Goal: Transaction & Acquisition: Purchase product/service

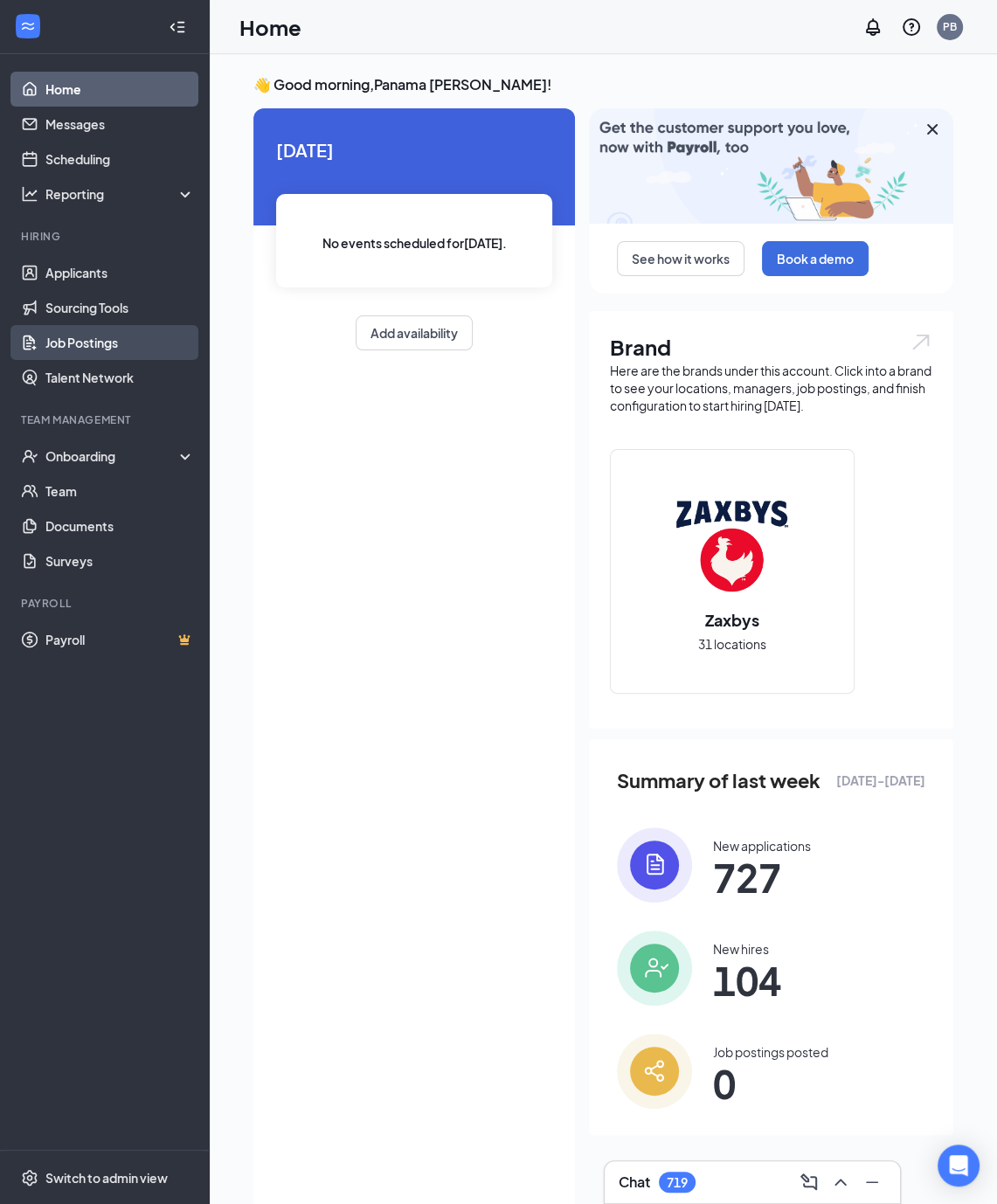
click at [101, 337] on link "Job Postings" at bounding box center [120, 342] width 150 height 35
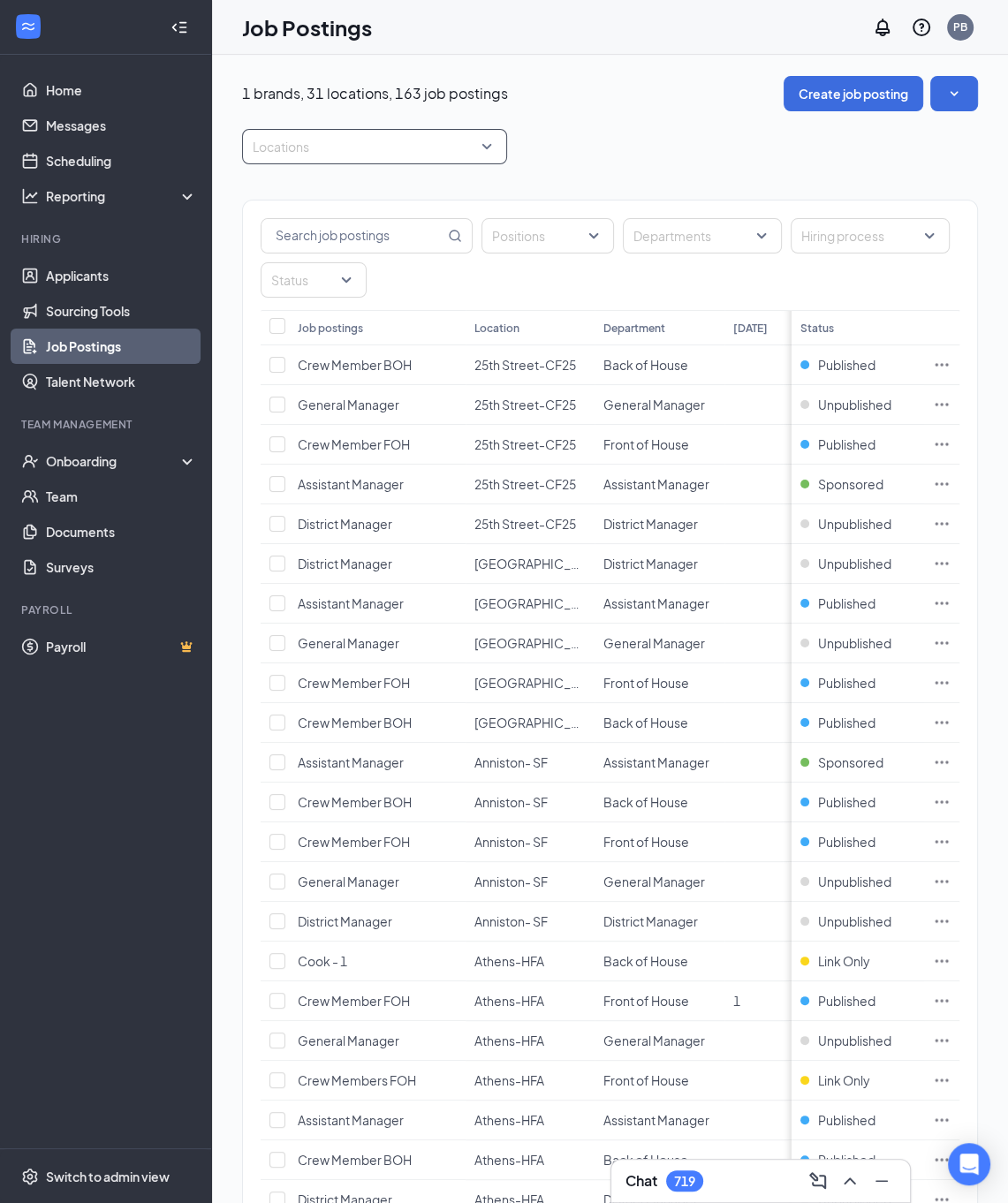
click at [495, 142] on div "Locations" at bounding box center [375, 146] width 265 height 35
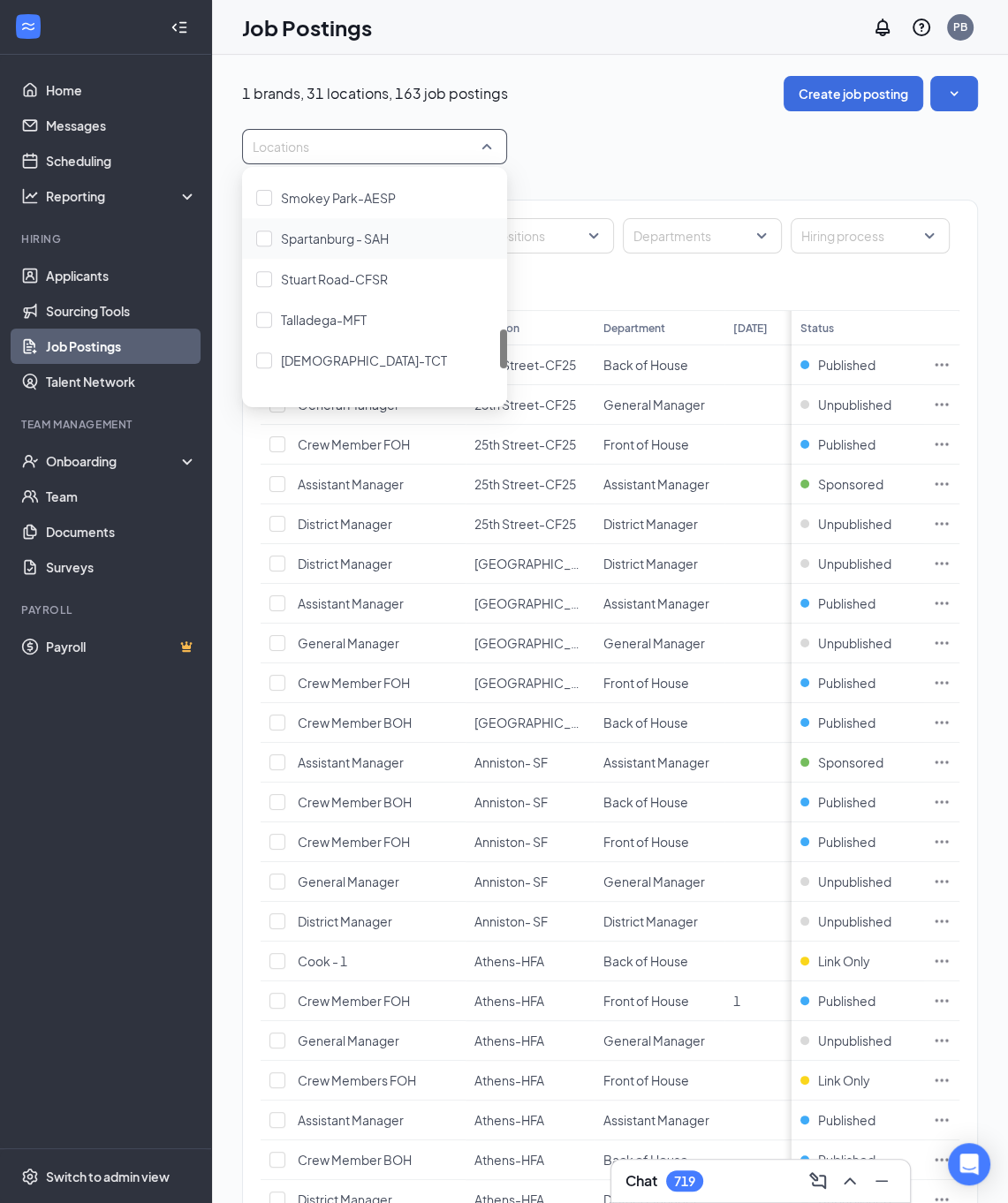
scroll to position [883, 0]
click at [269, 286] on div at bounding box center [264, 287] width 16 height 16
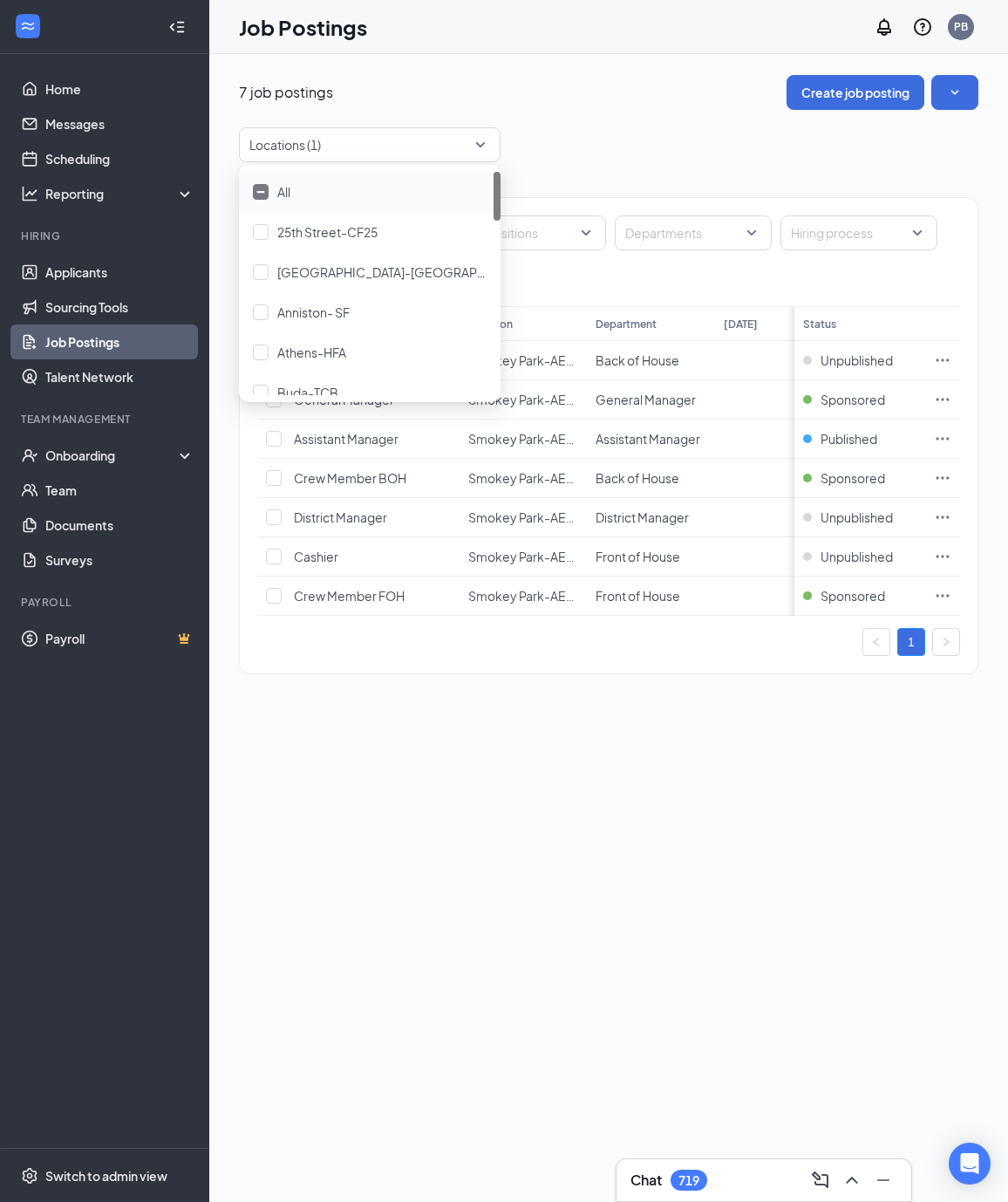
click at [593, 630] on div "Positions Departments Hiring process Status Job postings Location Department [D…" at bounding box center [608, 427] width 737 height 458
click at [936, 445] on td at bounding box center [942, 439] width 34 height 39
click at [941, 440] on icon "Ellipses" at bounding box center [943, 439] width 18 height 18
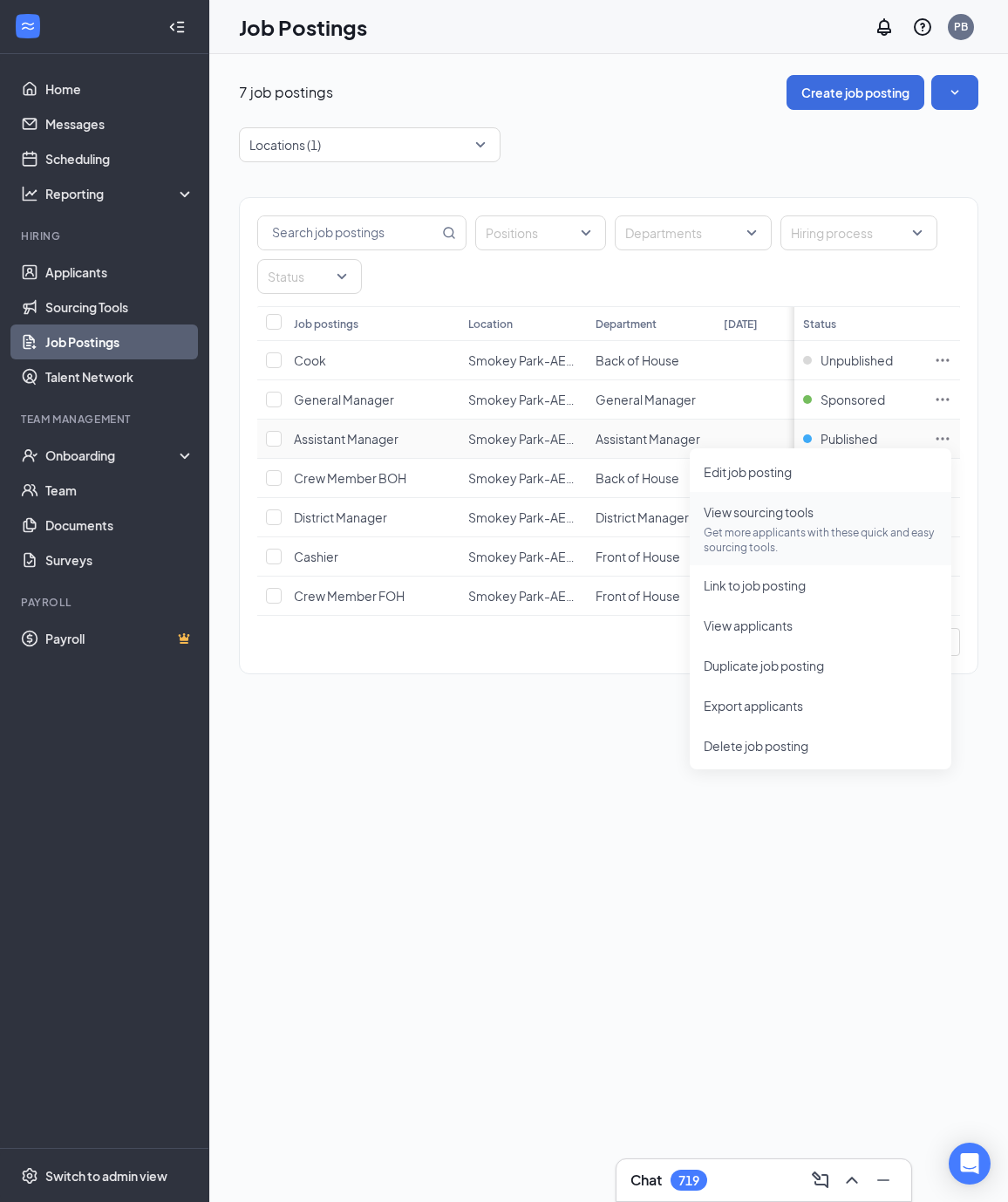
click at [769, 520] on span "View sourcing tools Get more applicants with these quick and easy sourcing tool…" at bounding box center [821, 528] width 233 height 52
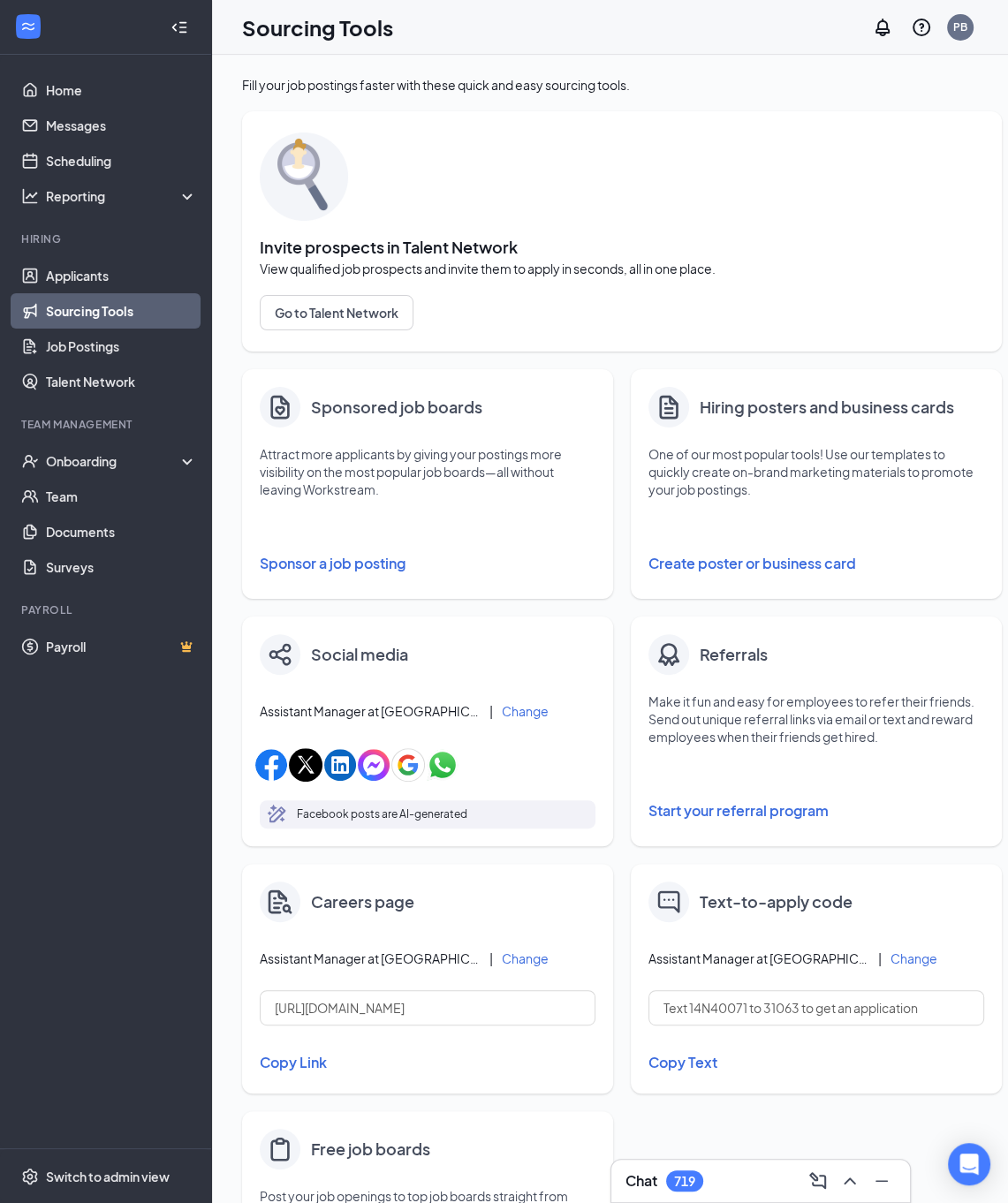
click at [343, 561] on button "Sponsor a job posting" at bounding box center [427, 563] width 336 height 35
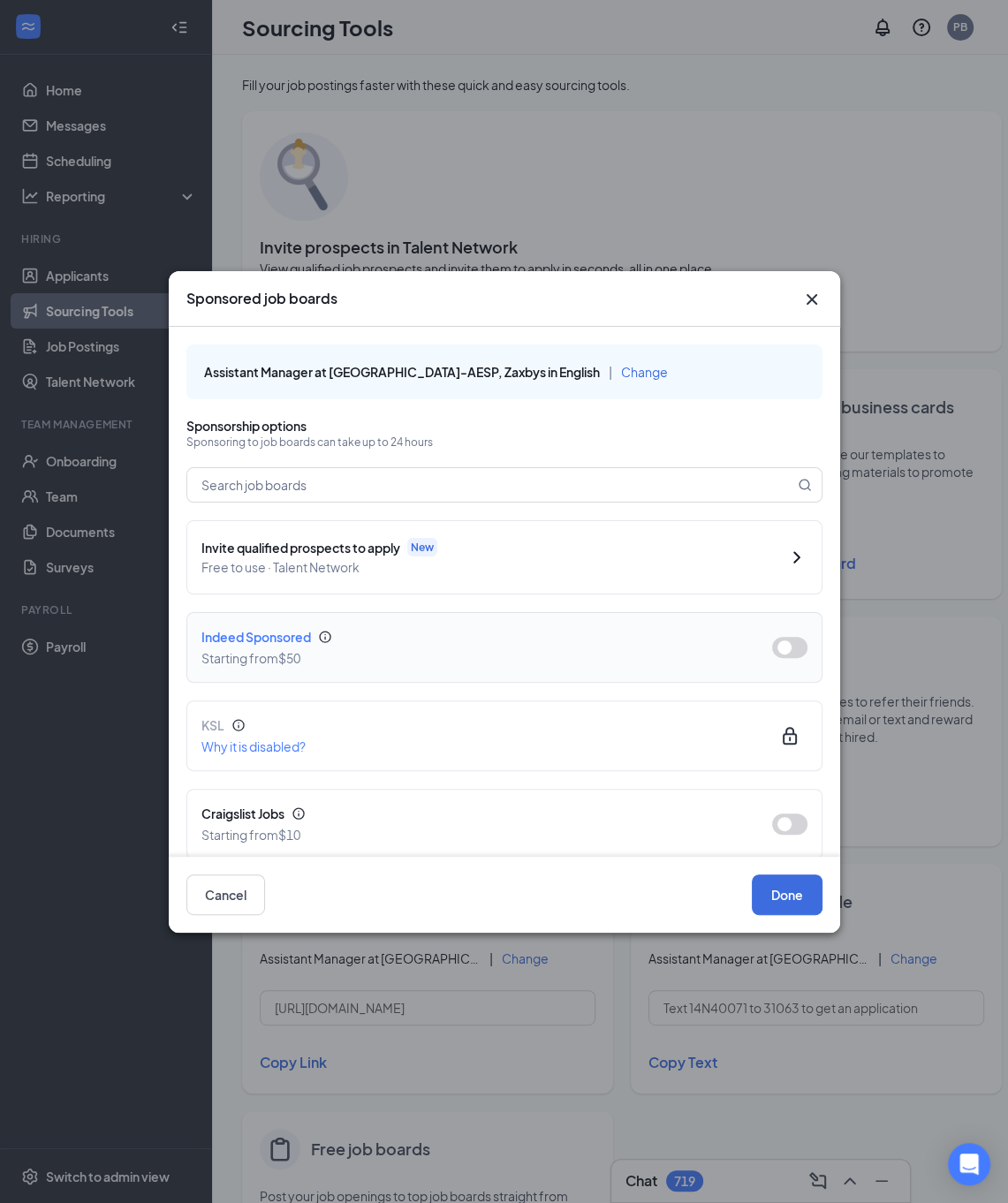
click at [778, 651] on button "button" at bounding box center [789, 648] width 35 height 21
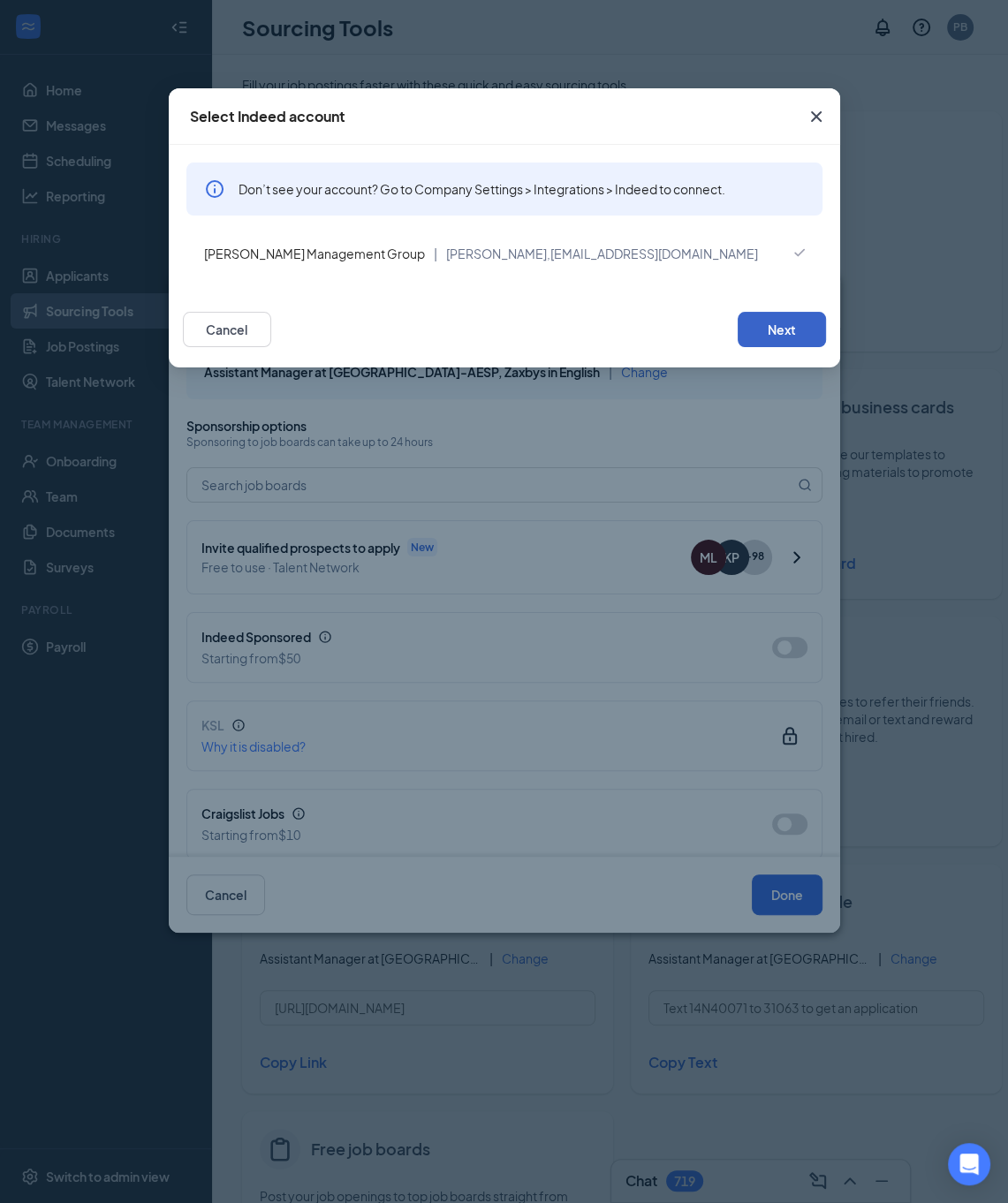
click at [800, 340] on button "Next" at bounding box center [782, 329] width 89 height 35
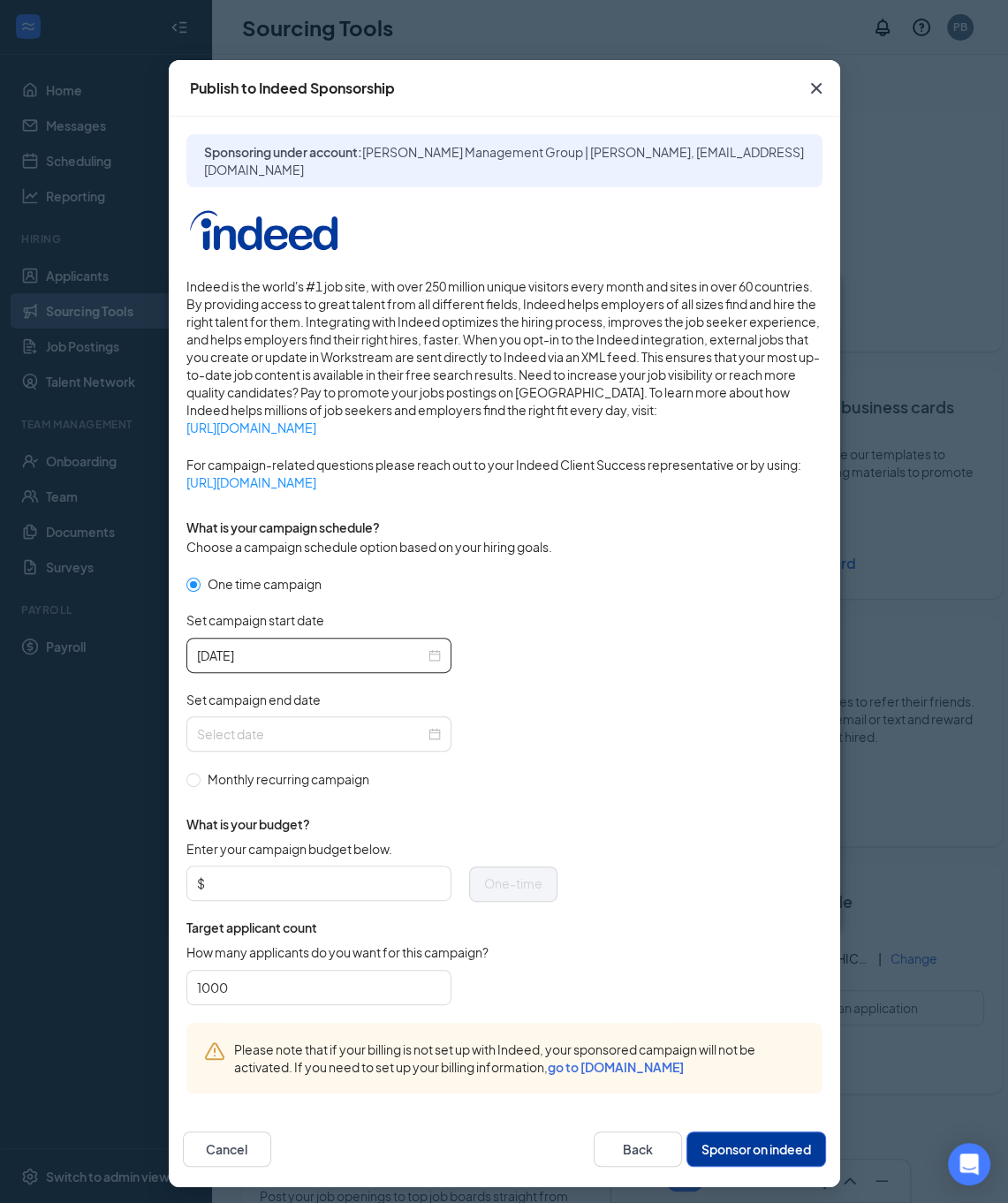
scroll to position [30, 0]
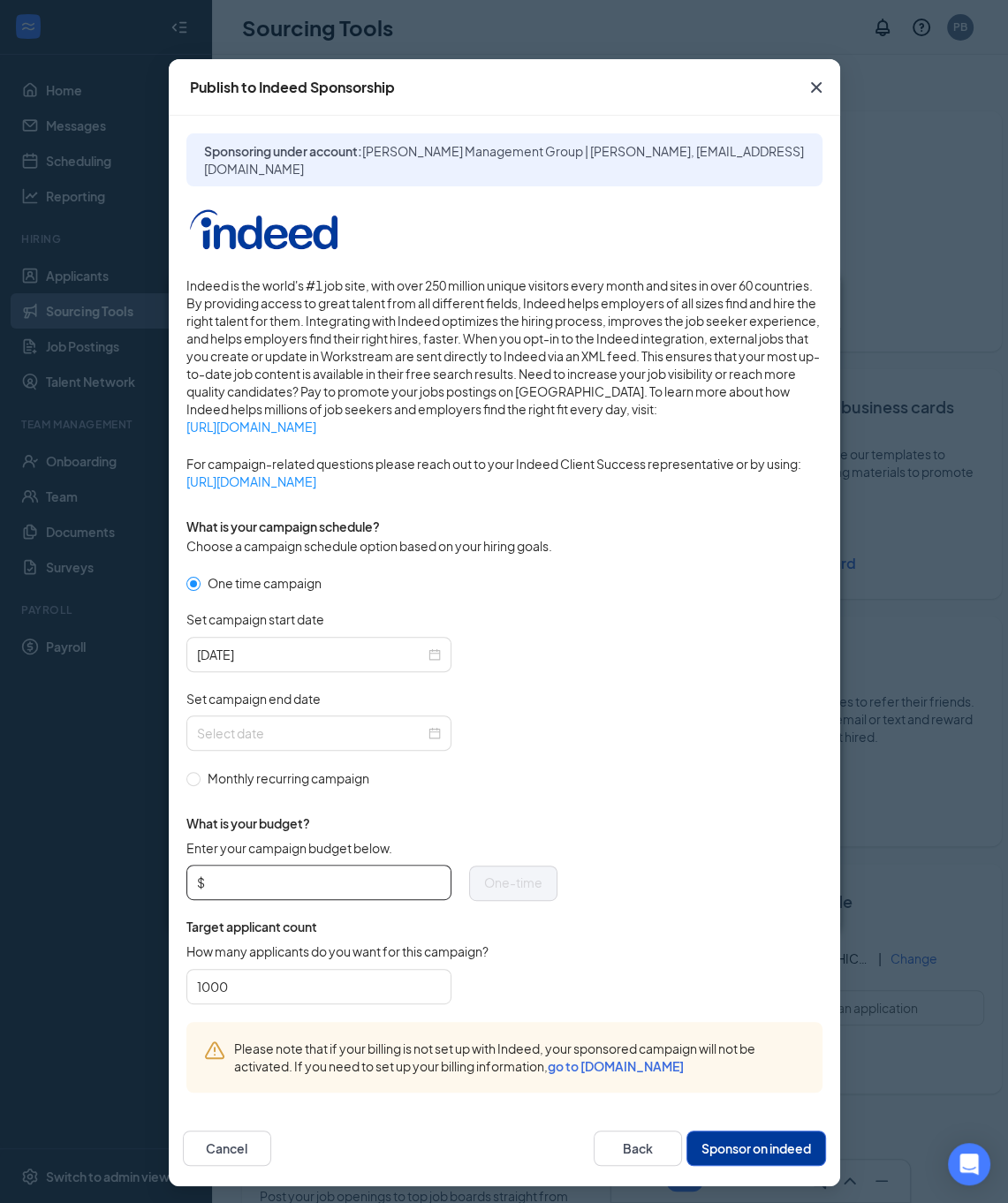
click at [297, 869] on input "Enter your campaign budget below." at bounding box center [324, 882] width 232 height 27
type input "250"
click at [684, 717] on form "One time campaign Set campaign start date [DATE] Set campaign end date Monthly …" at bounding box center [504, 797] width 636 height 449
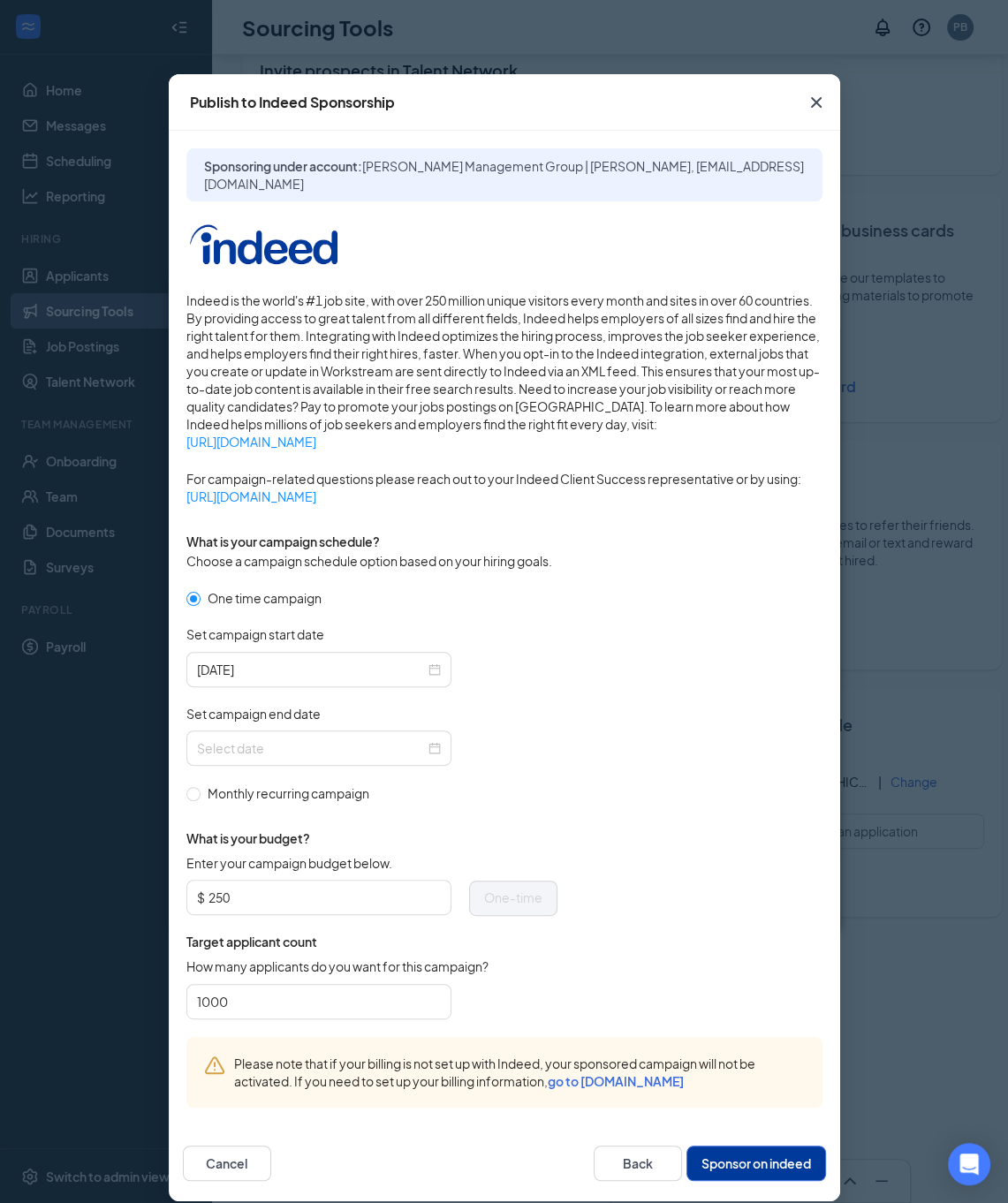
scroll to position [0, 0]
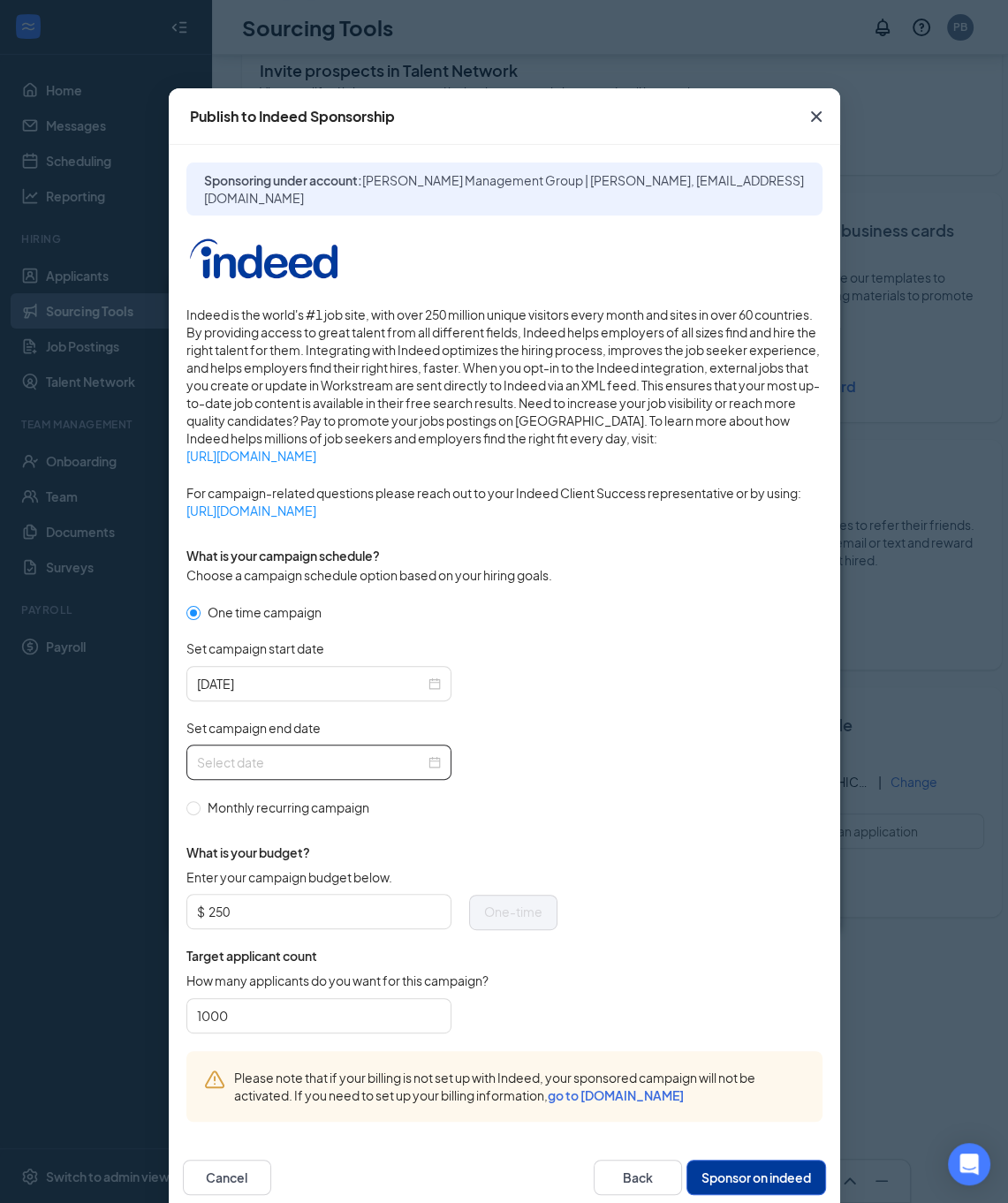
click at [434, 771] on div at bounding box center [319, 761] width 265 height 35
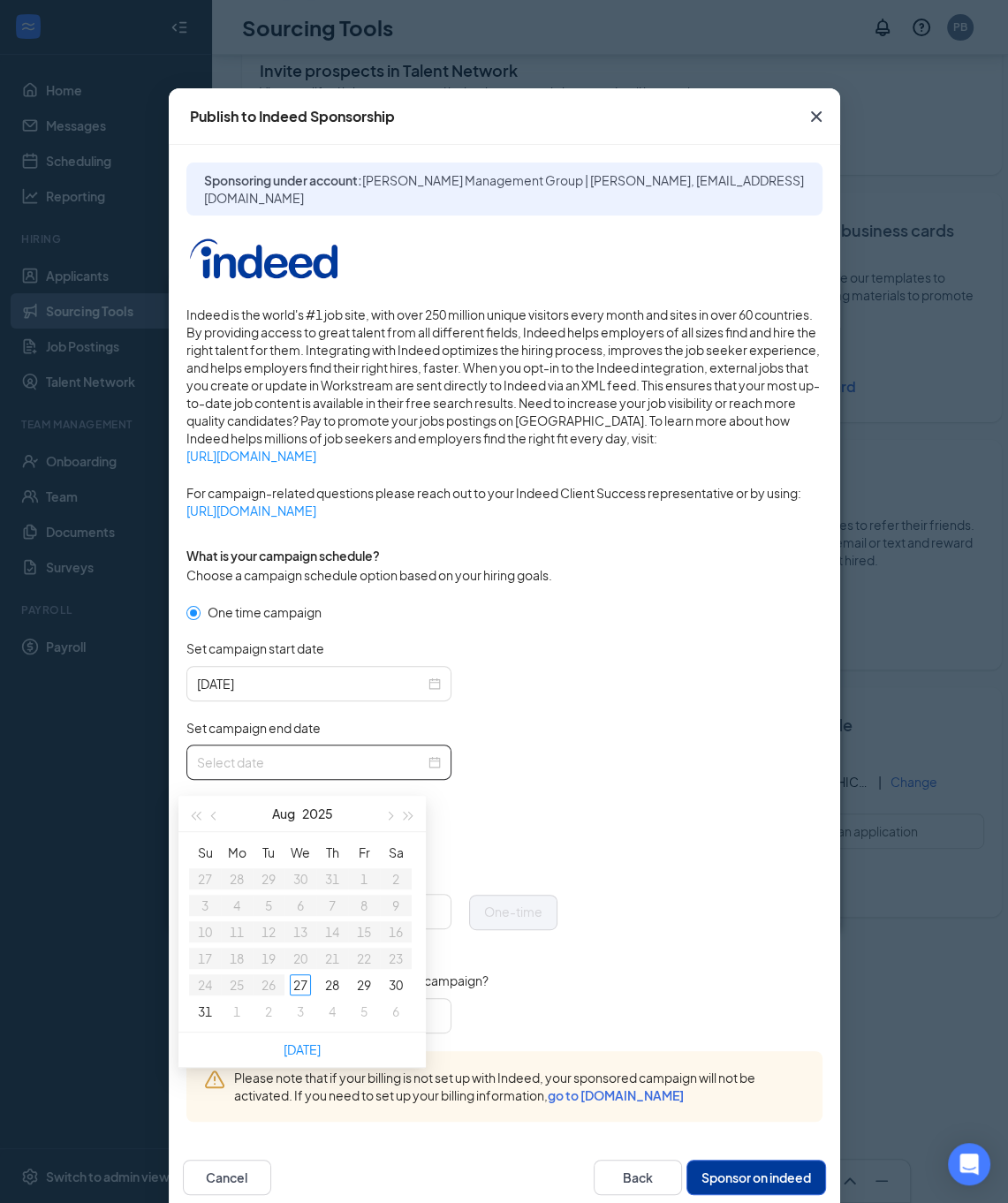
click at [638, 681] on form "One time campaign Set campaign start date [DATE] Set campaign end date Monthly …" at bounding box center [504, 827] width 636 height 449
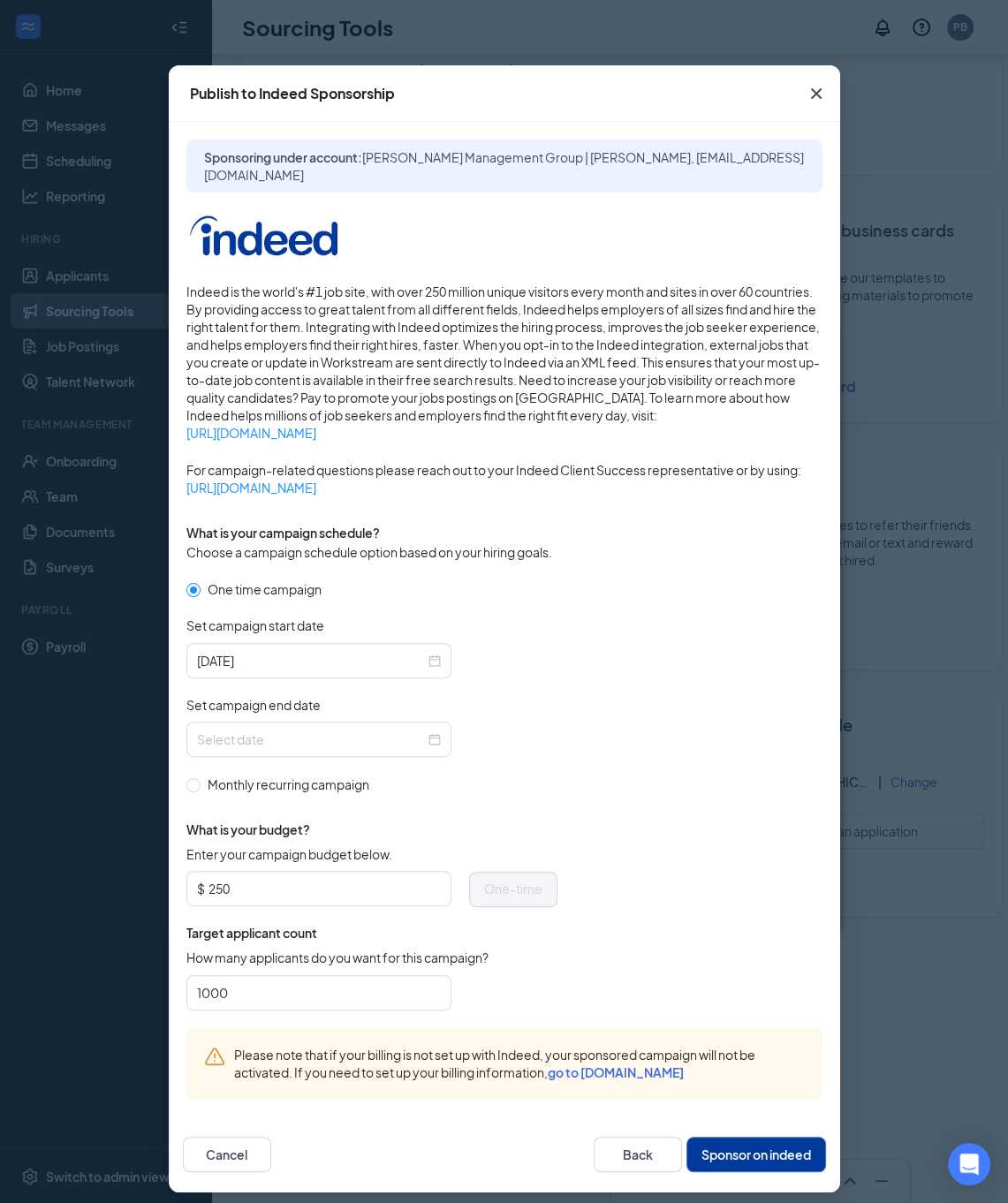
scroll to position [30, 0]
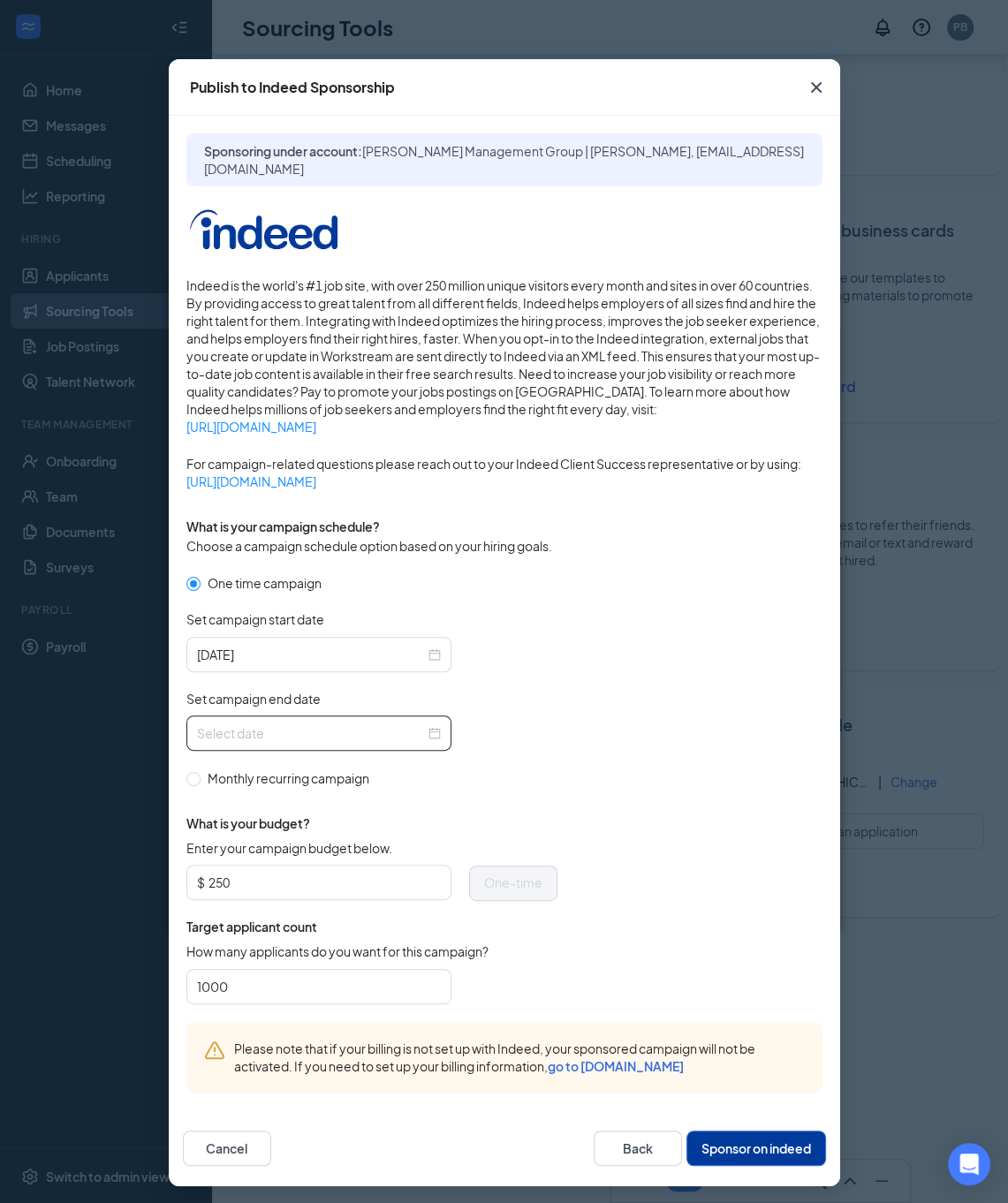
click at [435, 732] on div at bounding box center [319, 733] width 265 height 35
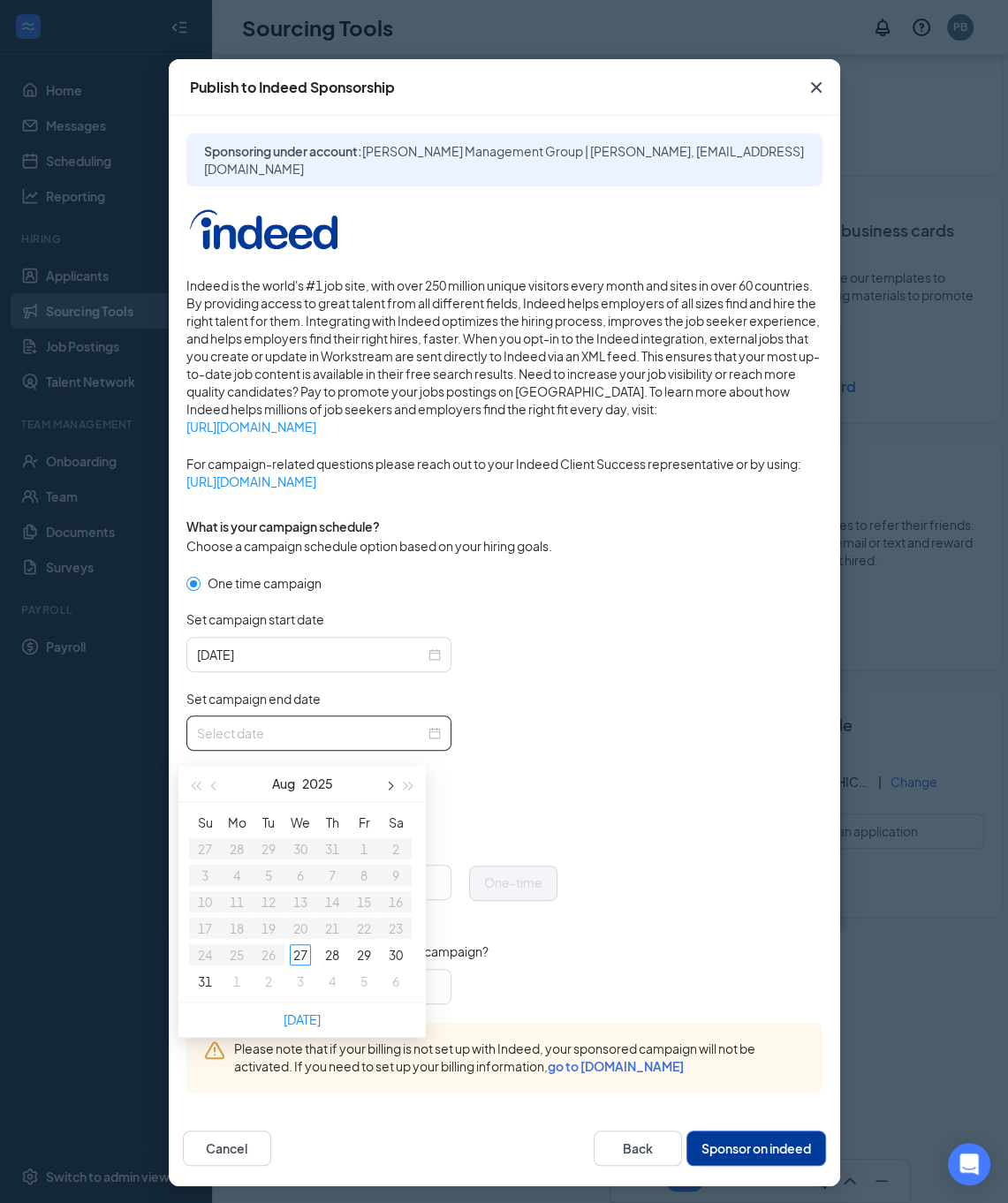
click at [394, 774] on button "button" at bounding box center [389, 783] width 20 height 35
type input "[DATE]"
click at [394, 923] on div "27" at bounding box center [396, 929] width 22 height 21
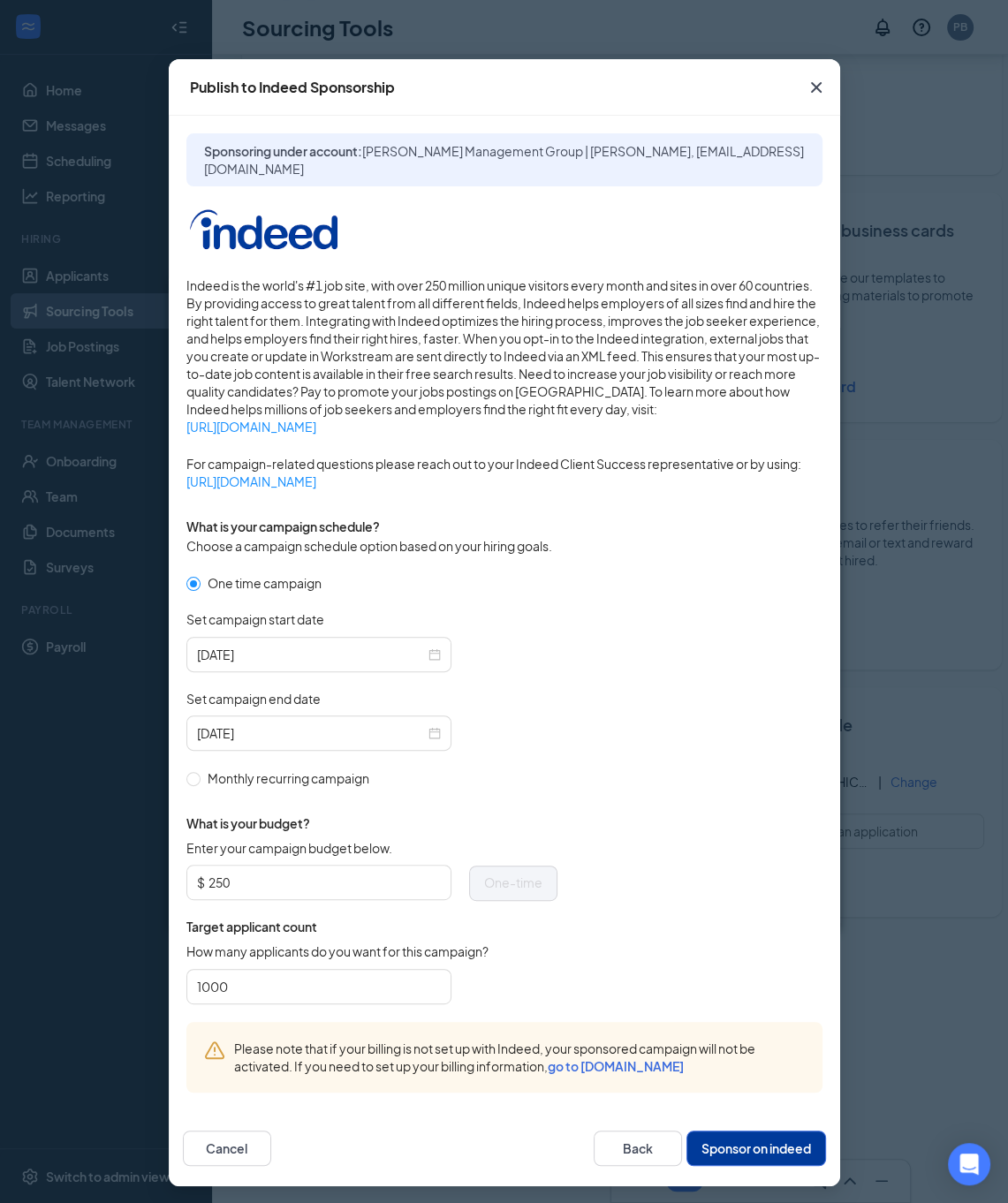
drag, startPoint x: 604, startPoint y: 809, endPoint x: 636, endPoint y: 740, distance: 76.1
click at [605, 807] on form "One time campaign Set campaign start date [DATE] Set campaign end date [DATE] M…" at bounding box center [504, 797] width 636 height 449
click at [727, 1149] on button "Sponsor on indeed" at bounding box center [756, 1147] width 140 height 35
click at [732, 1149] on button "Sponsor on indeed" at bounding box center [756, 1147] width 140 height 35
click at [746, 1150] on button "Sponsor on indeed" at bounding box center [756, 1147] width 140 height 35
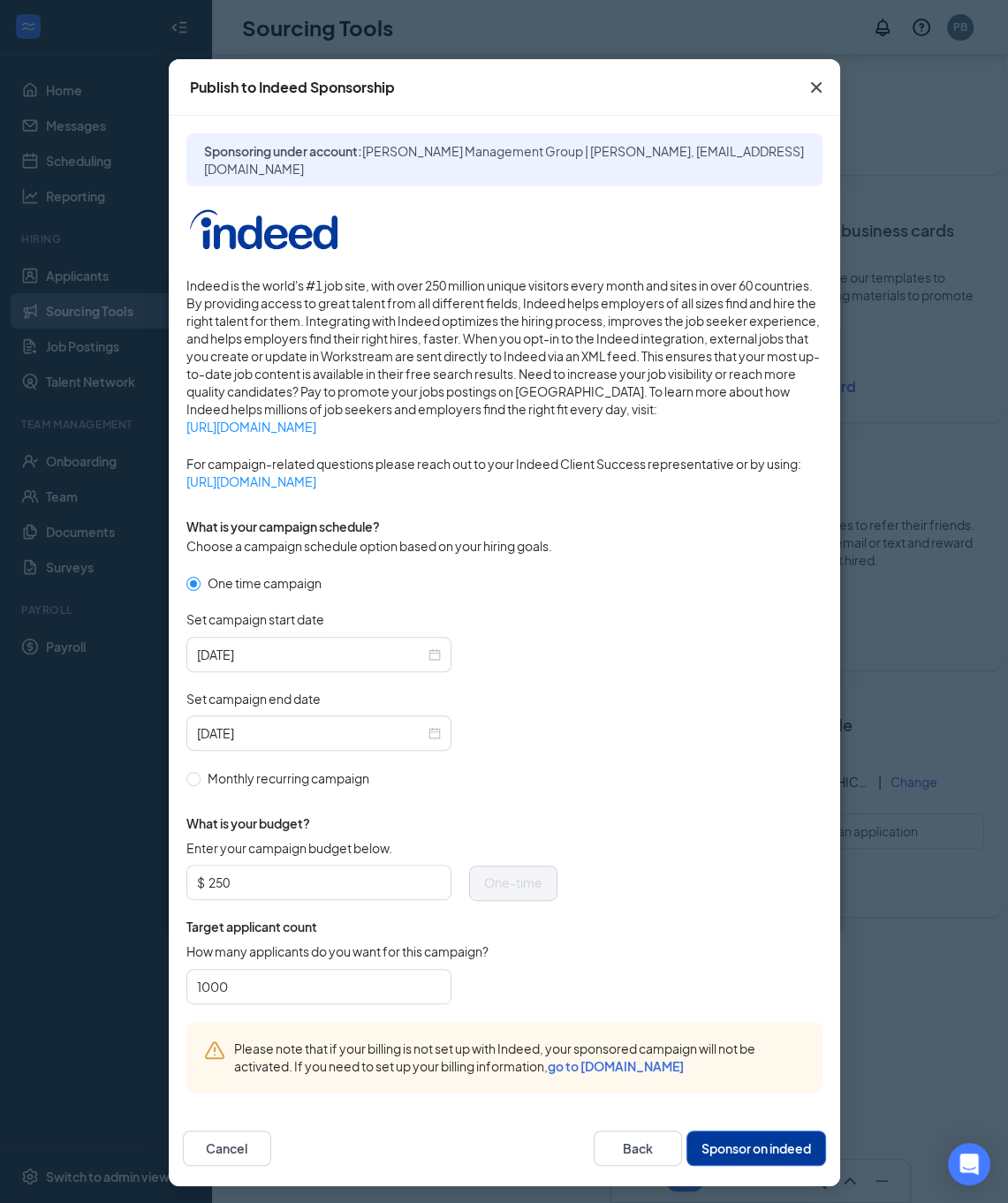
click at [810, 87] on icon "Cross" at bounding box center [815, 88] width 11 height 11
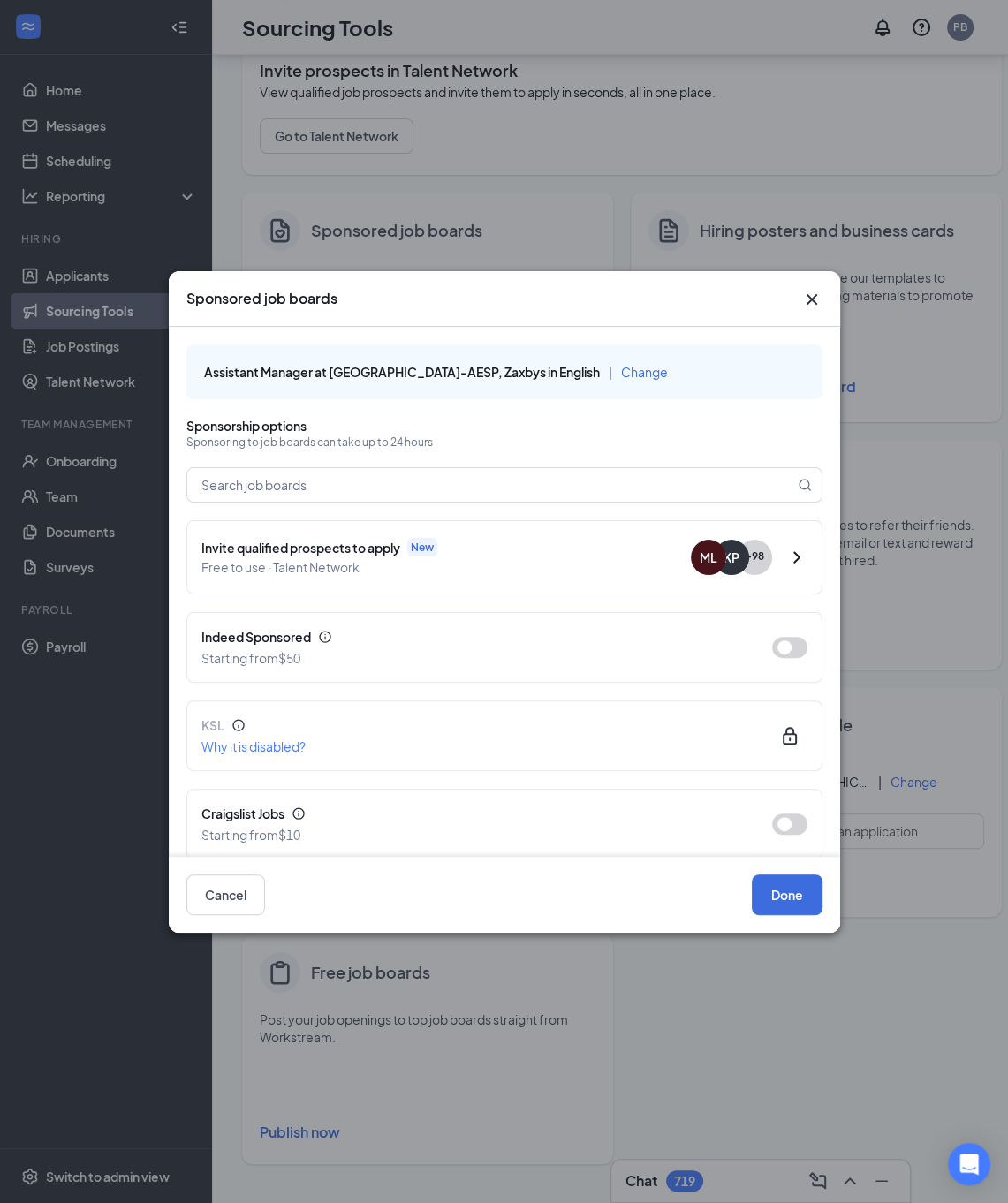
click at [811, 298] on icon "Cross" at bounding box center [811, 298] width 11 height 11
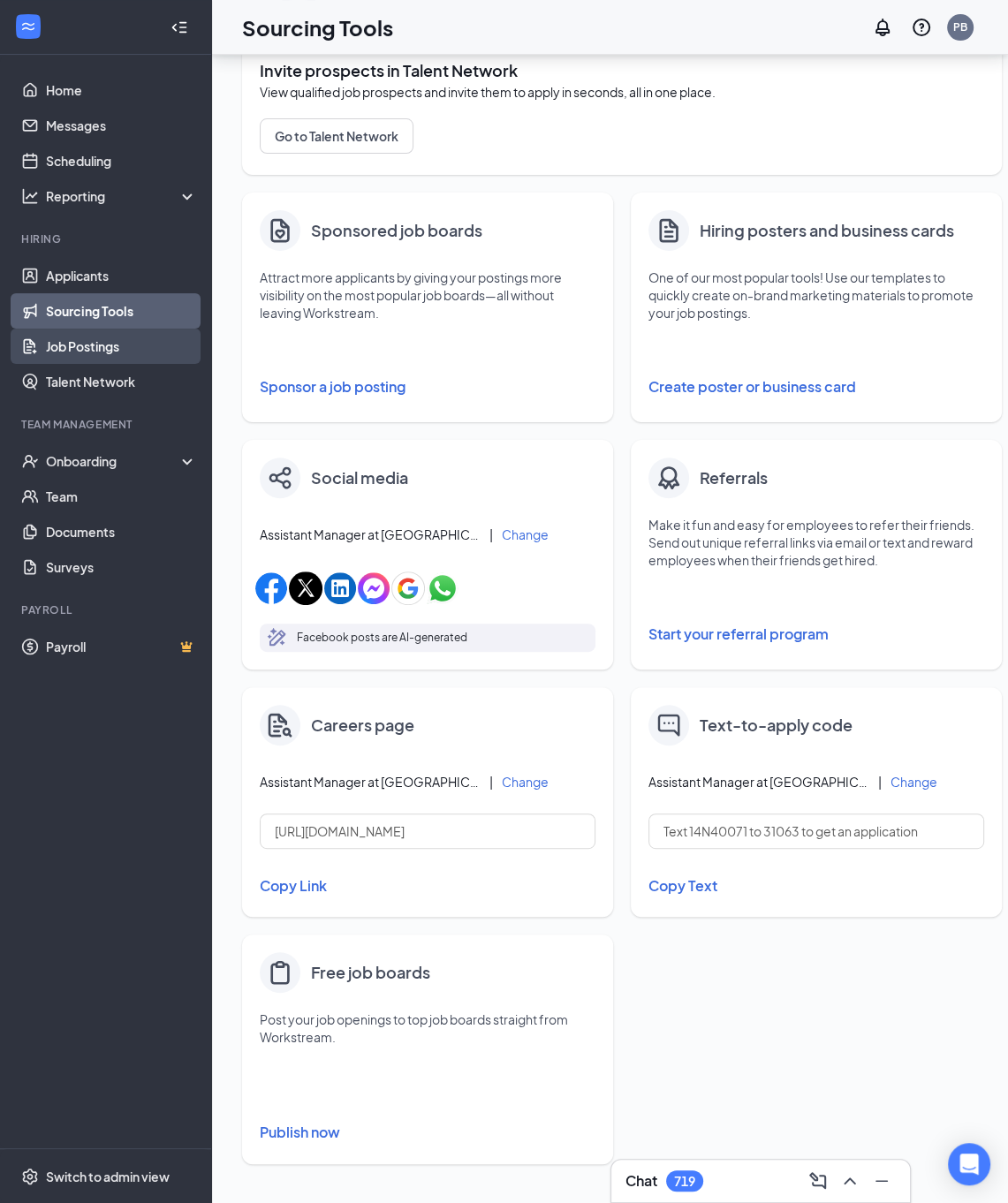
click at [82, 330] on link "Job Postings" at bounding box center [121, 346] width 151 height 35
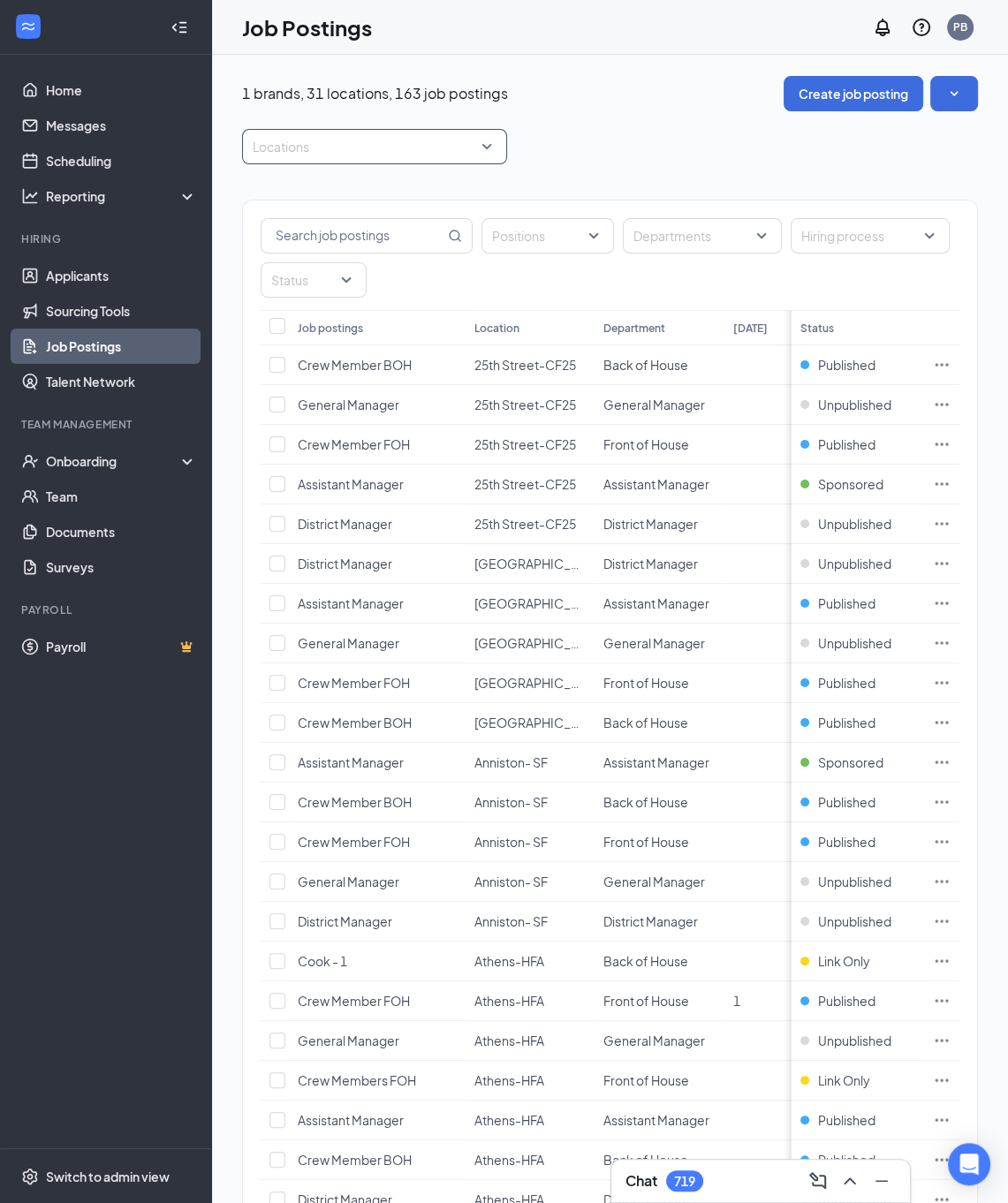
click at [355, 151] on div at bounding box center [366, 147] width 238 height 29
type input "smok"
click at [262, 199] on div at bounding box center [264, 194] width 16 height 16
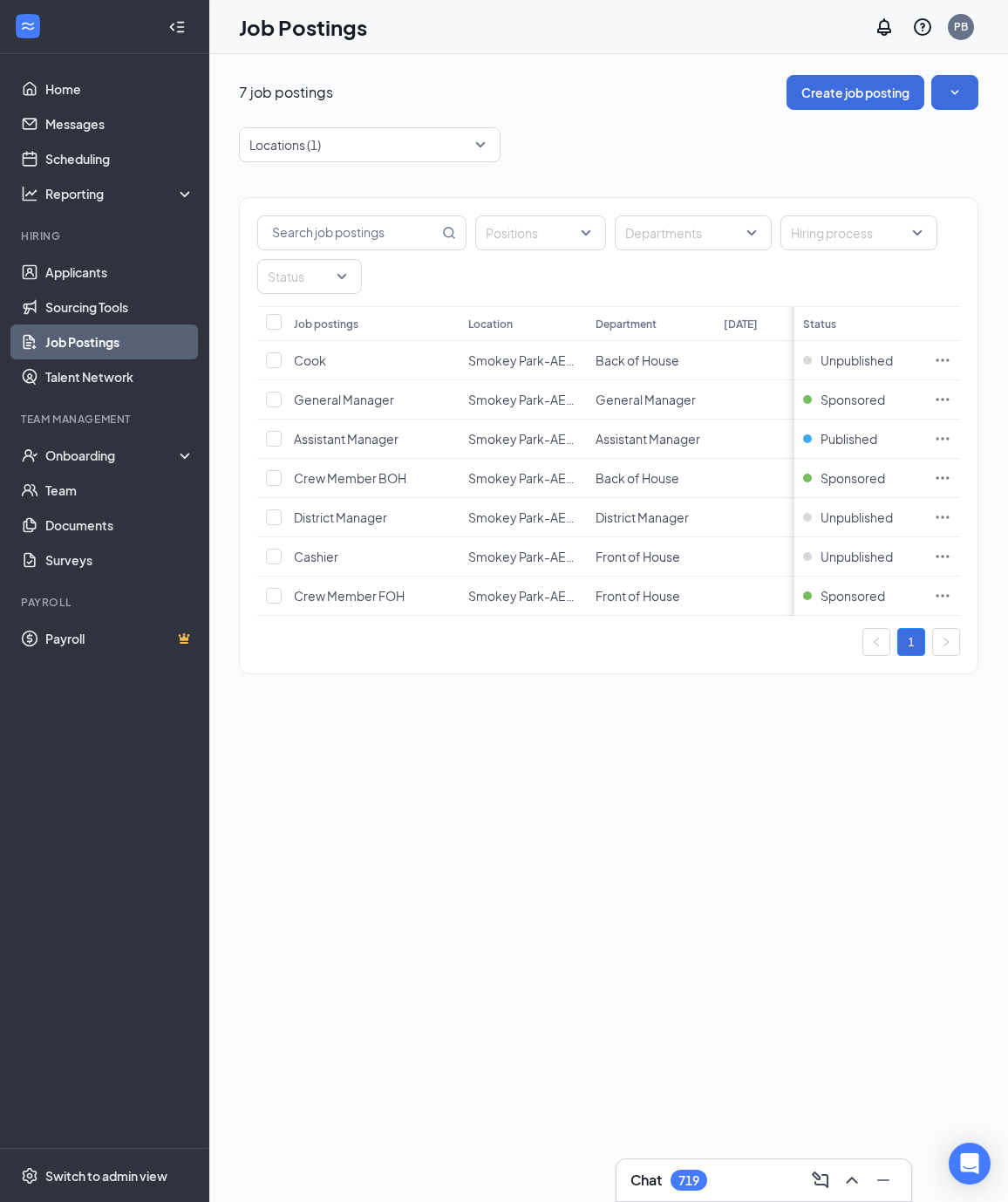
click at [732, 164] on div "Positions Departments Hiring process Status Job postings Location Department [D…" at bounding box center [608, 426] width 739 height 530
click at [949, 440] on icon "Ellipses" at bounding box center [943, 439] width 18 height 18
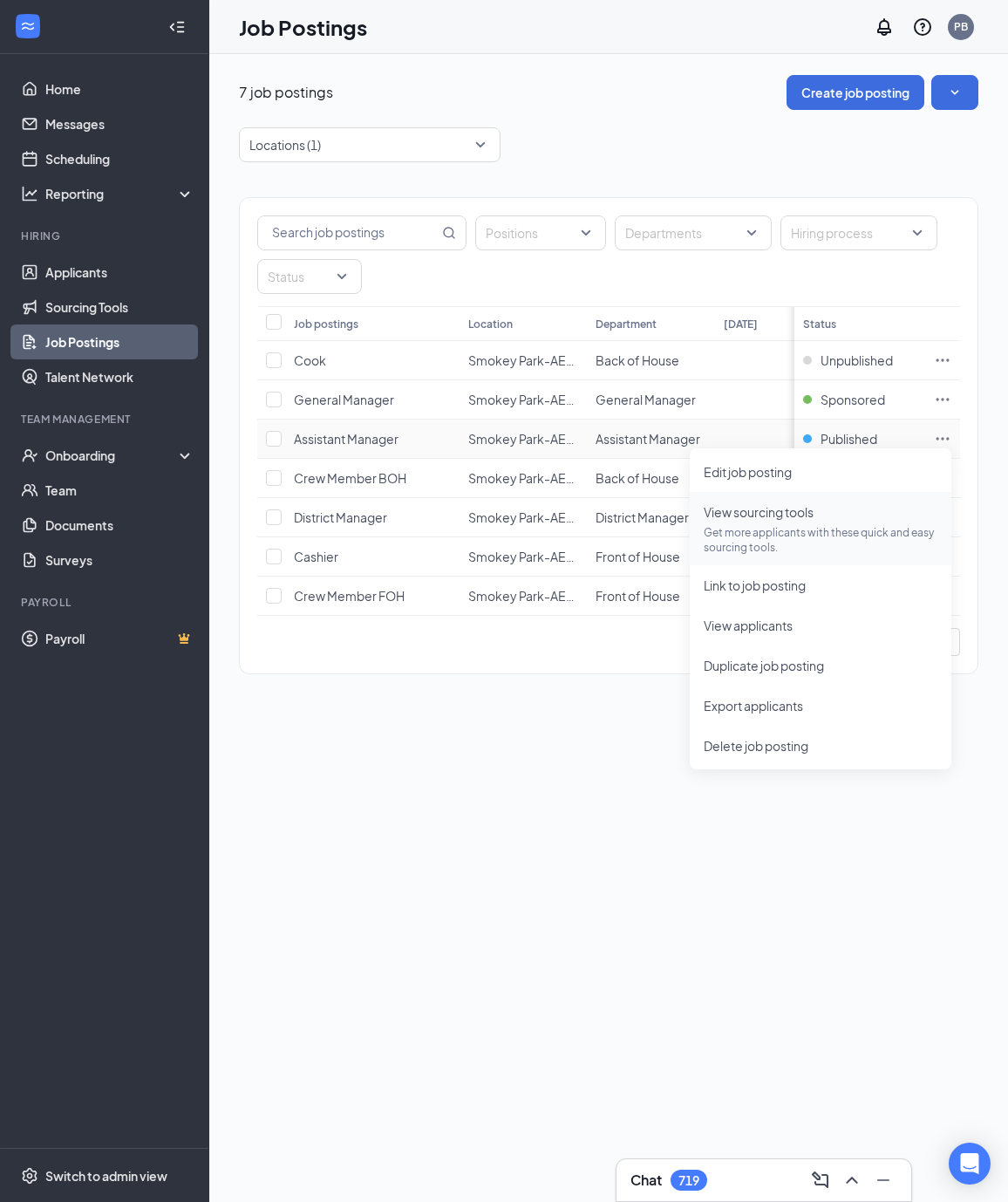
click at [757, 512] on span "View sourcing tools" at bounding box center [759, 512] width 110 height 16
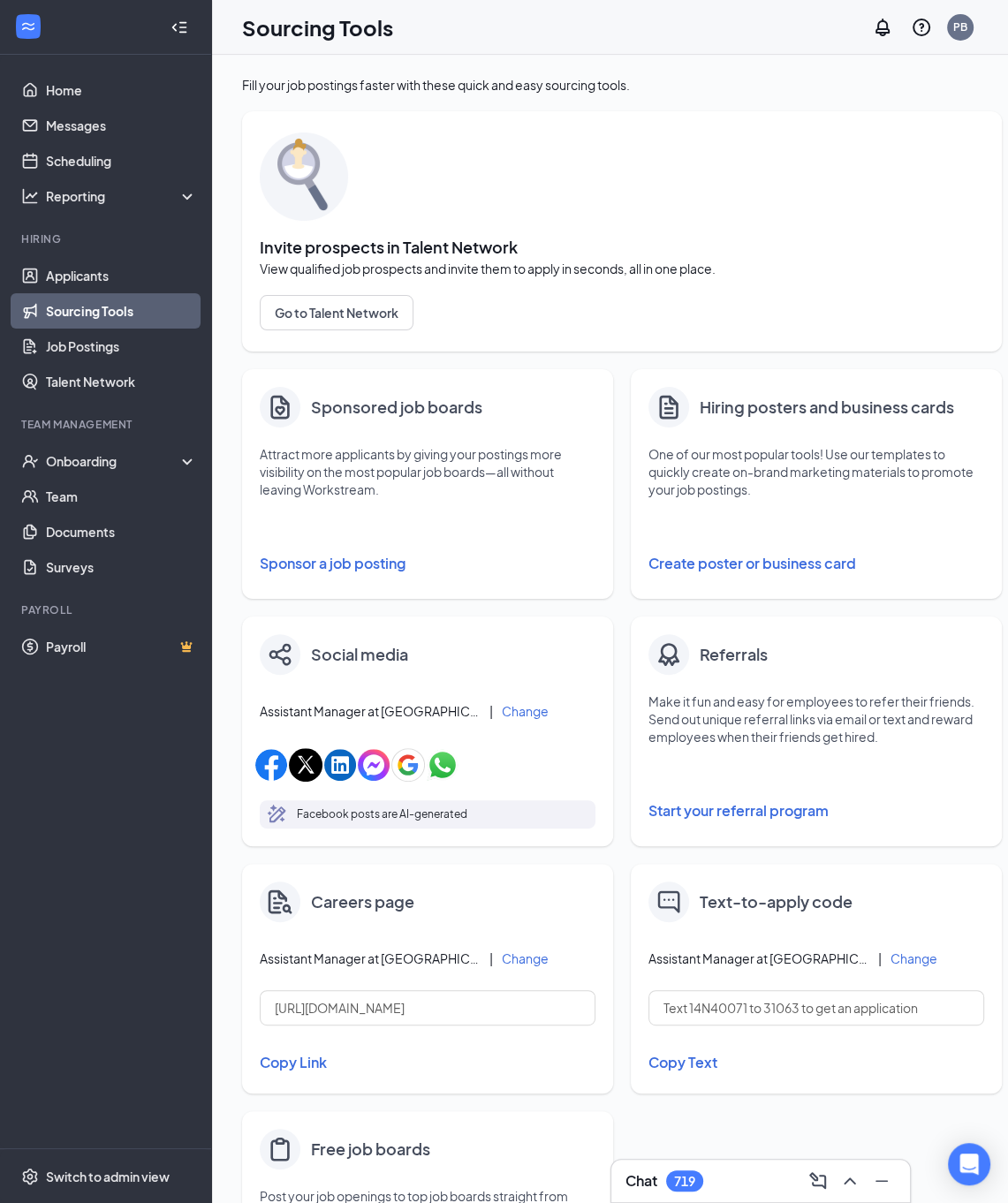
click at [331, 560] on button "Sponsor a job posting" at bounding box center [427, 563] width 336 height 35
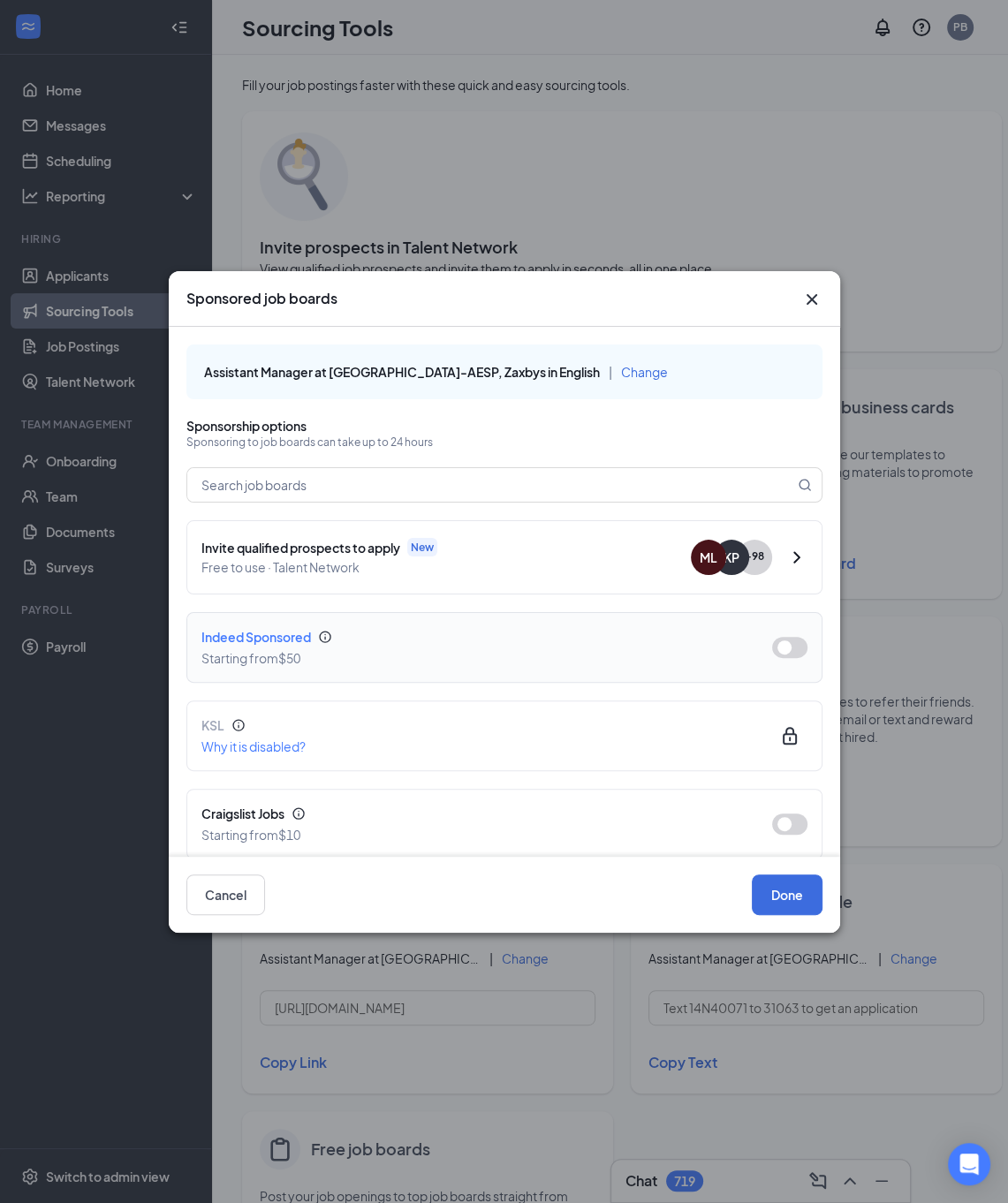
click at [754, 648] on div "Indeed Sponsored Starting from $50" at bounding box center [504, 647] width 607 height 40
click at [773, 644] on button "button" at bounding box center [789, 648] width 35 height 21
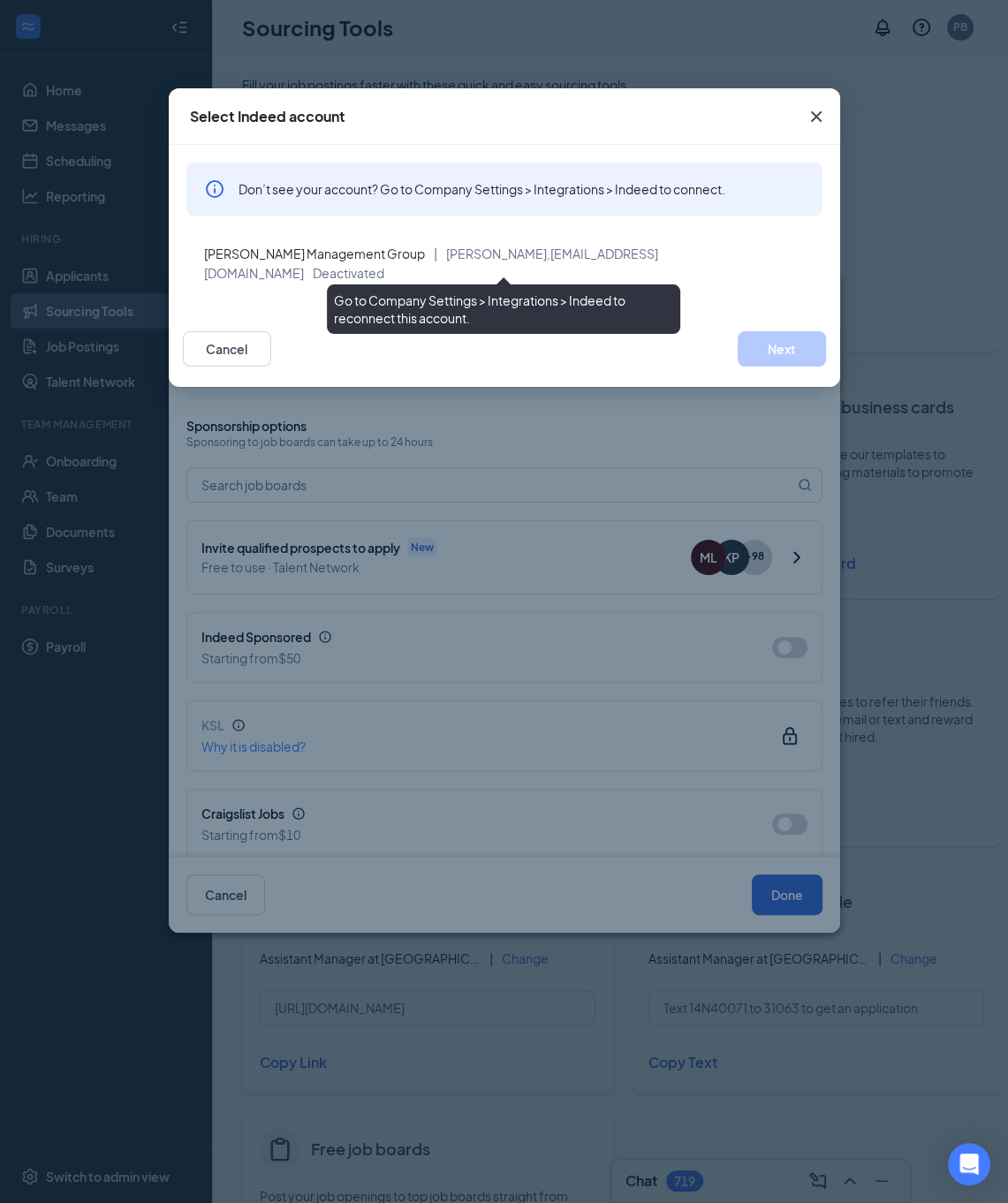
click at [629, 259] on div "[PERSON_NAME] Management Group | [PERSON_NAME], [EMAIL_ADDRESS][DOMAIN_NAME] De…" at bounding box center [506, 262] width 605 height 39
click at [334, 262] on div "[PERSON_NAME] Management Group | [PERSON_NAME], [EMAIL_ADDRESS][DOMAIN_NAME] De…" at bounding box center [506, 262] width 605 height 39
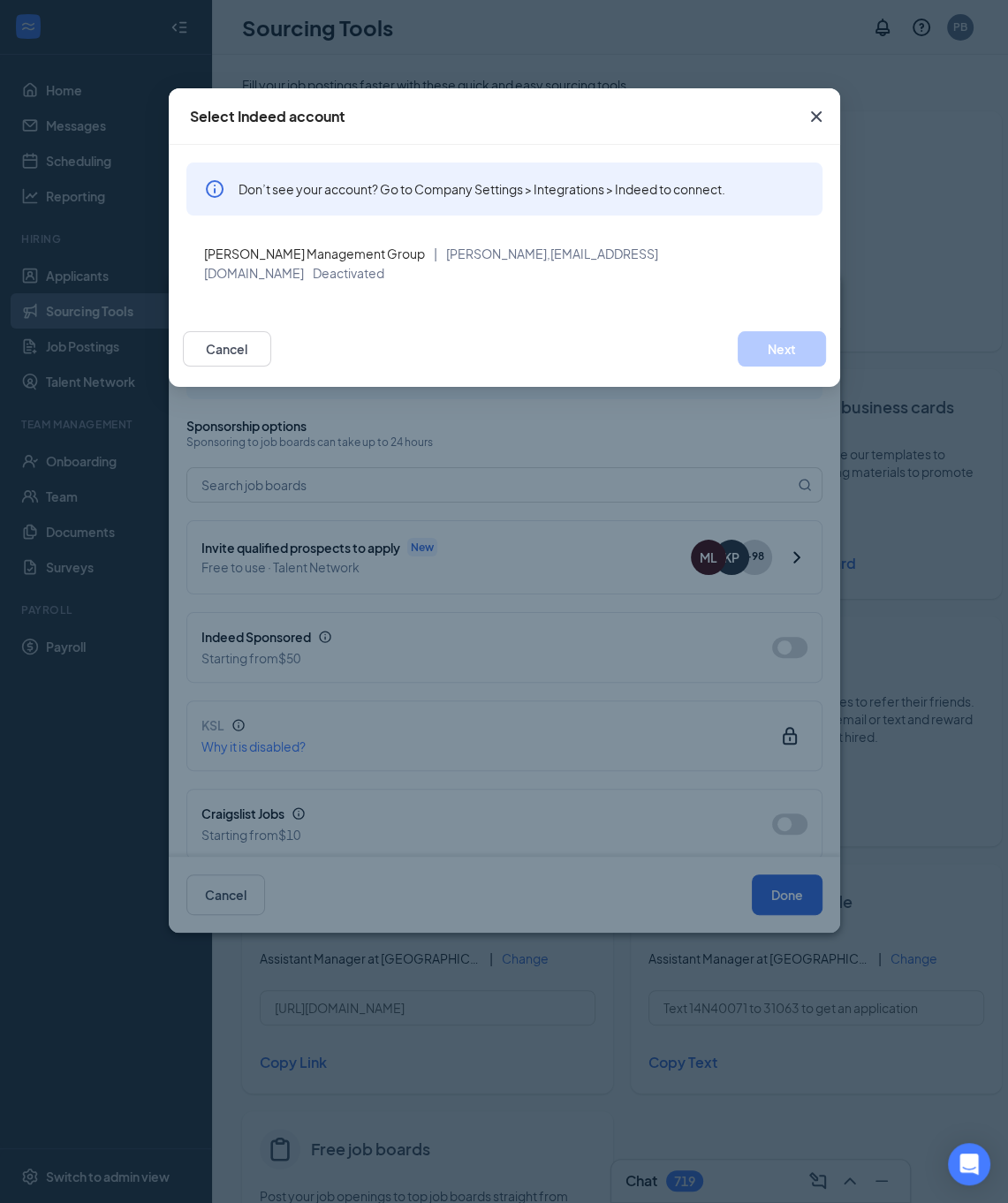
click at [826, 117] on icon "Cross" at bounding box center [816, 116] width 22 height 21
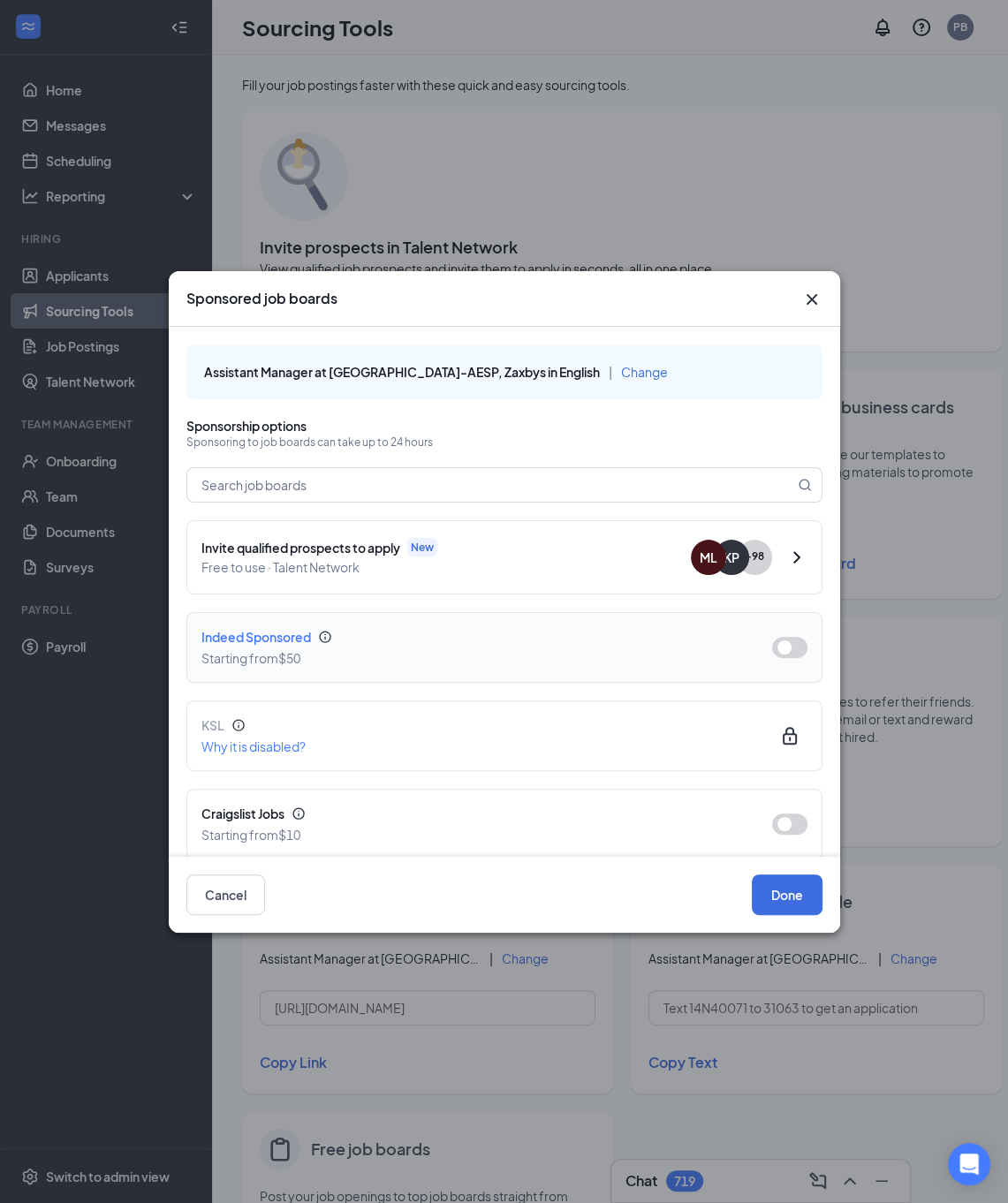
click at [772, 648] on button "button" at bounding box center [789, 648] width 35 height 21
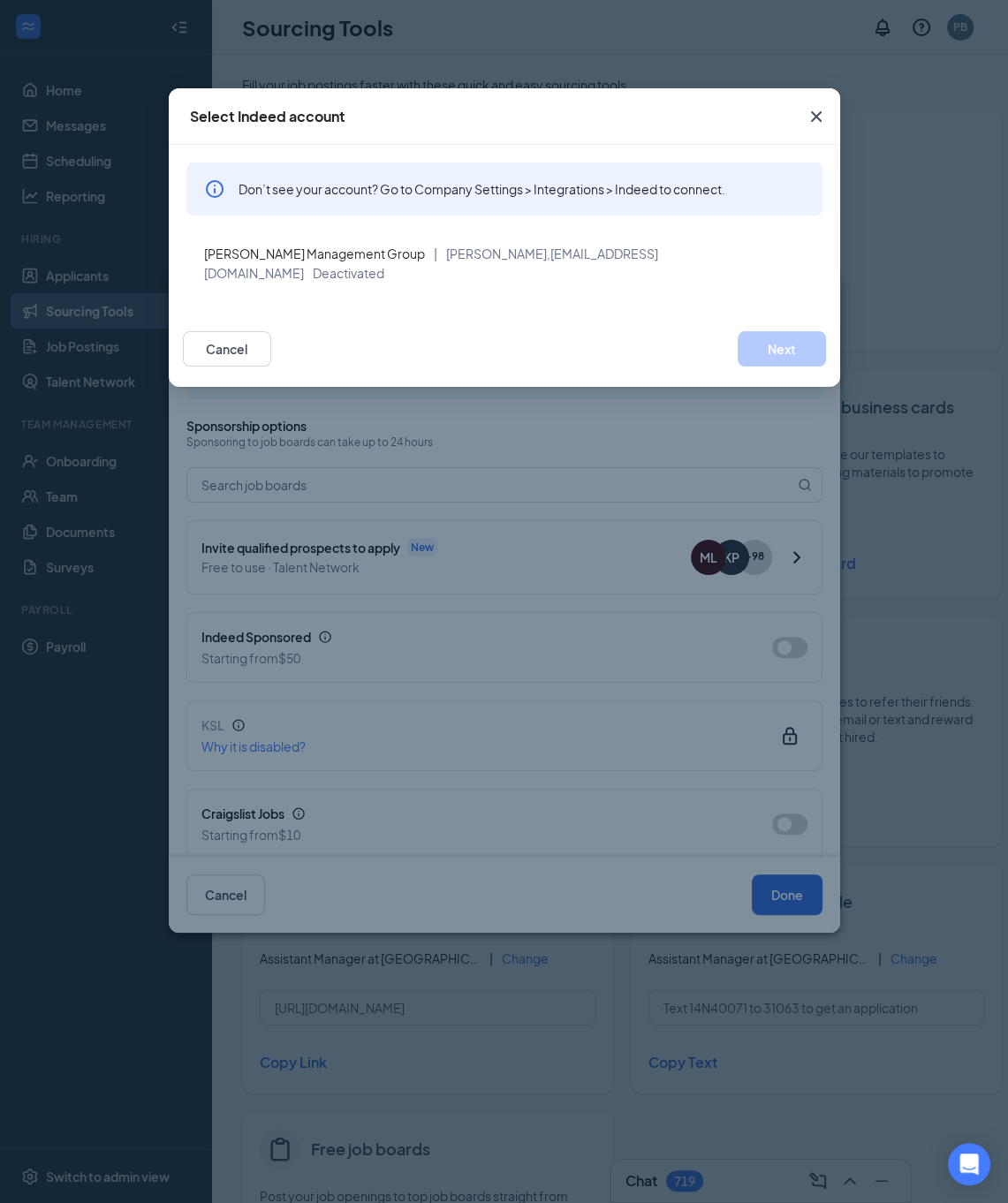
click at [823, 107] on icon "Cross" at bounding box center [816, 116] width 22 height 21
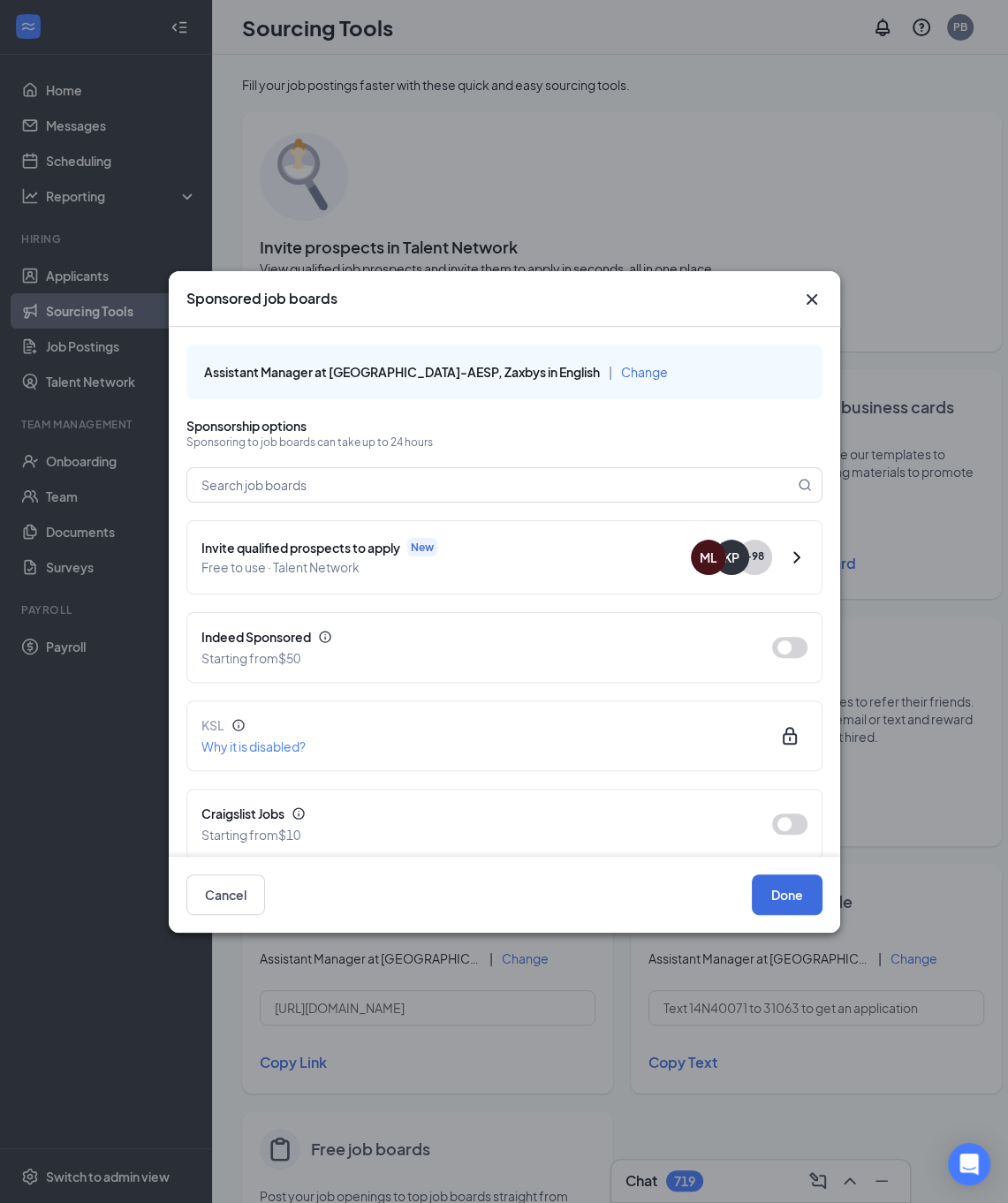
click at [816, 298] on icon "Cross" at bounding box center [813, 300] width 22 height 21
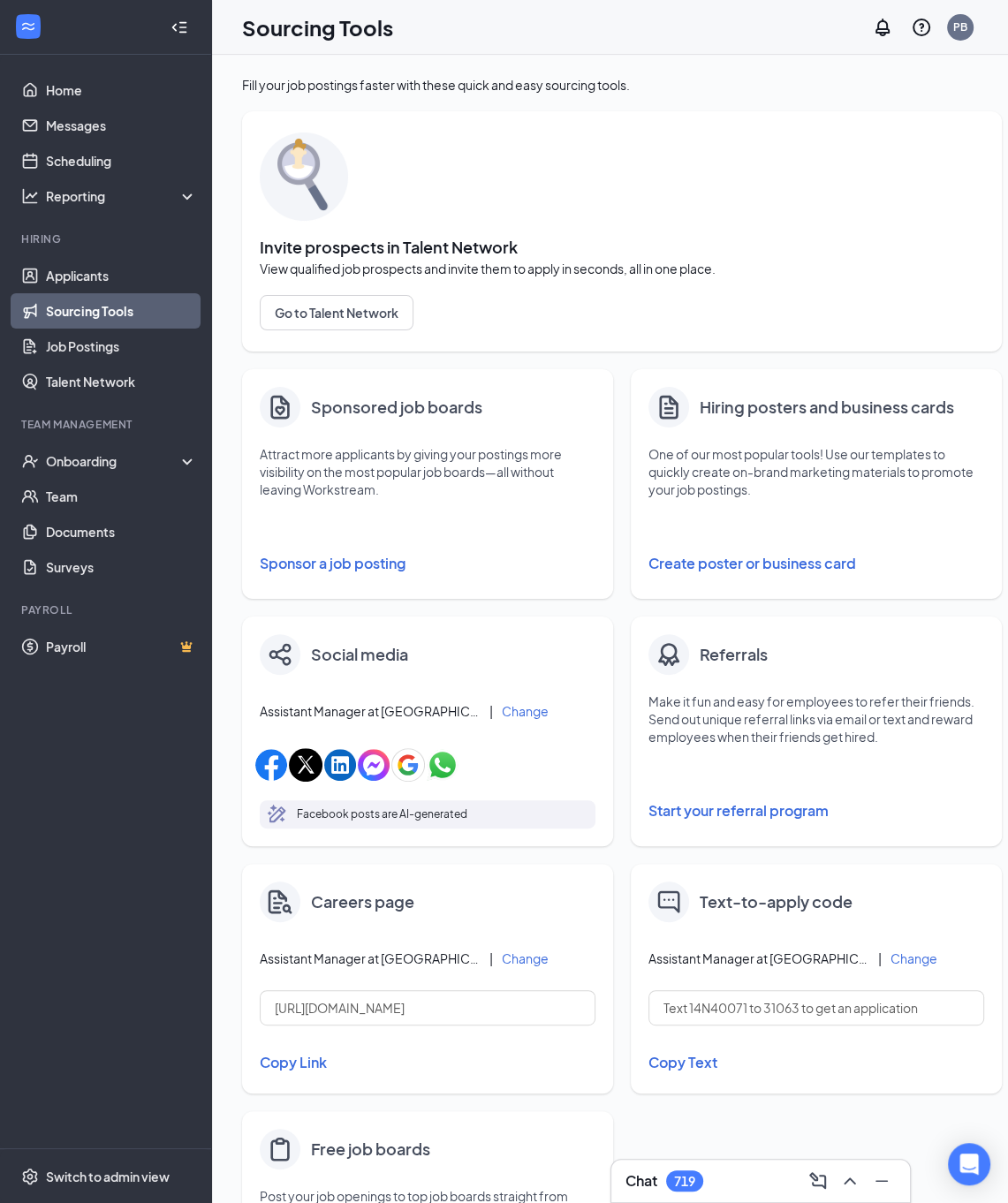
click at [276, 563] on button "Sponsor a job posting" at bounding box center [427, 563] width 336 height 35
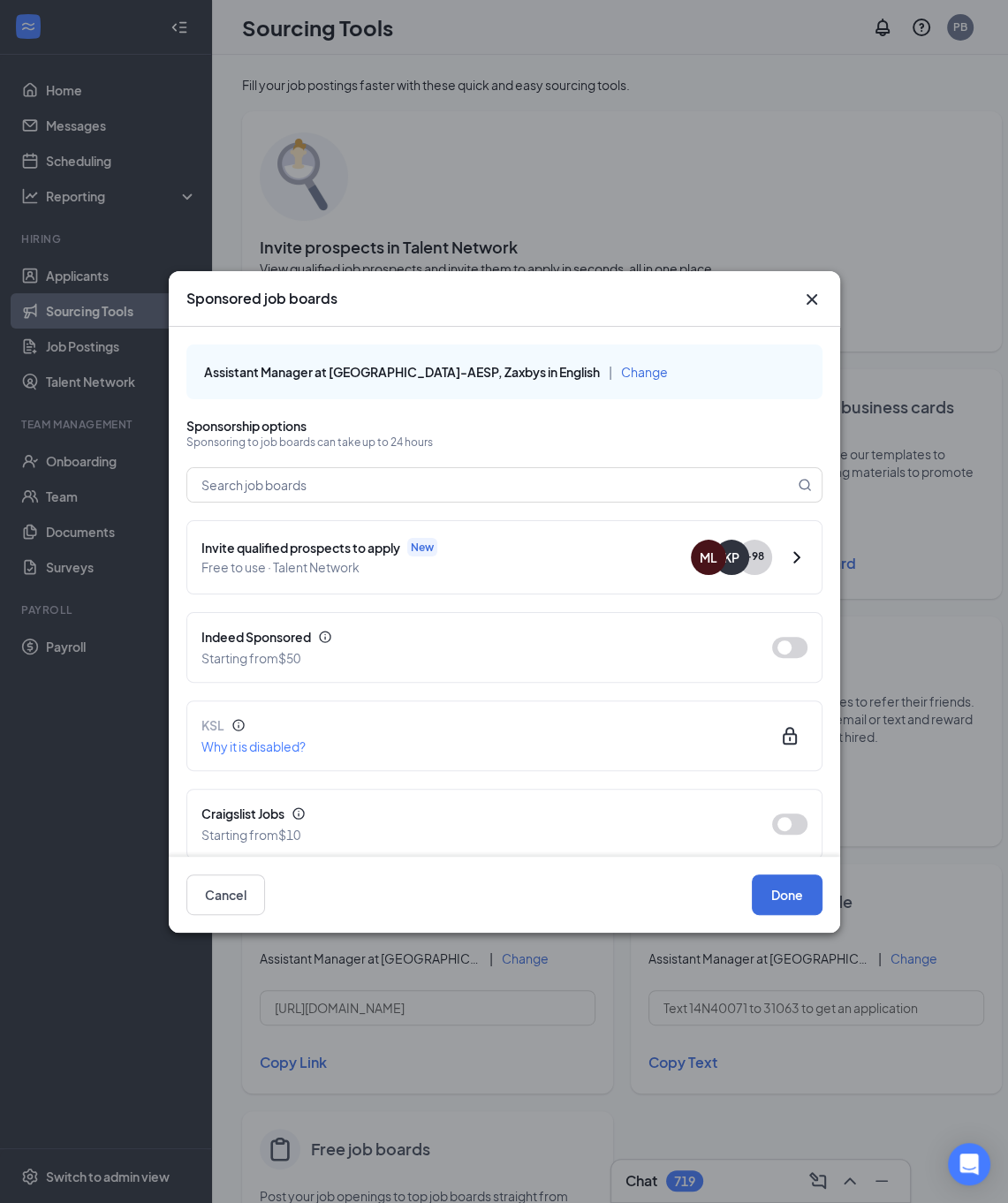
click at [621, 379] on button "Change" at bounding box center [644, 372] width 47 height 20
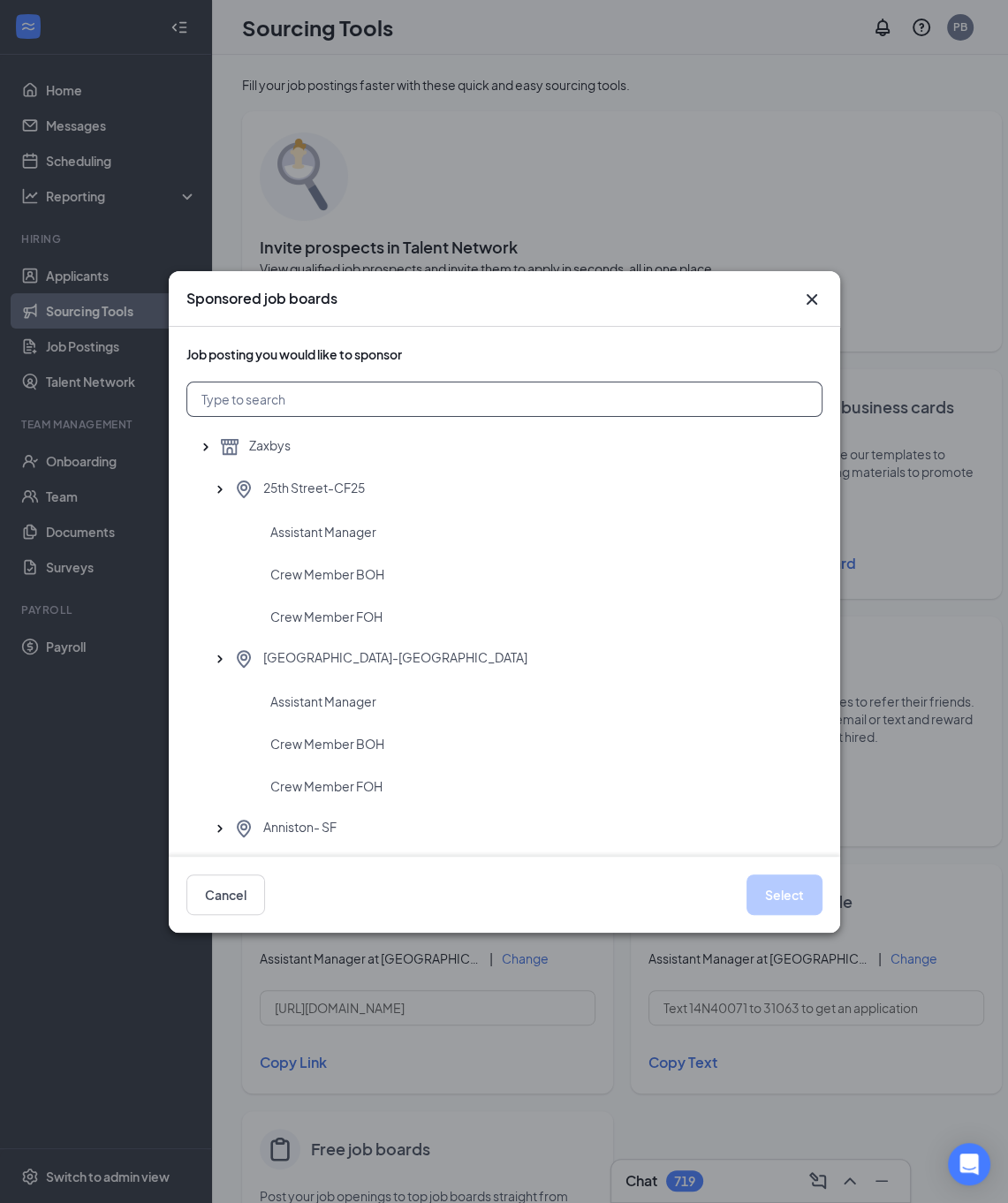
click at [340, 410] on input "text" at bounding box center [504, 399] width 636 height 35
type input "weavervill"
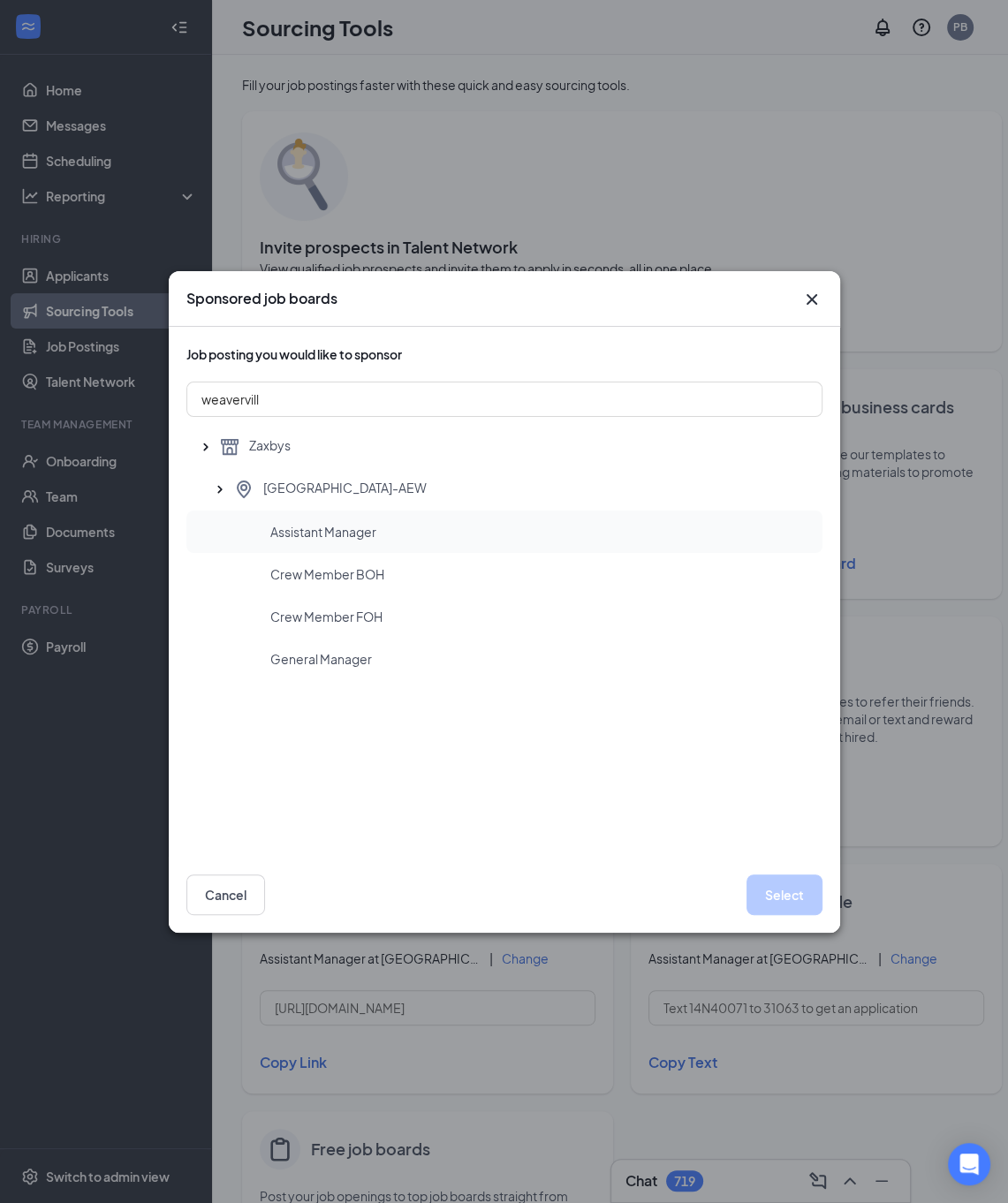
click at [276, 530] on span "Assistant Manager" at bounding box center [323, 532] width 106 height 18
click at [770, 891] on button "Select" at bounding box center [784, 894] width 76 height 40
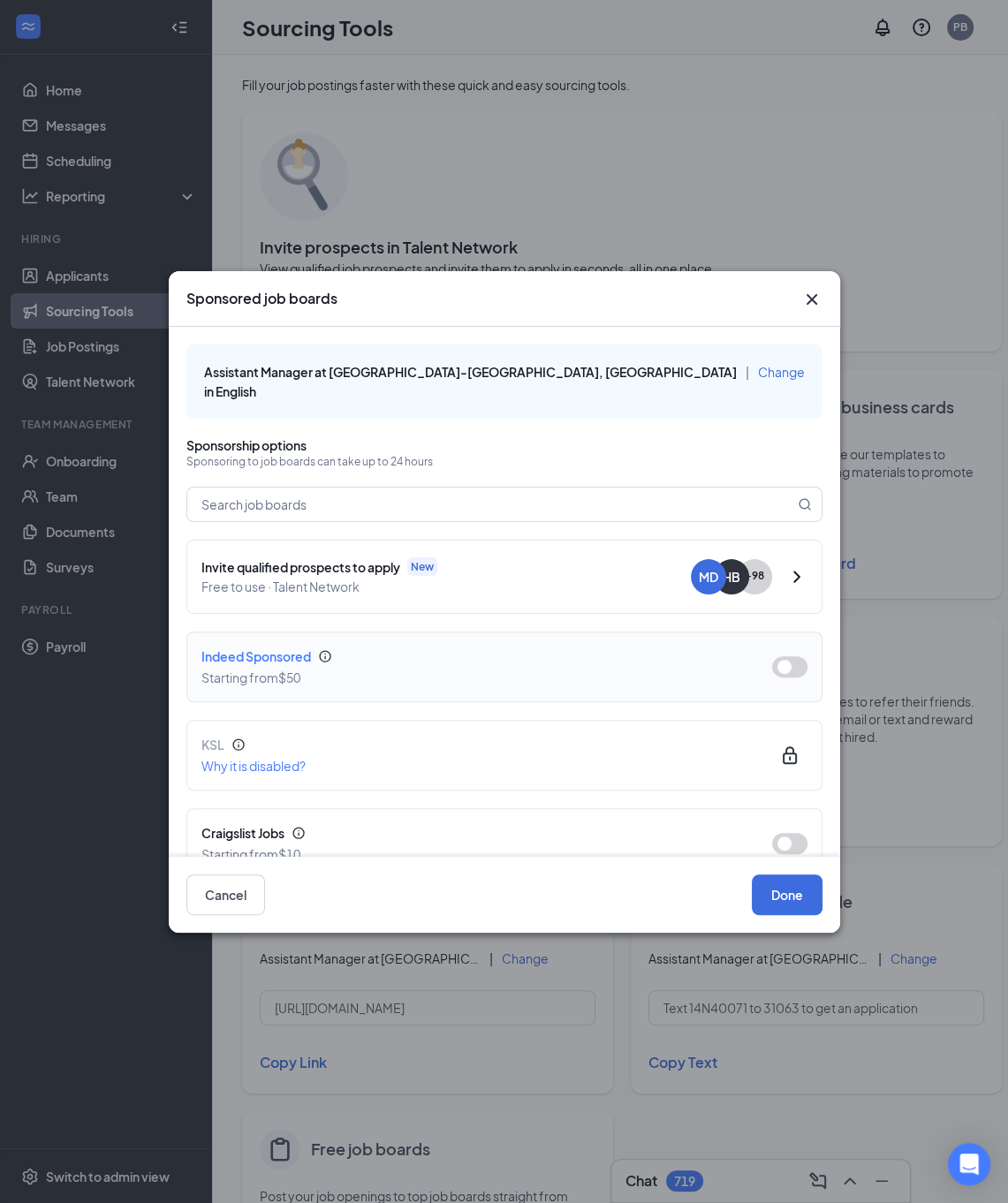
click at [779, 657] on button "button" at bounding box center [789, 667] width 35 height 21
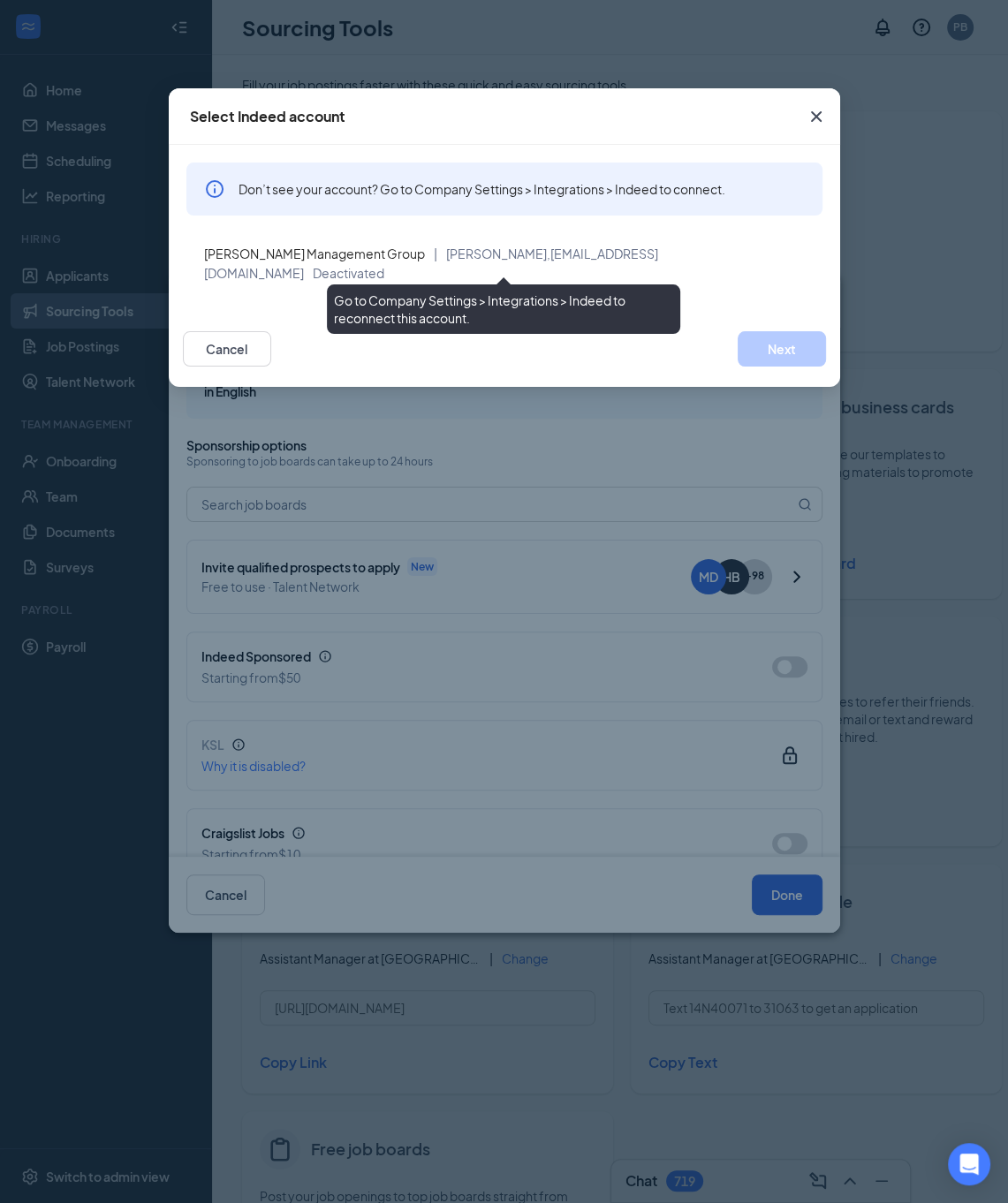
click at [627, 261] on div "[PERSON_NAME] Management Group | [PERSON_NAME], [EMAIL_ADDRESS][DOMAIN_NAME] De…" at bounding box center [506, 262] width 605 height 39
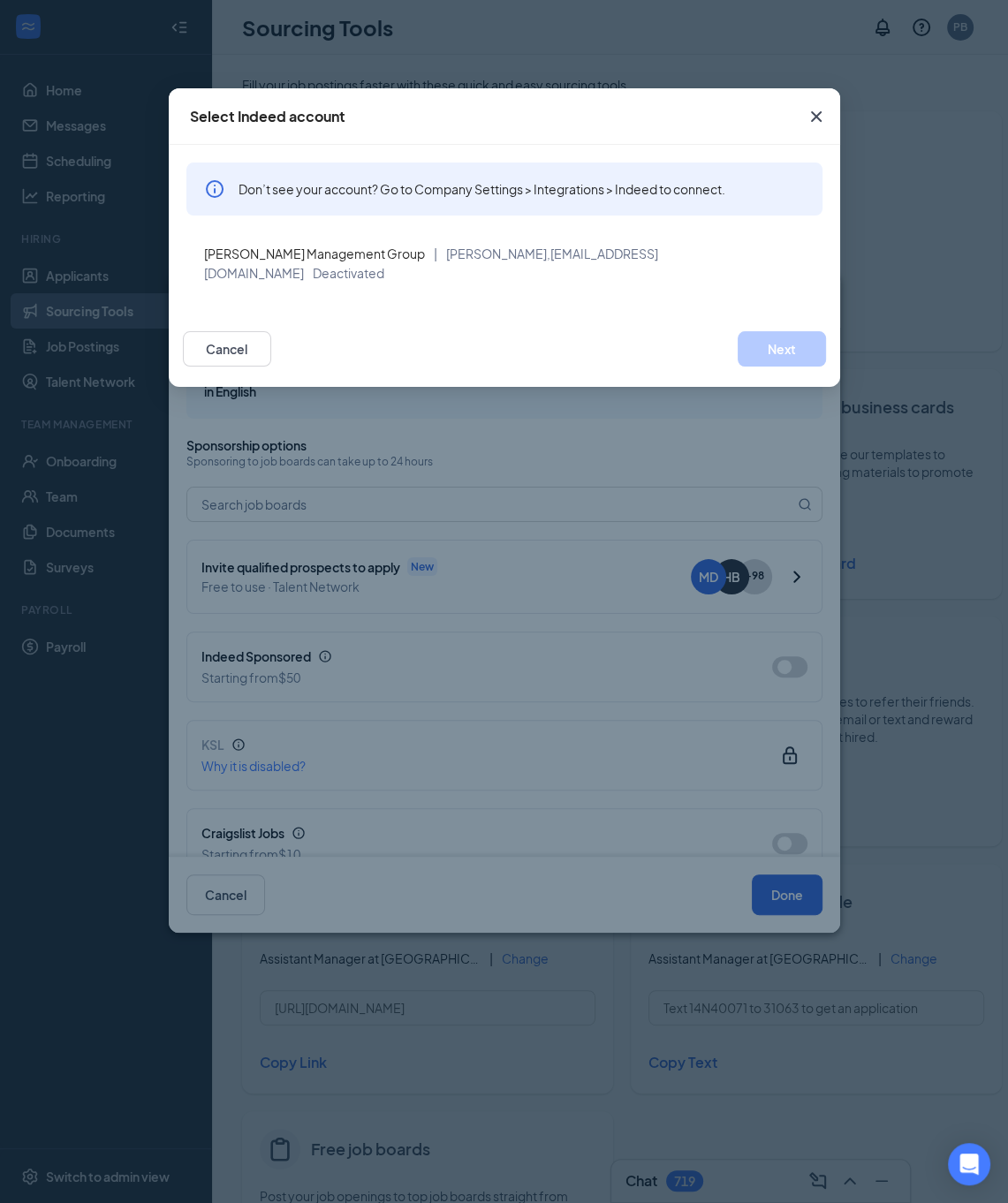
click at [811, 117] on icon "Cross" at bounding box center [816, 116] width 22 height 21
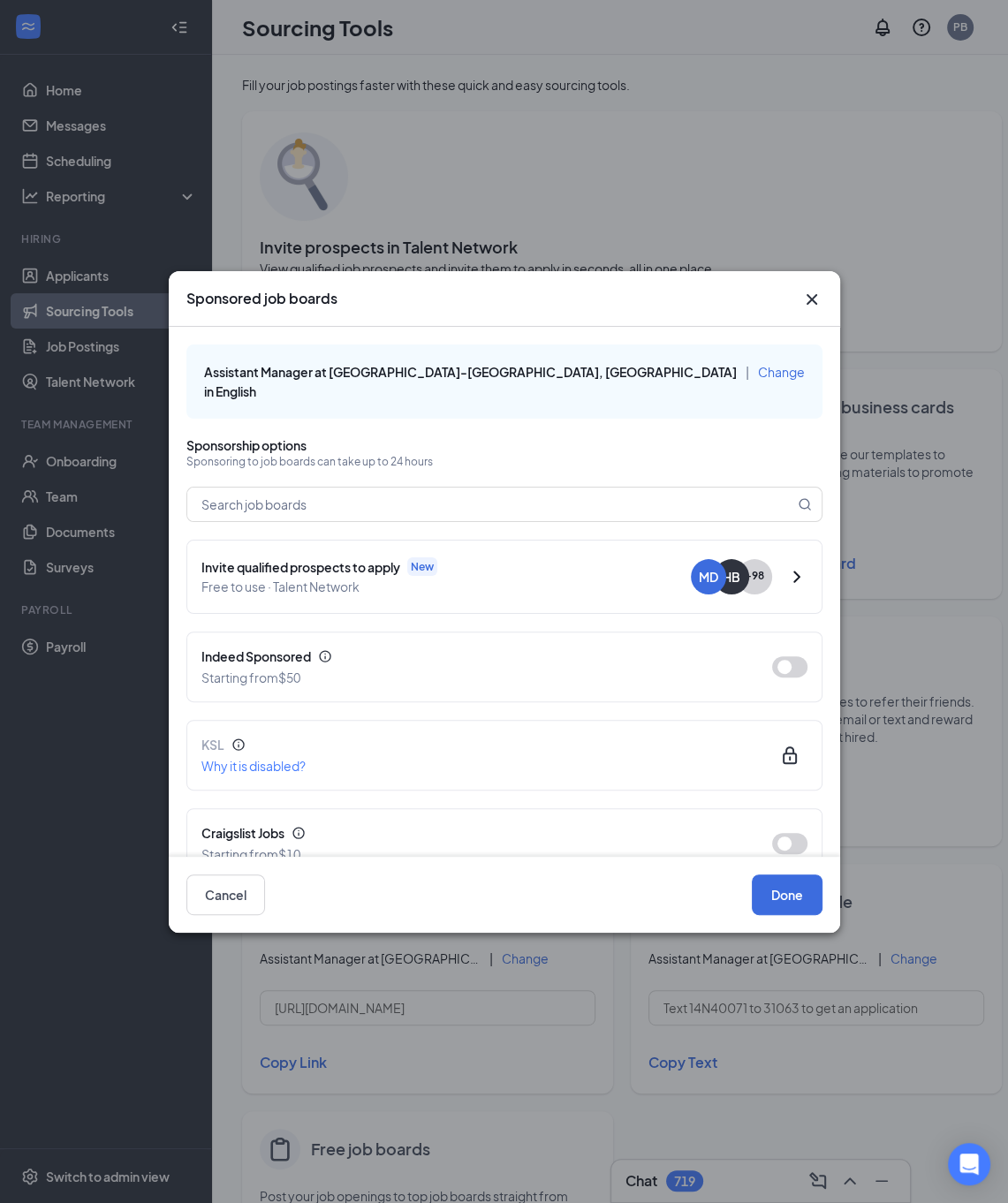
click at [811, 300] on icon "Cross" at bounding box center [811, 298] width 11 height 11
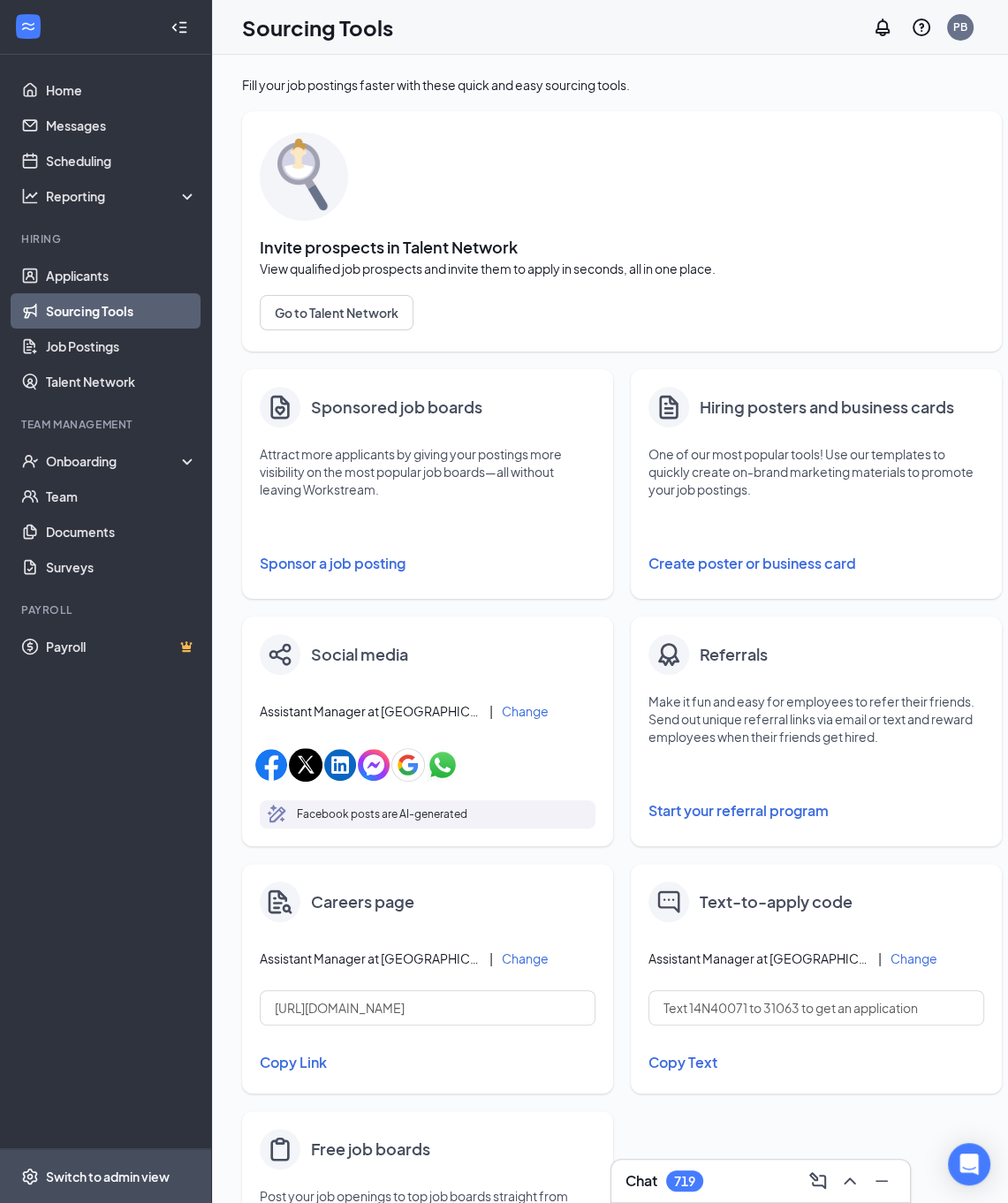
click at [98, 1185] on div "Switch to admin view" at bounding box center [108, 1177] width 124 height 18
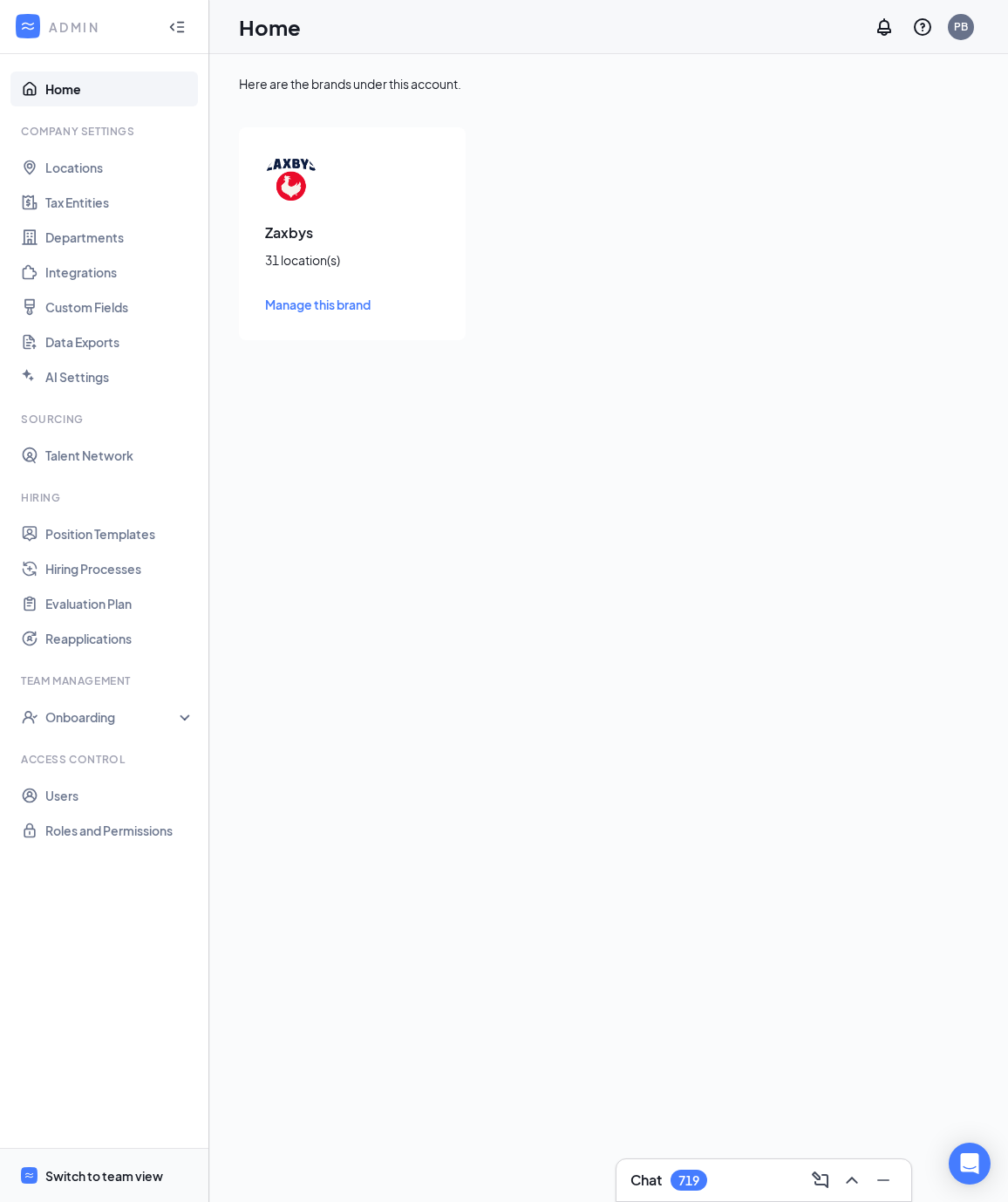
click at [62, 1175] on div "Switch to team view" at bounding box center [103, 1176] width 118 height 18
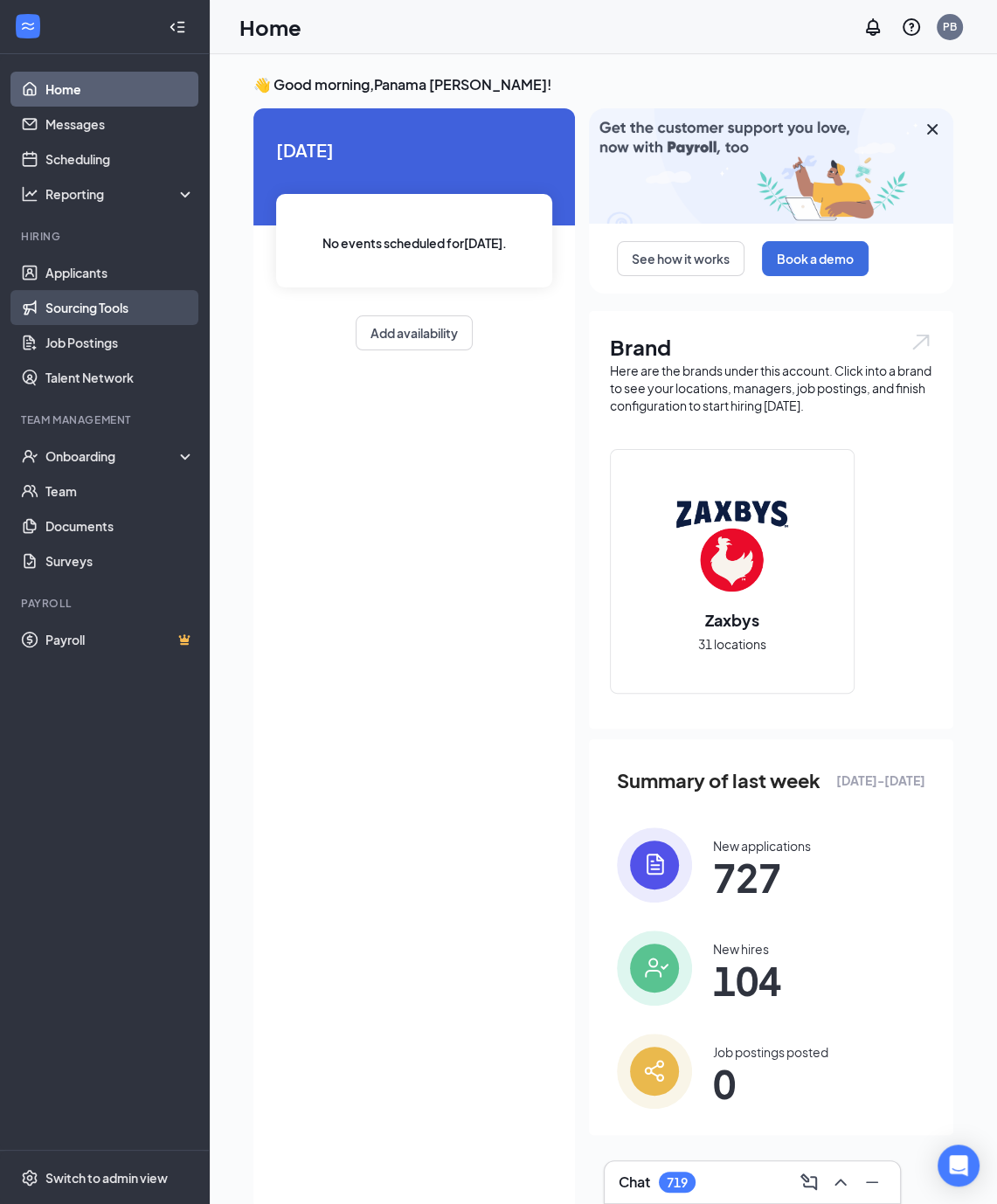
click at [109, 299] on link "Sourcing Tools" at bounding box center [120, 307] width 150 height 35
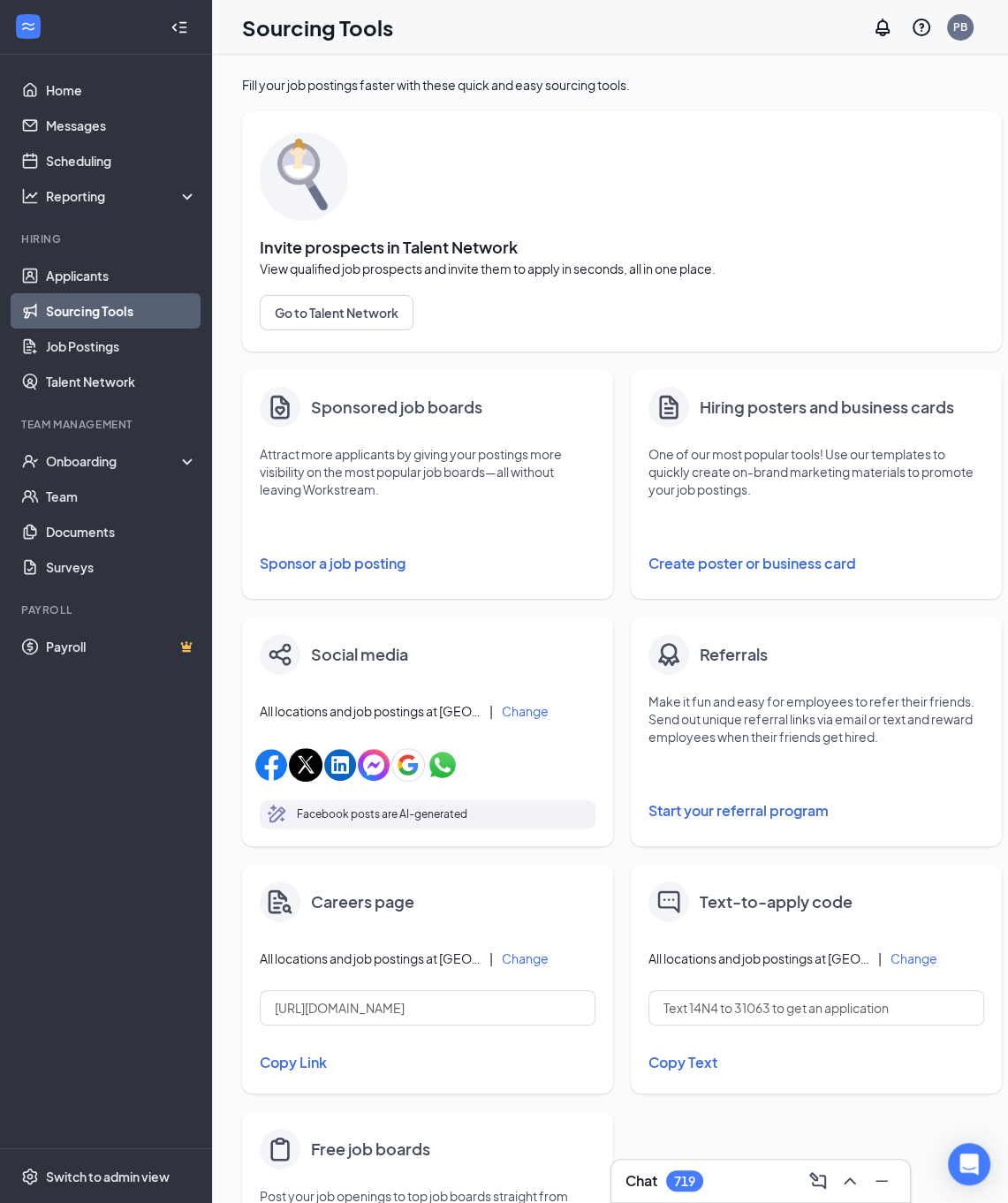
click at [321, 559] on button "Sponsor a job posting" at bounding box center [427, 563] width 336 height 35
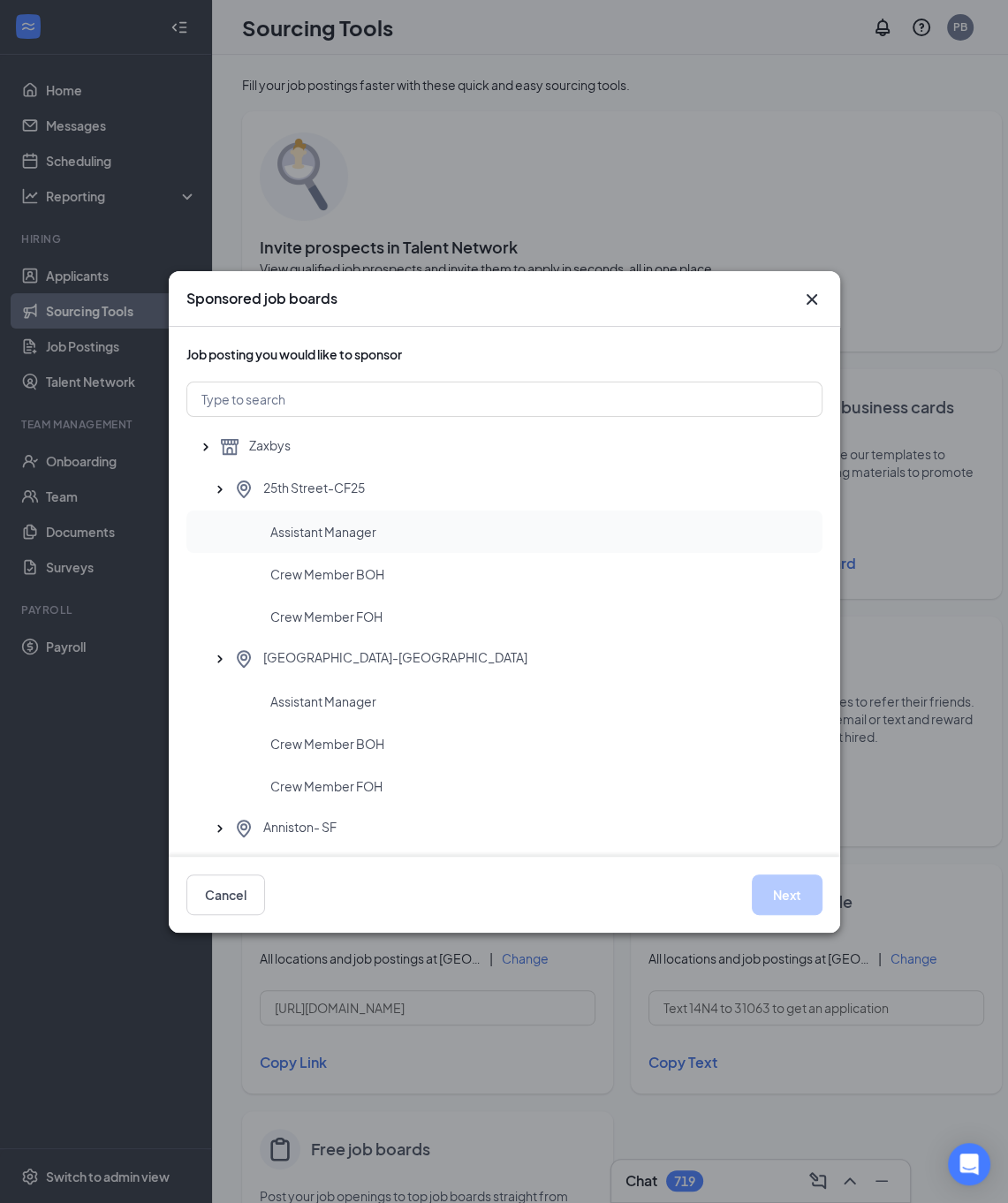
click at [307, 533] on span "Assistant Manager" at bounding box center [323, 532] width 106 height 18
click at [778, 890] on button "Next" at bounding box center [787, 894] width 71 height 40
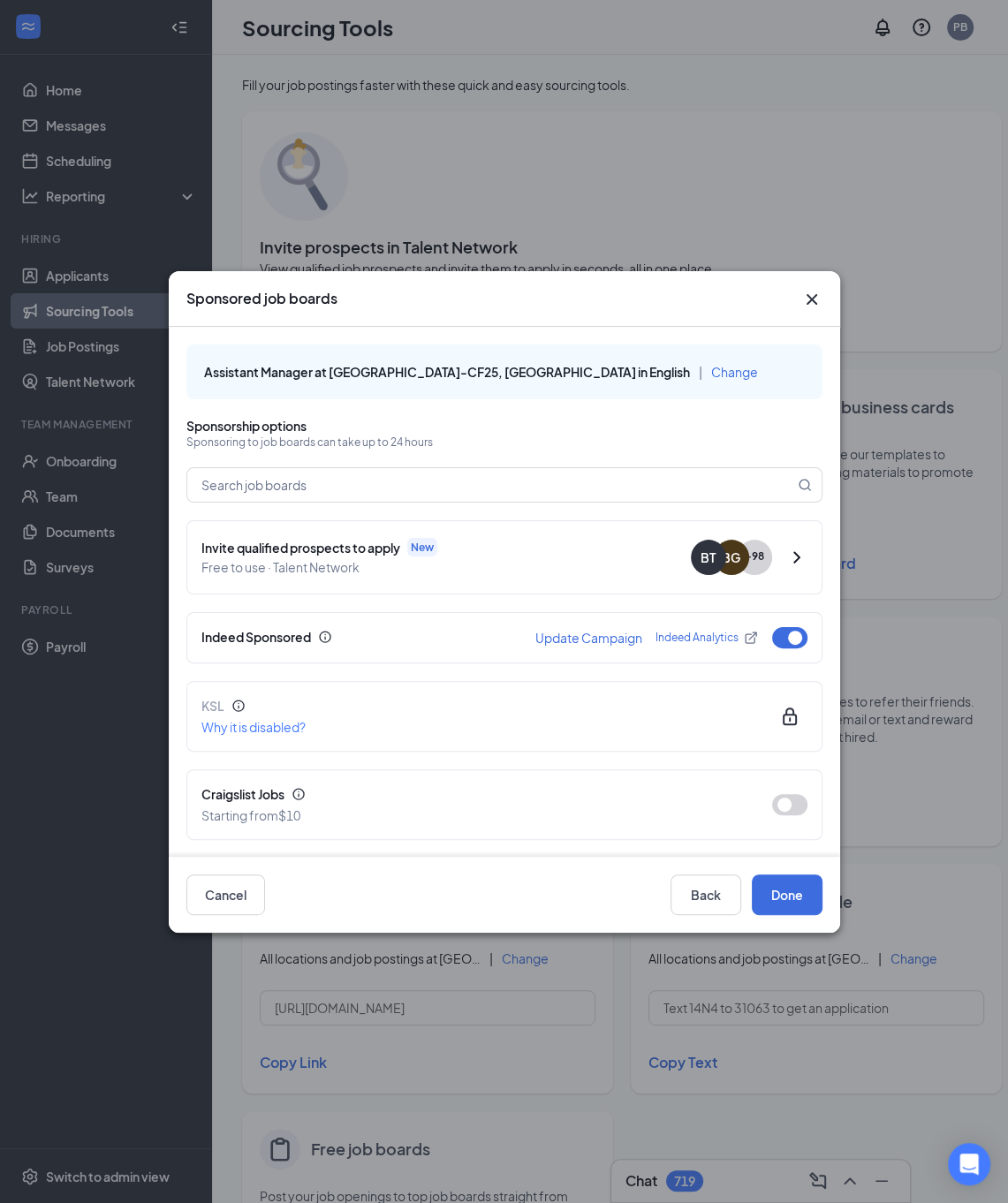
click at [809, 303] on icon "Cross" at bounding box center [813, 300] width 22 height 21
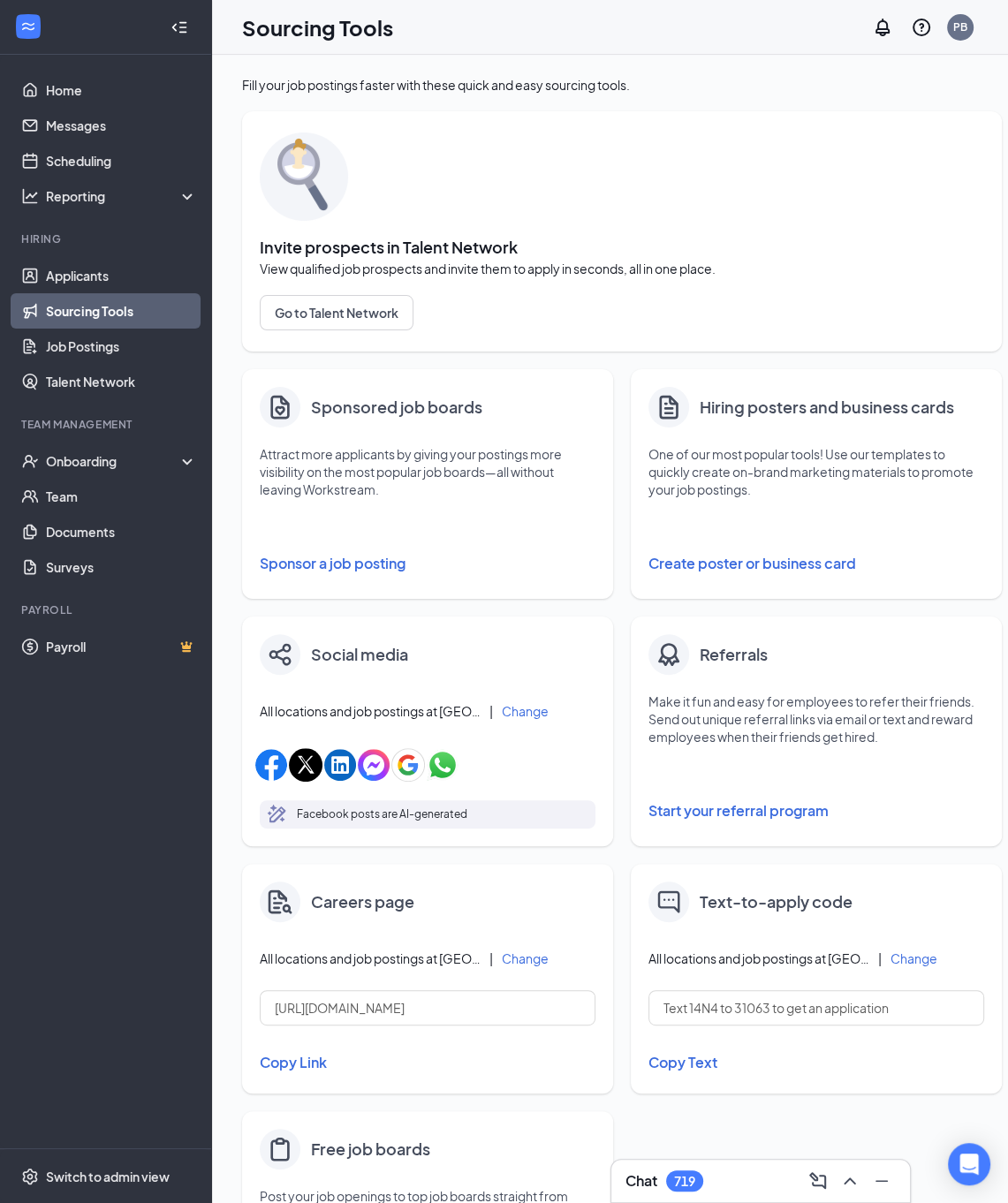
drag, startPoint x: 784, startPoint y: 290, endPoint x: 801, endPoint y: 289, distance: 17.0
click at [784, 289] on div "Invite prospects in Talent Network View qualified job prospects and invite them…" at bounding box center [622, 231] width 725 height 205
click at [355, 563] on button "Sponsor a job posting" at bounding box center [427, 563] width 336 height 35
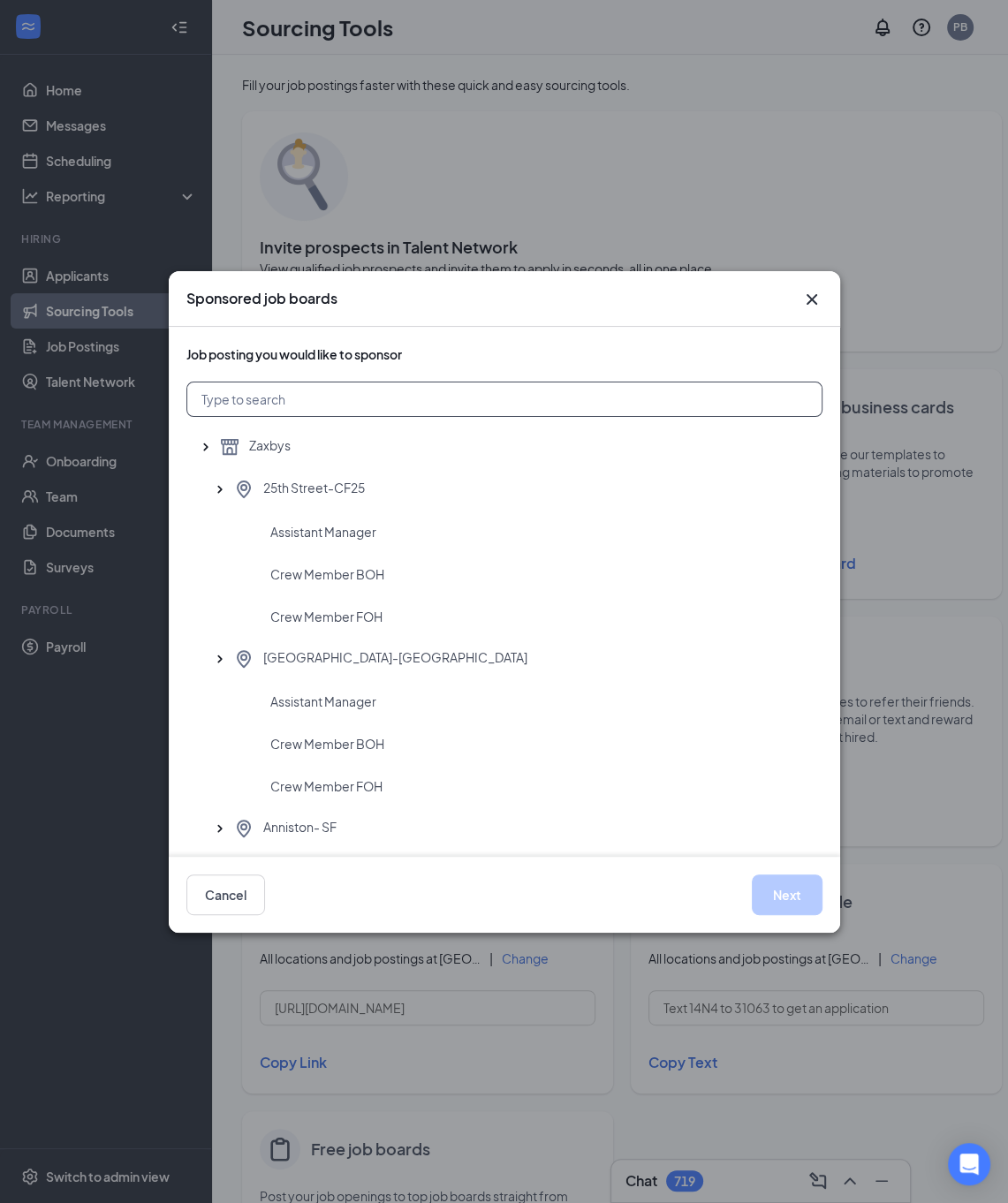
click at [384, 407] on input "text" at bounding box center [504, 399] width 636 height 35
type input "[PERSON_NAME]"
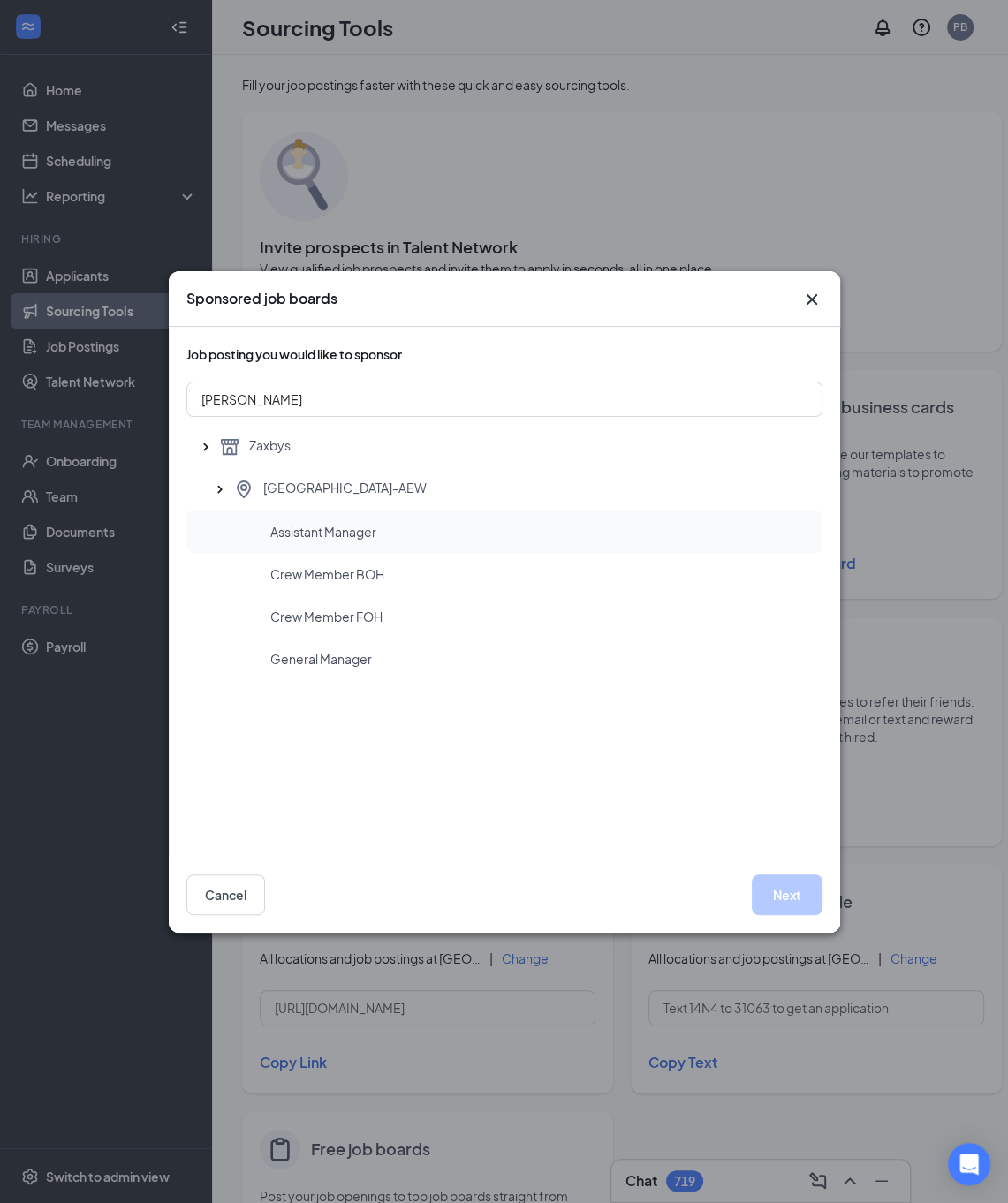
click at [322, 530] on span "Assistant Manager" at bounding box center [323, 532] width 106 height 18
click at [771, 896] on button "Next" at bounding box center [787, 894] width 71 height 40
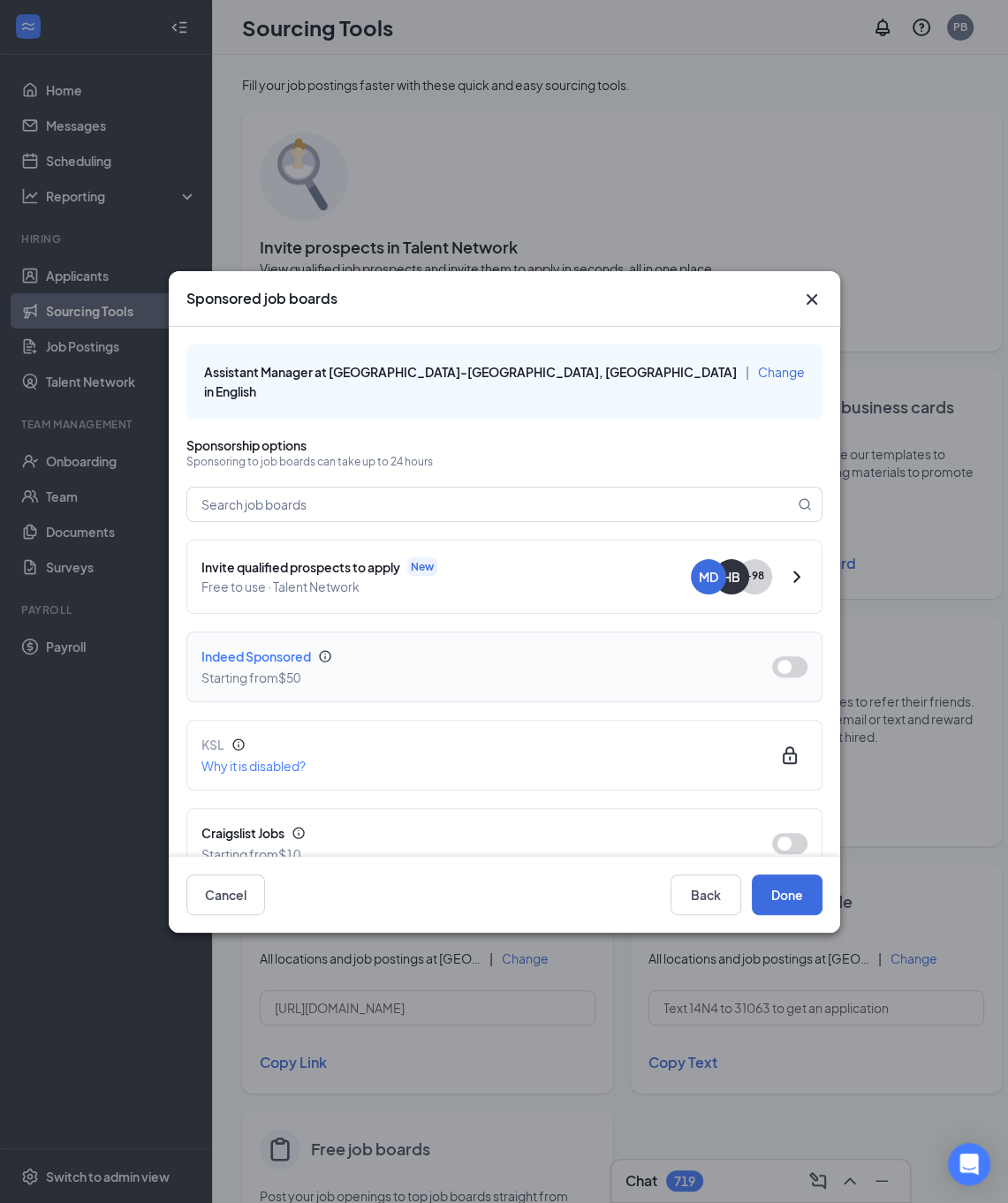
click at [772, 657] on button "button" at bounding box center [789, 667] width 35 height 21
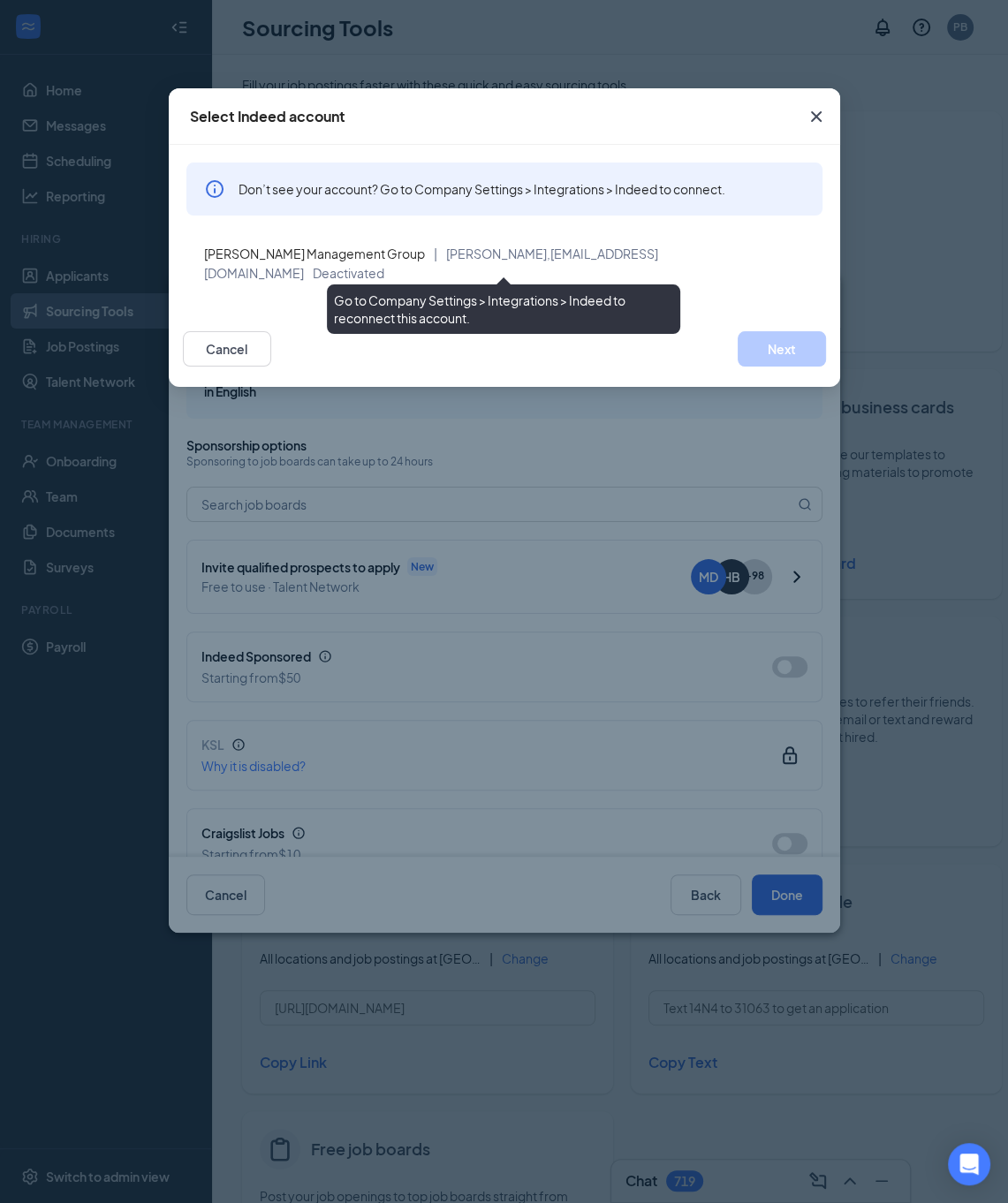
click at [384, 265] on span "Deactivated" at bounding box center [349, 273] width 72 height 16
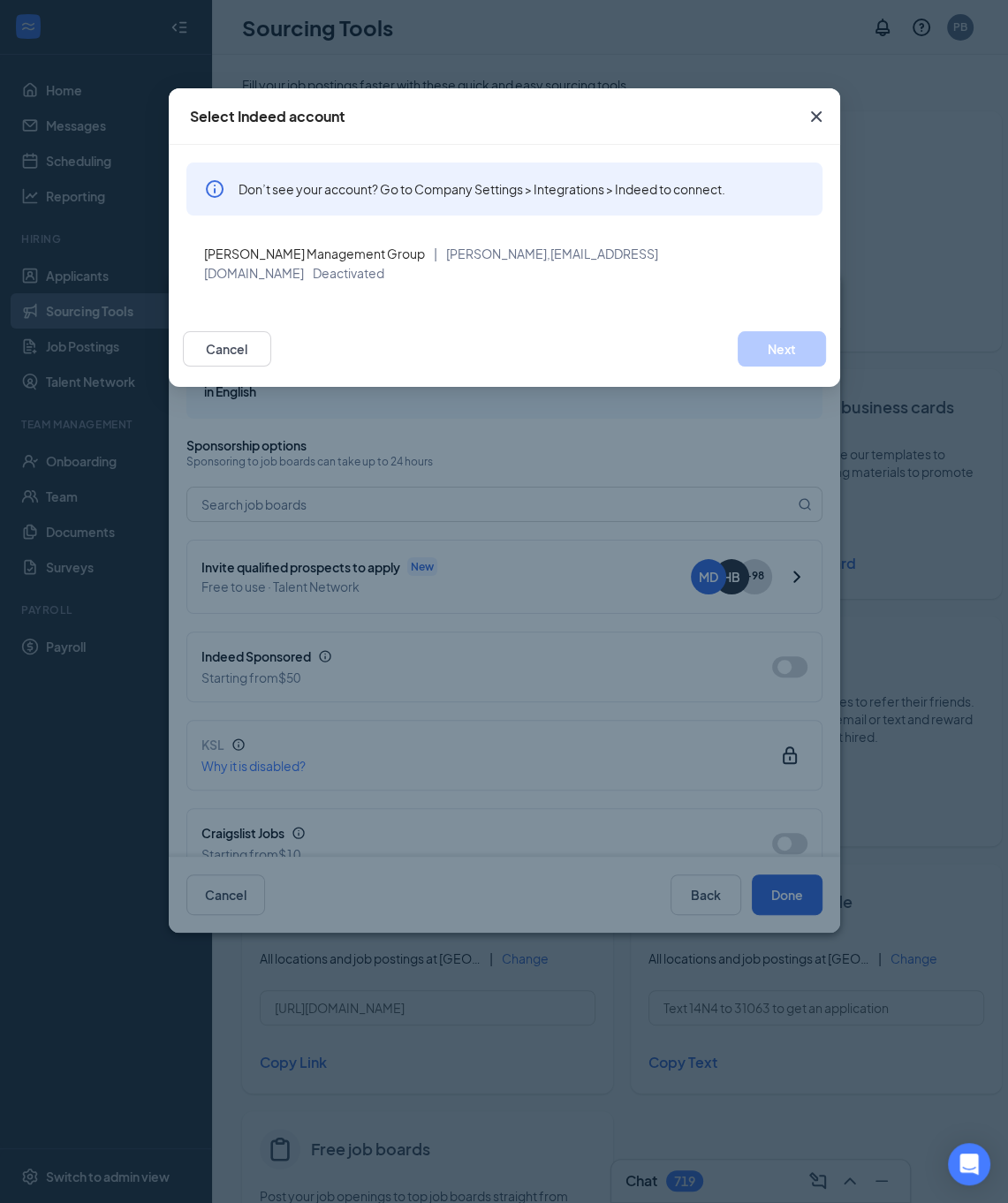
click at [243, 311] on div "Cancel Next" at bounding box center [504, 348] width 672 height 76
click at [811, 117] on icon "Cross" at bounding box center [816, 116] width 22 height 21
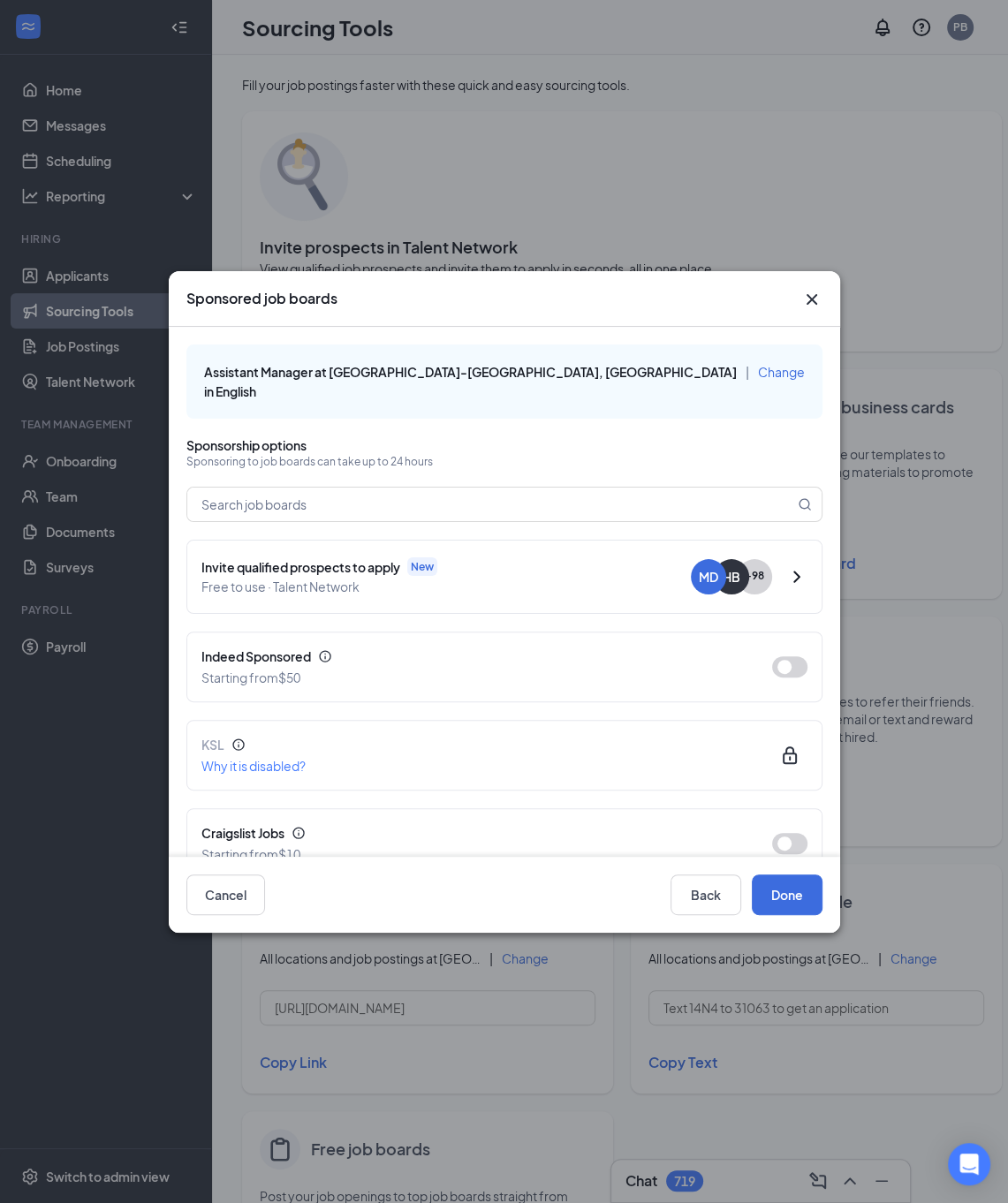
click at [815, 297] on icon "Cross" at bounding box center [813, 300] width 22 height 21
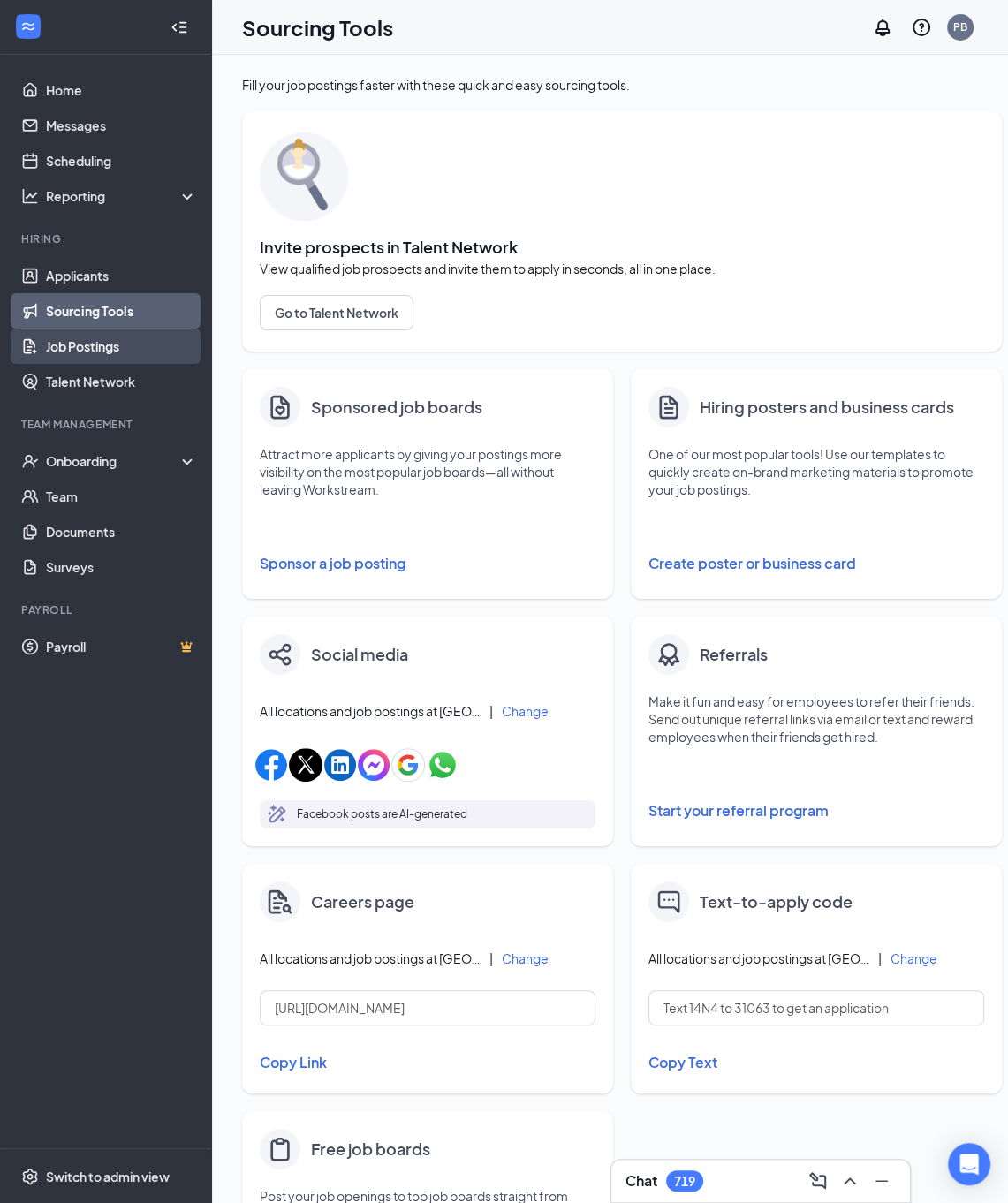
click at [108, 348] on link "Job Postings" at bounding box center [121, 346] width 151 height 35
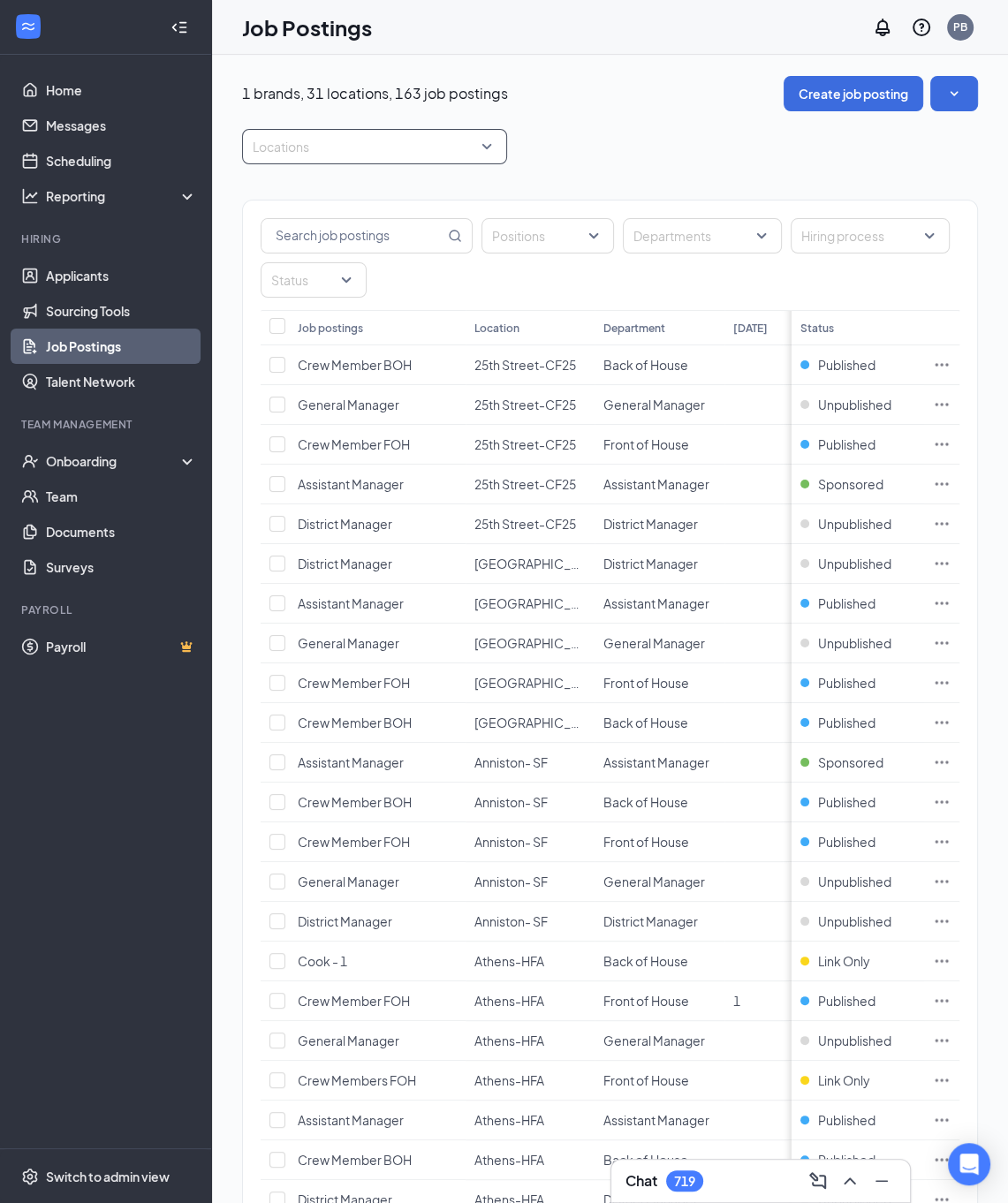
click at [443, 150] on div at bounding box center [366, 147] width 238 height 29
type input "weavervill"
click at [355, 186] on span "[GEOGRAPHIC_DATA]-AEW" at bounding box center [363, 194] width 163 height 16
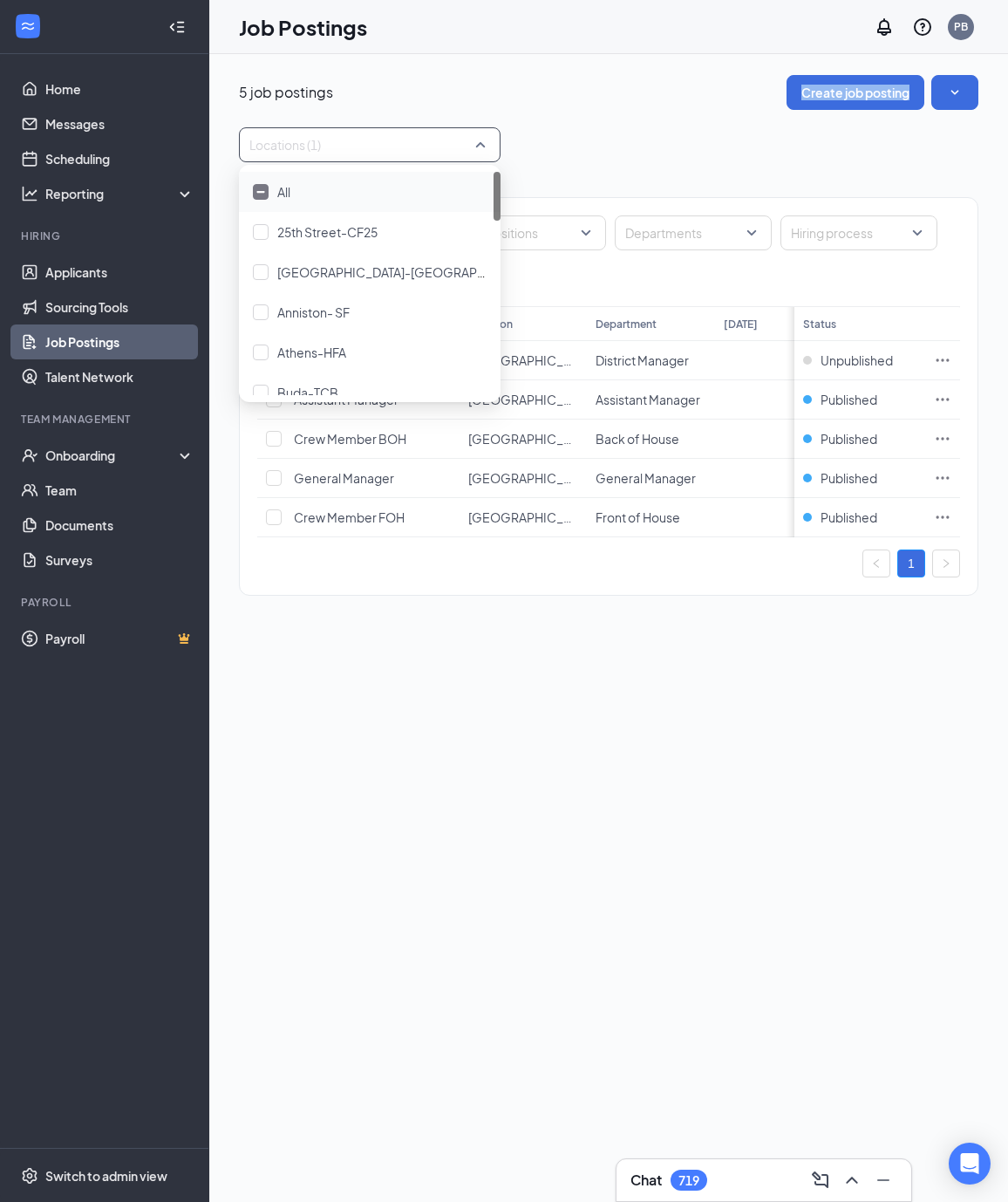
click at [686, 123] on div "5 job postings Create job posting Locations (1) Positions Departments Hiring pr…" at bounding box center [608, 344] width 739 height 539
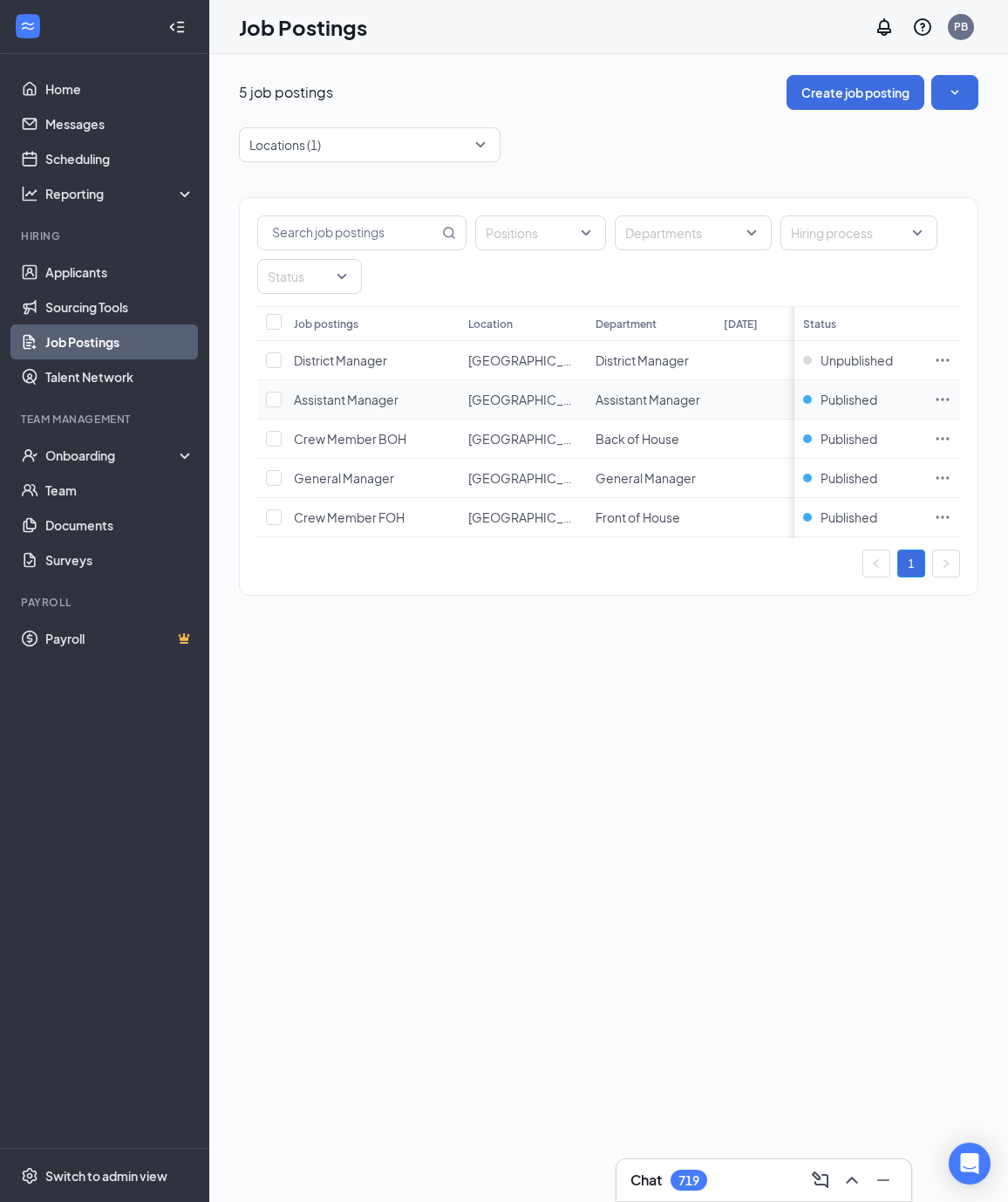
click at [941, 395] on icon "Ellipses" at bounding box center [943, 400] width 18 height 18
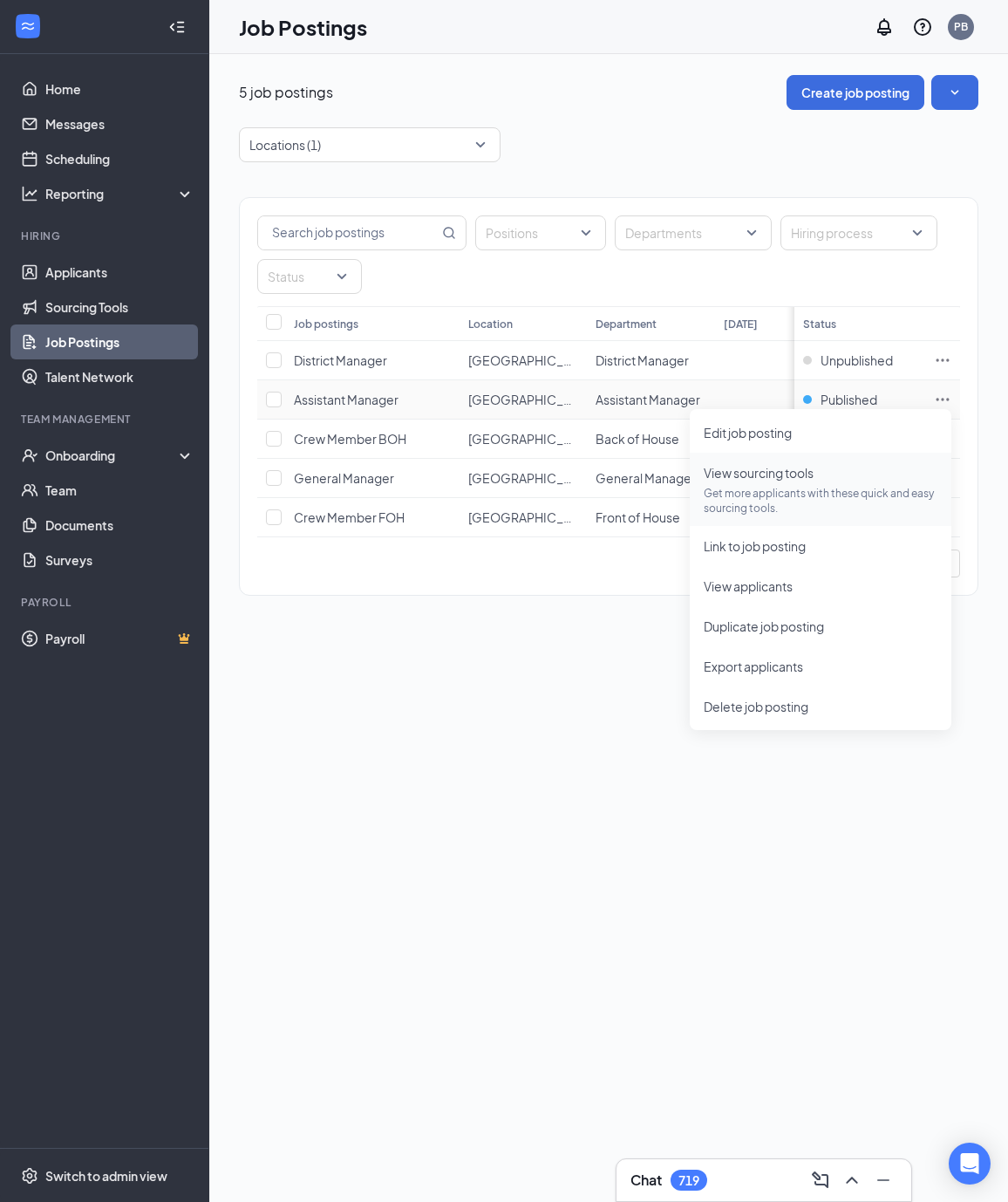
click at [790, 484] on span "View sourcing tools Get more applicants with these quick and easy sourcing tool…" at bounding box center [821, 489] width 233 height 52
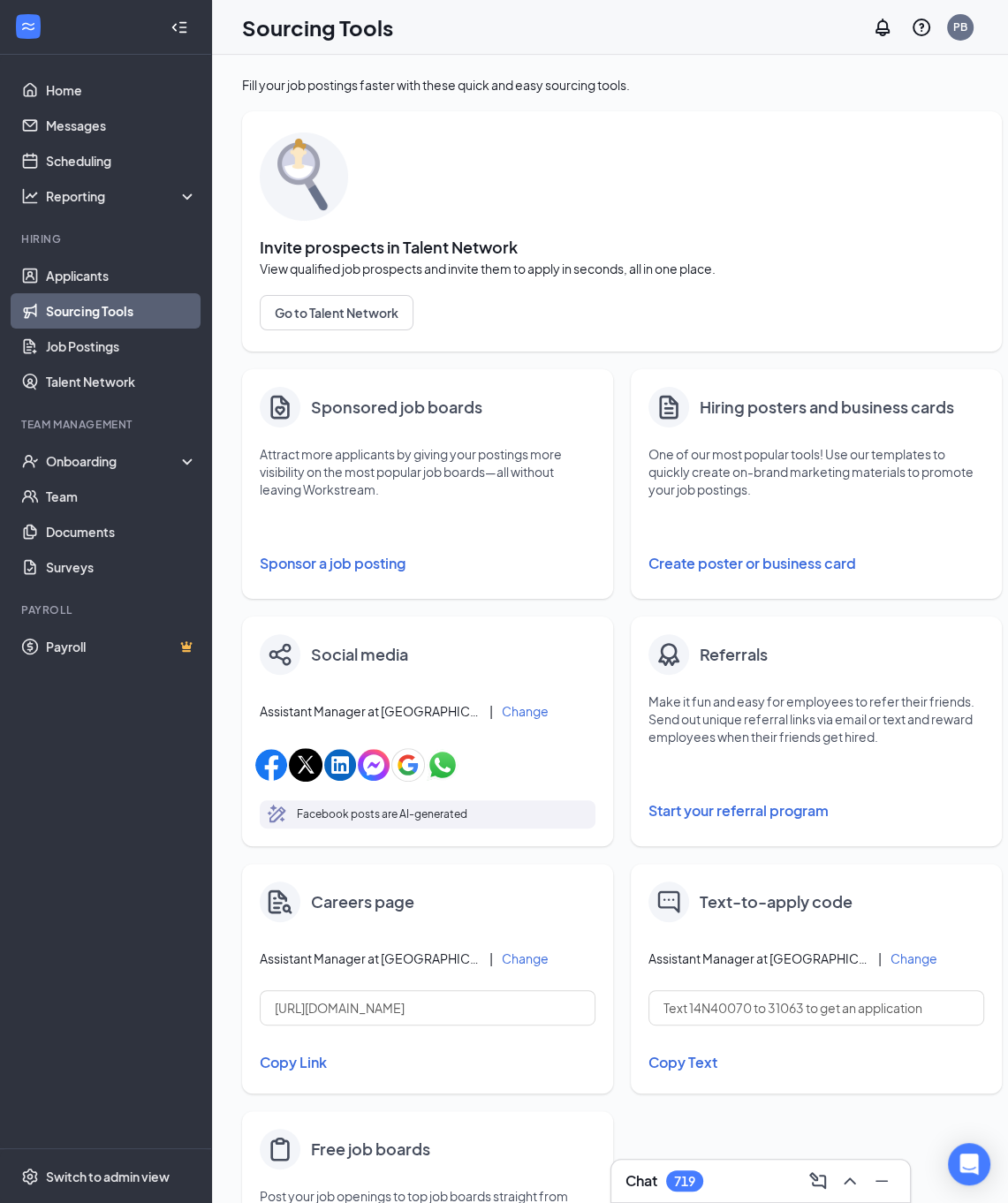
click at [356, 572] on button "Sponsor a job posting" at bounding box center [427, 563] width 336 height 35
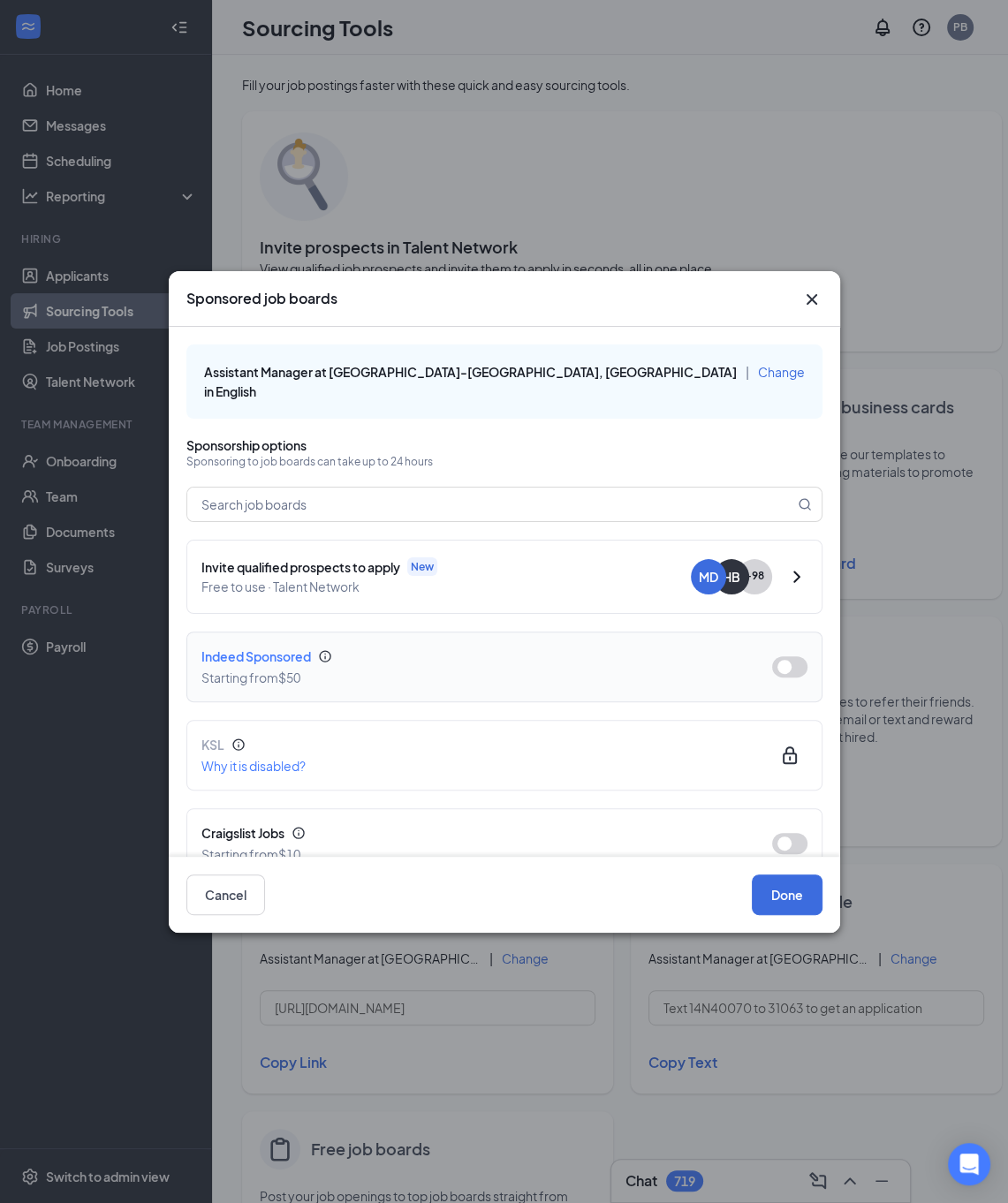
click at [772, 657] on button "button" at bounding box center [789, 667] width 35 height 21
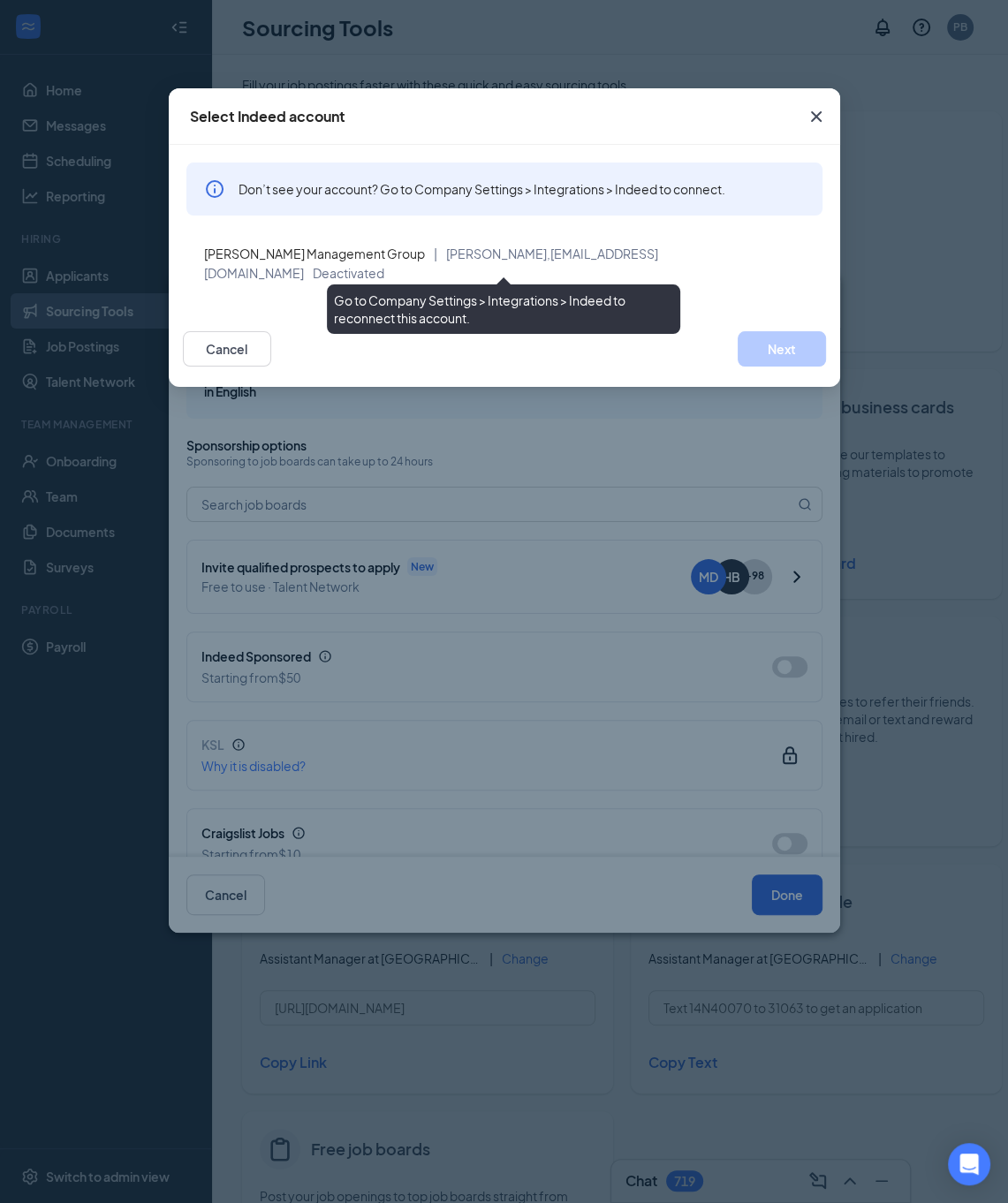
click at [632, 249] on div "[PERSON_NAME] Management Group | [PERSON_NAME], [EMAIL_ADDRESS][DOMAIN_NAME] De…" at bounding box center [506, 262] width 605 height 39
click at [616, 227] on div "Don’t see your account? Go to Company Settings > Integrations > Indeed to conne…" at bounding box center [504, 228] width 636 height 131
click at [578, 260] on span "[EMAIL_ADDRESS][DOMAIN_NAME]" at bounding box center [431, 262] width 454 height 35
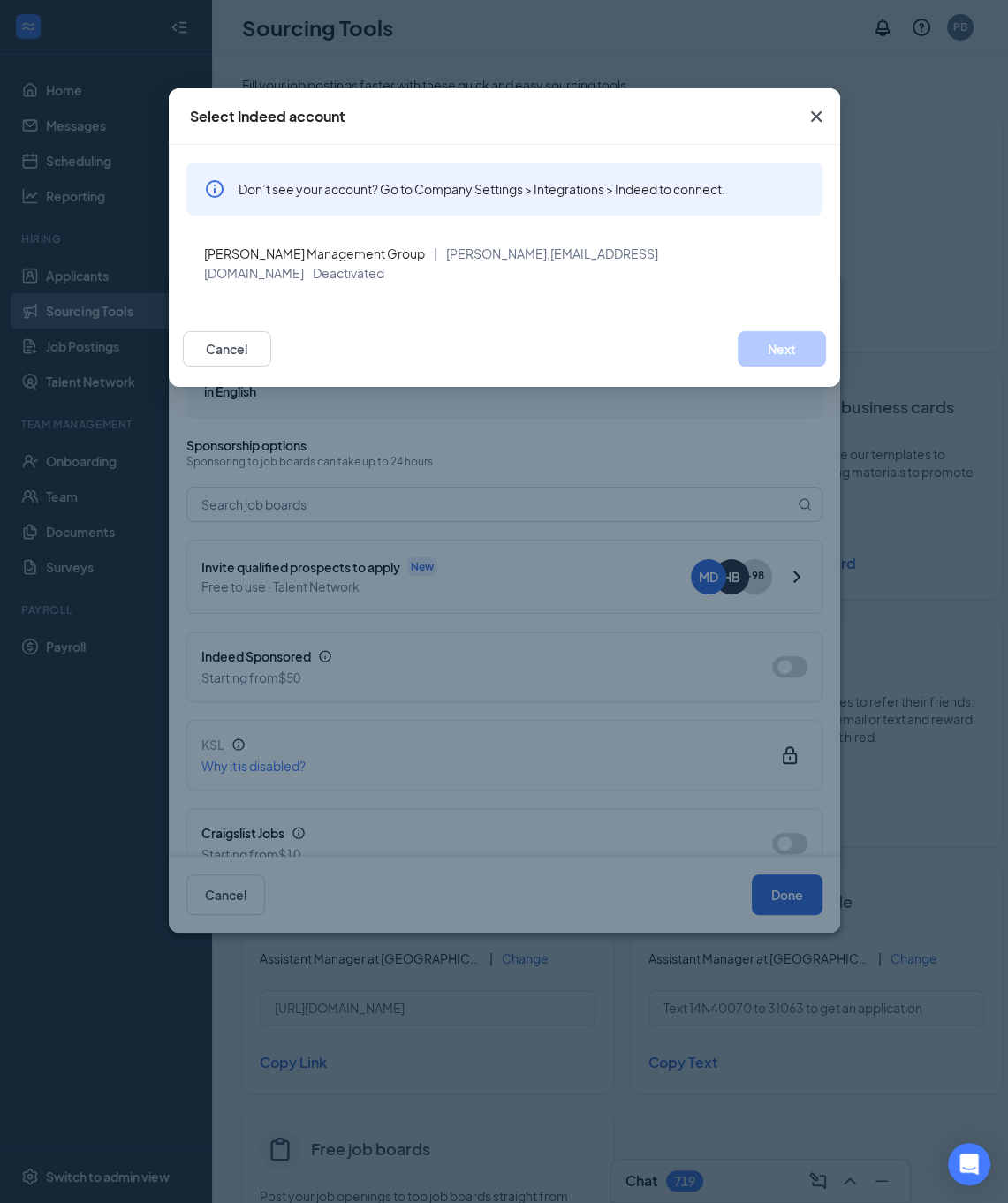
click at [803, 123] on span "Close" at bounding box center [816, 116] width 47 height 47
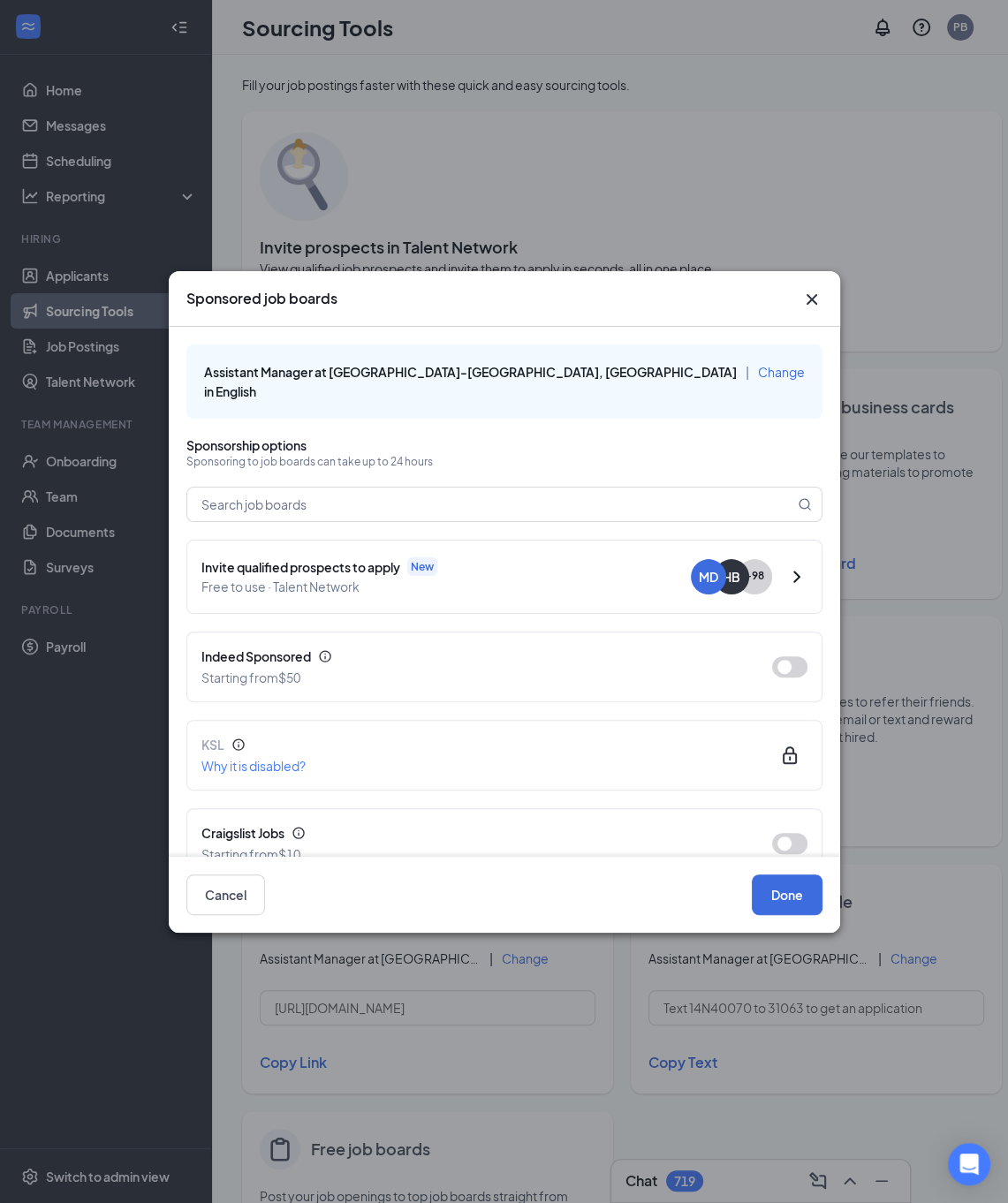
click at [813, 301] on icon "Cross" at bounding box center [813, 300] width 22 height 21
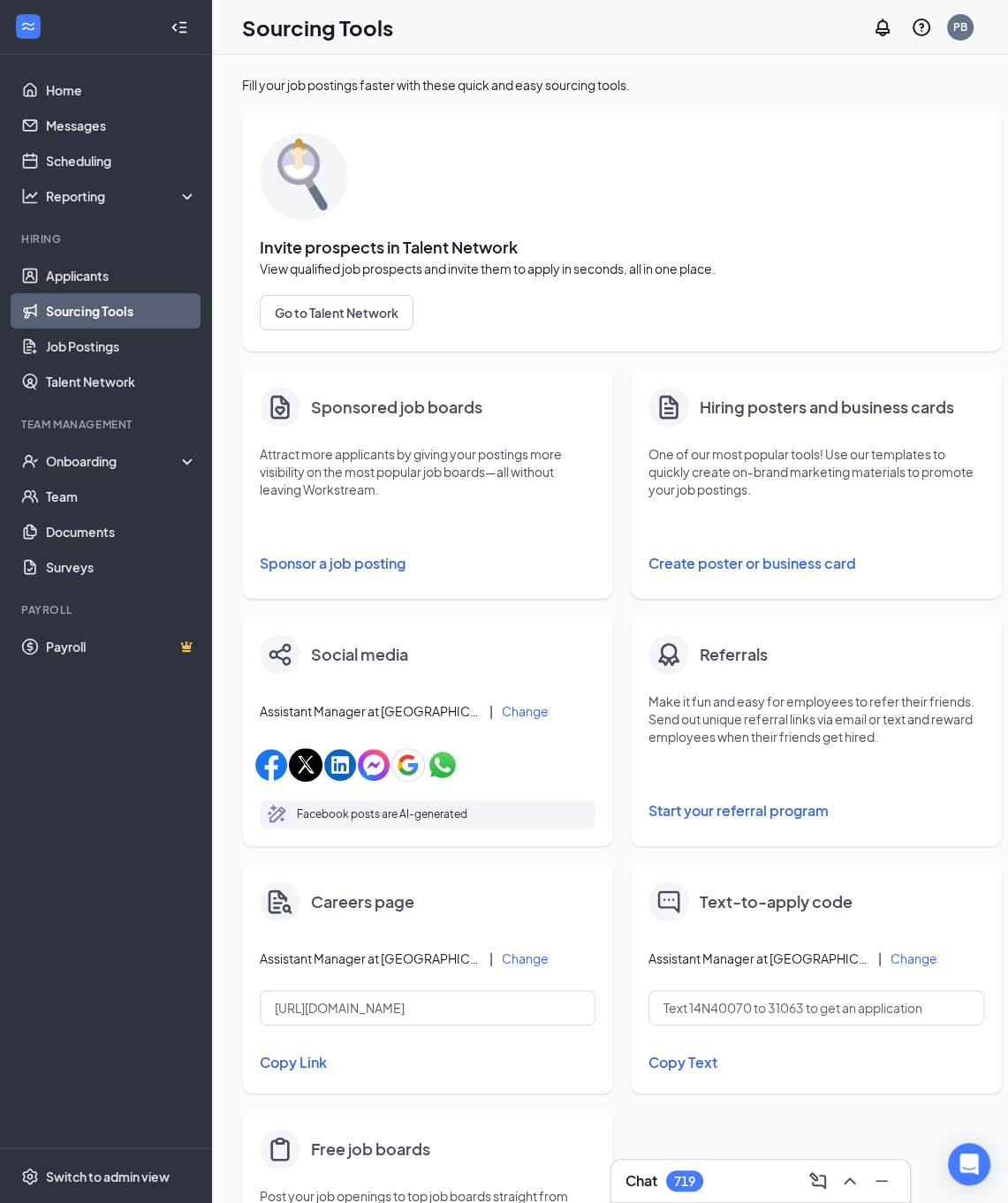
click at [773, 213] on div "Invite prospects in Talent Network View qualified job prospects and invite them…" at bounding box center [622, 231] width 725 height 205
click at [85, 97] on link "Home" at bounding box center [121, 90] width 151 height 35
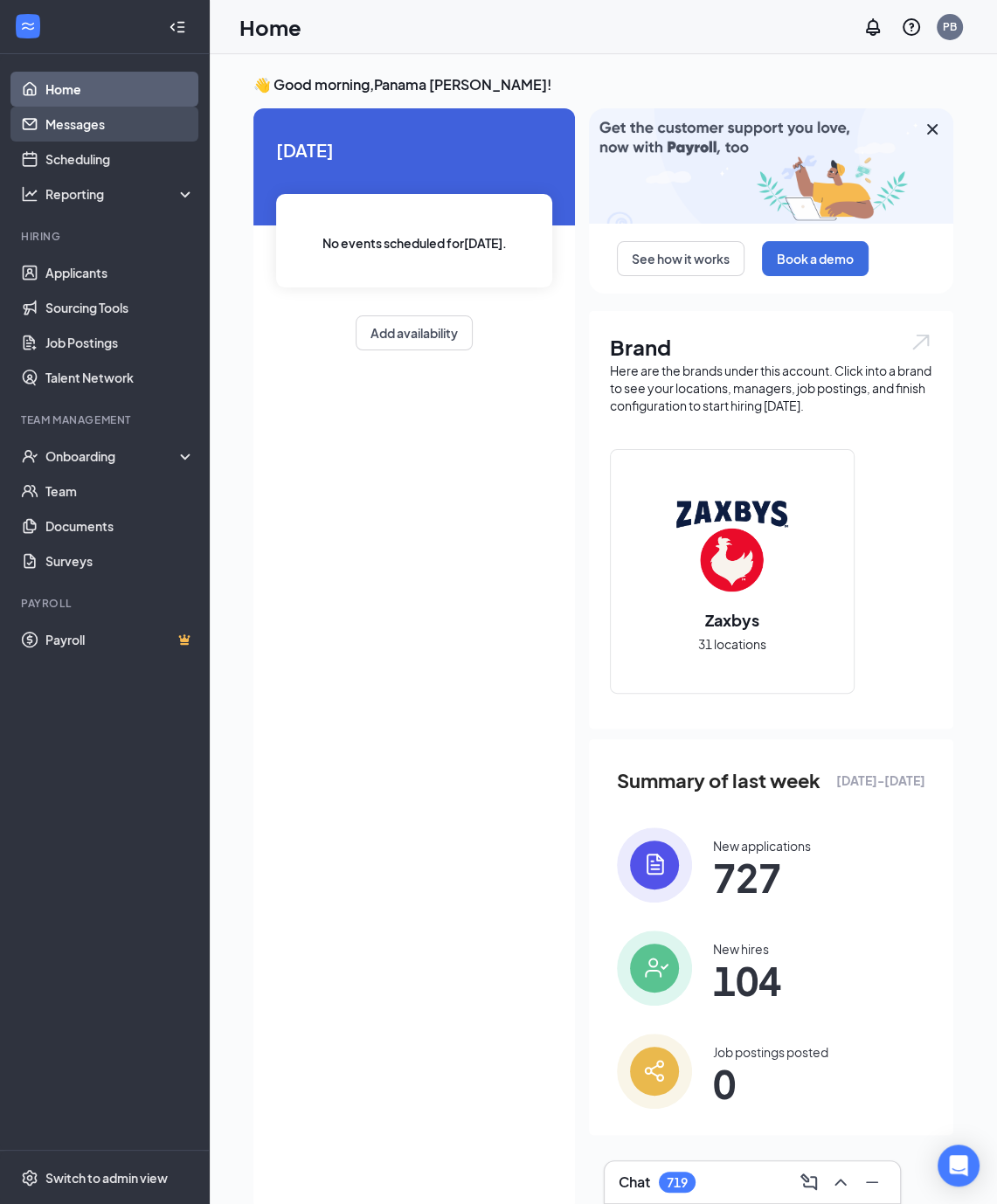
click at [64, 125] on link "Messages" at bounding box center [120, 123] width 150 height 35
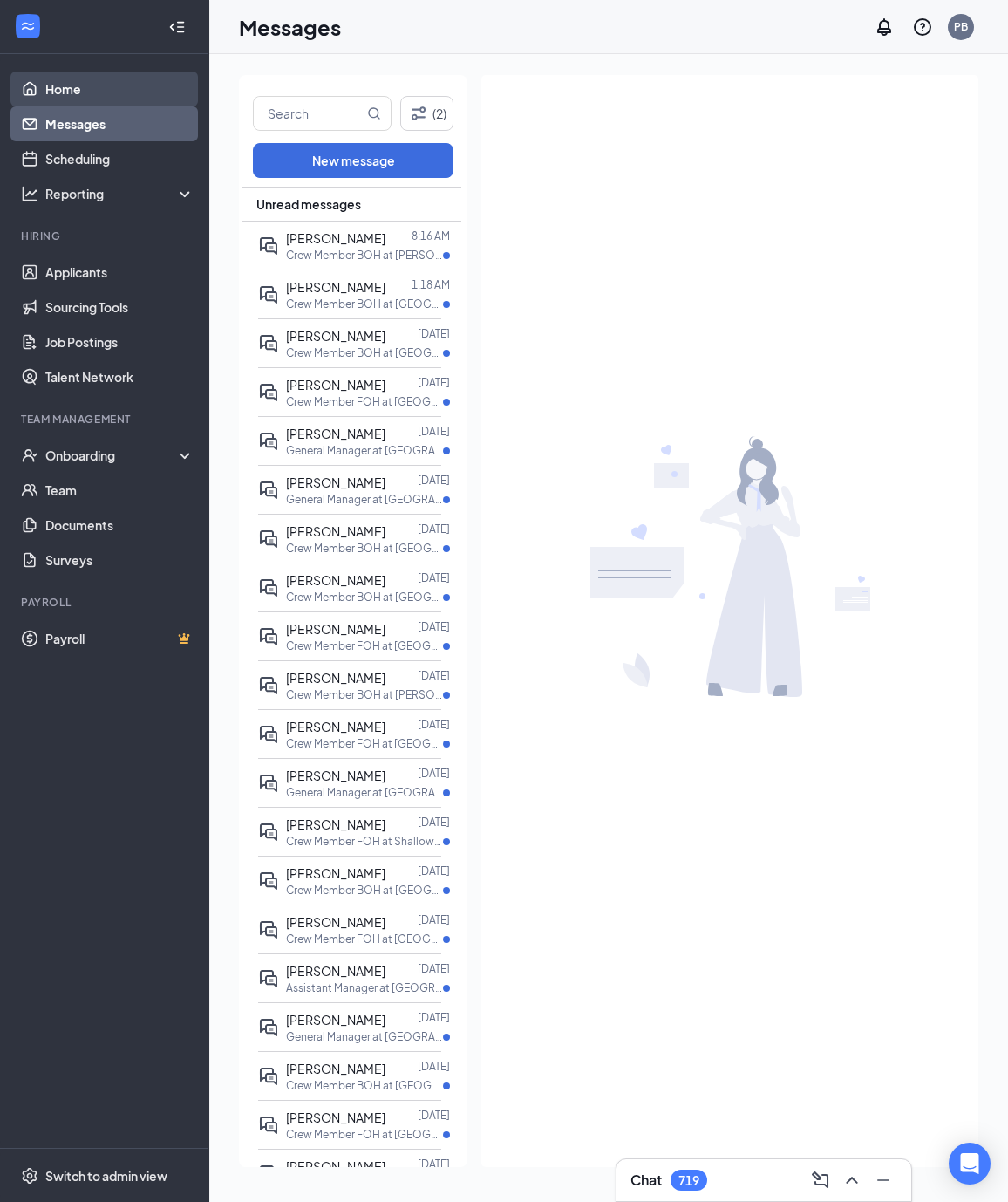
click at [64, 92] on link "Home" at bounding box center [119, 88] width 149 height 34
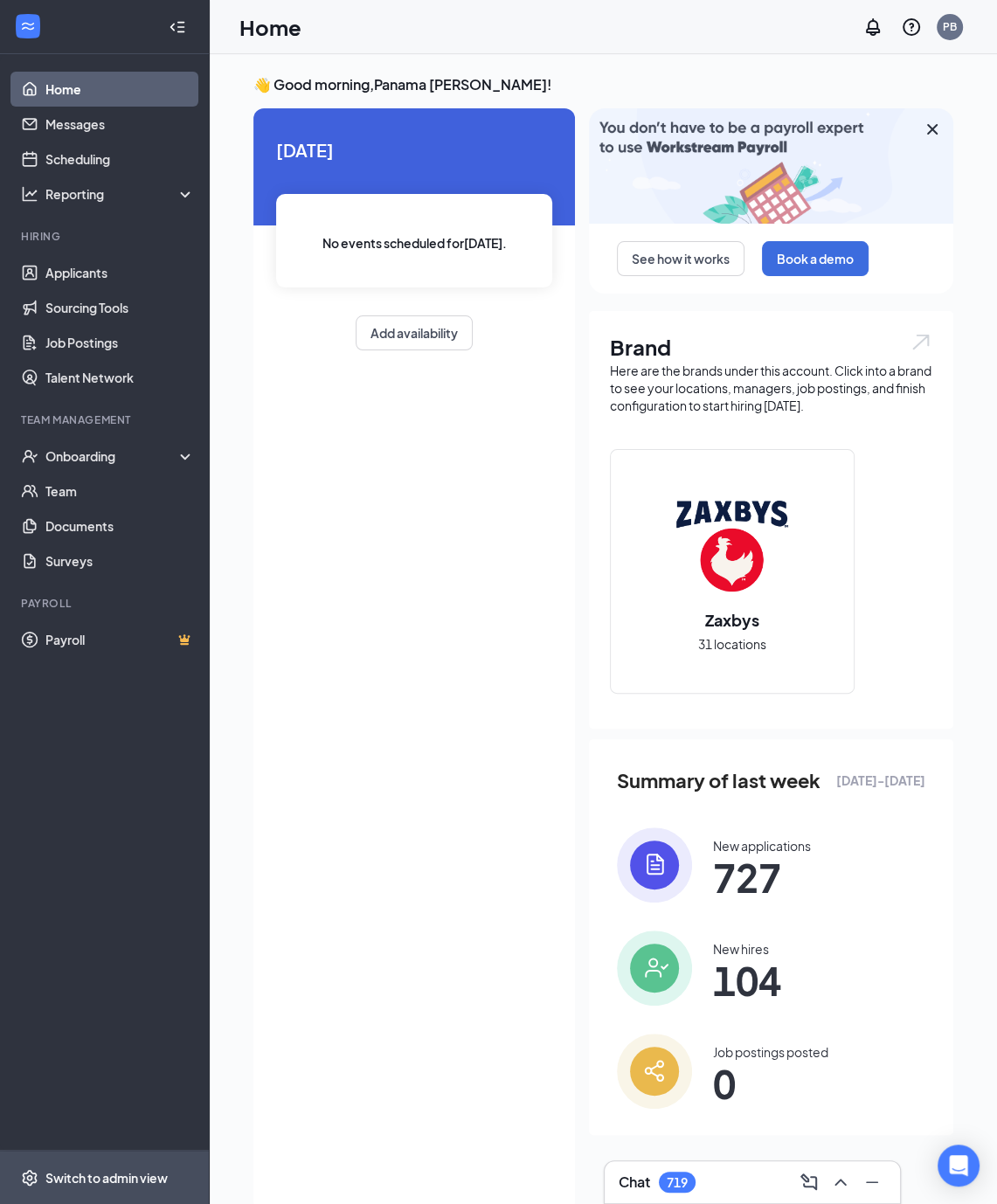
click at [73, 1200] on span "Switch to admin view" at bounding box center [120, 1177] width 150 height 53
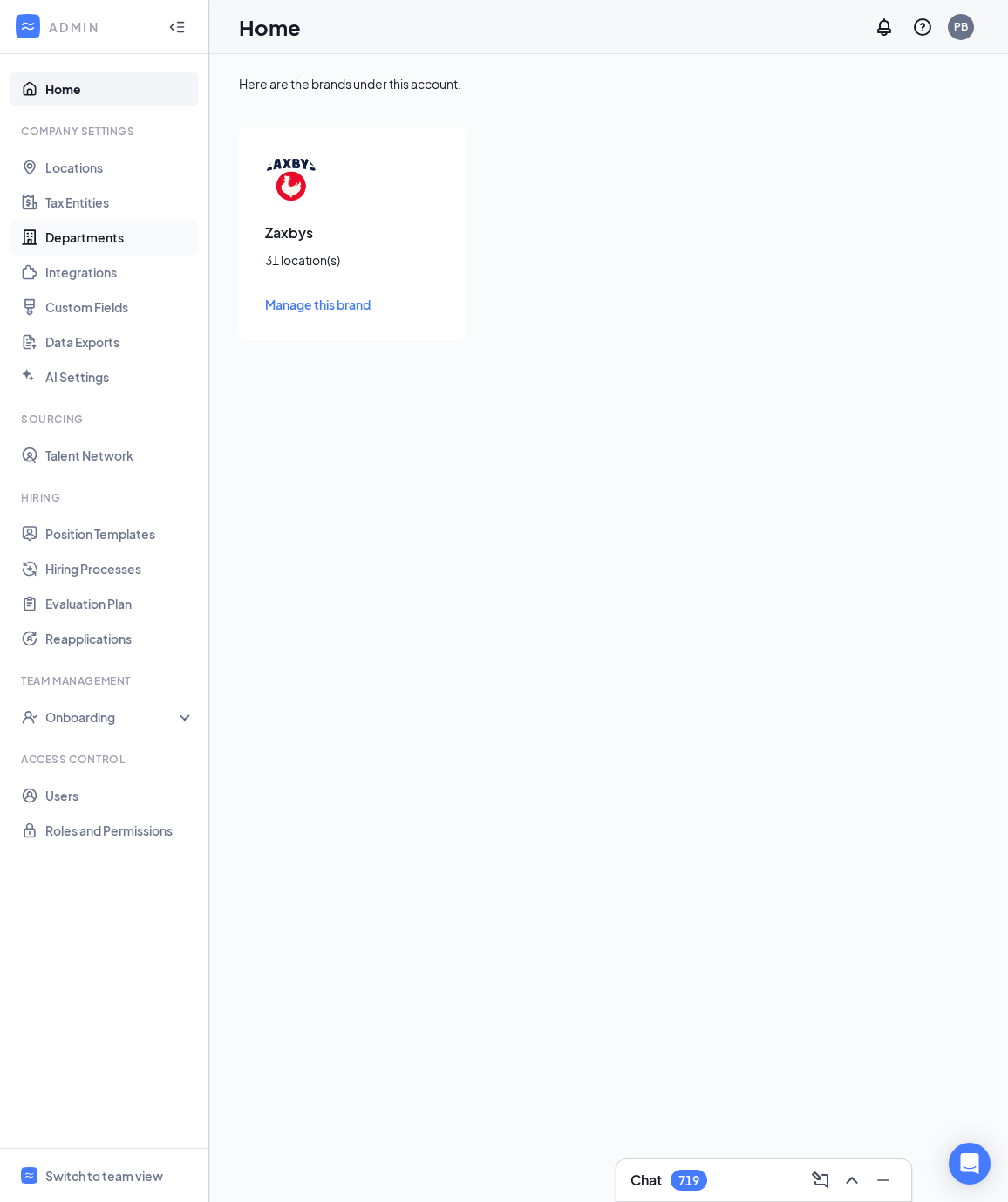
click at [68, 238] on link "Departments" at bounding box center [119, 237] width 149 height 34
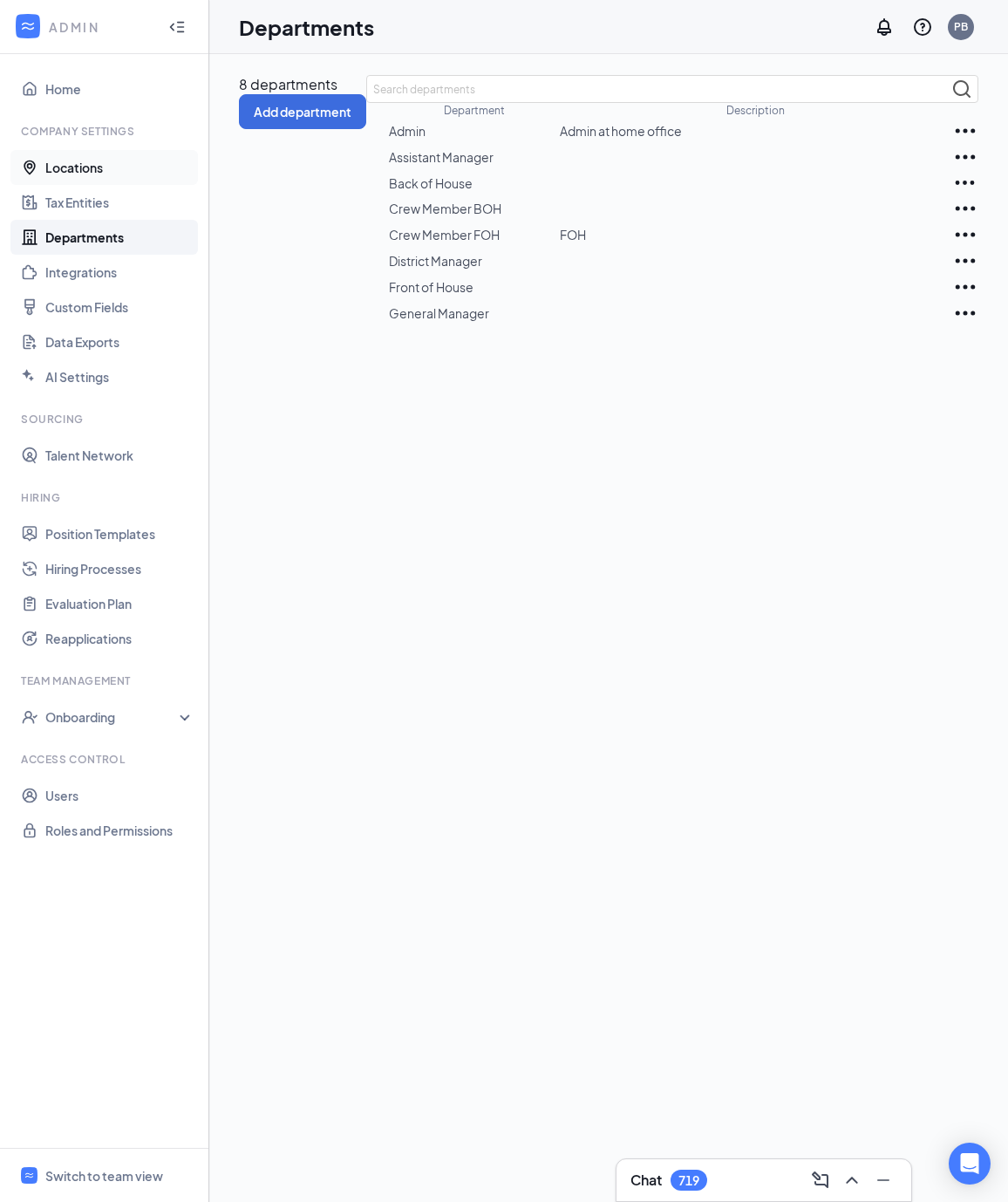
click at [84, 171] on link "Locations" at bounding box center [119, 167] width 149 height 34
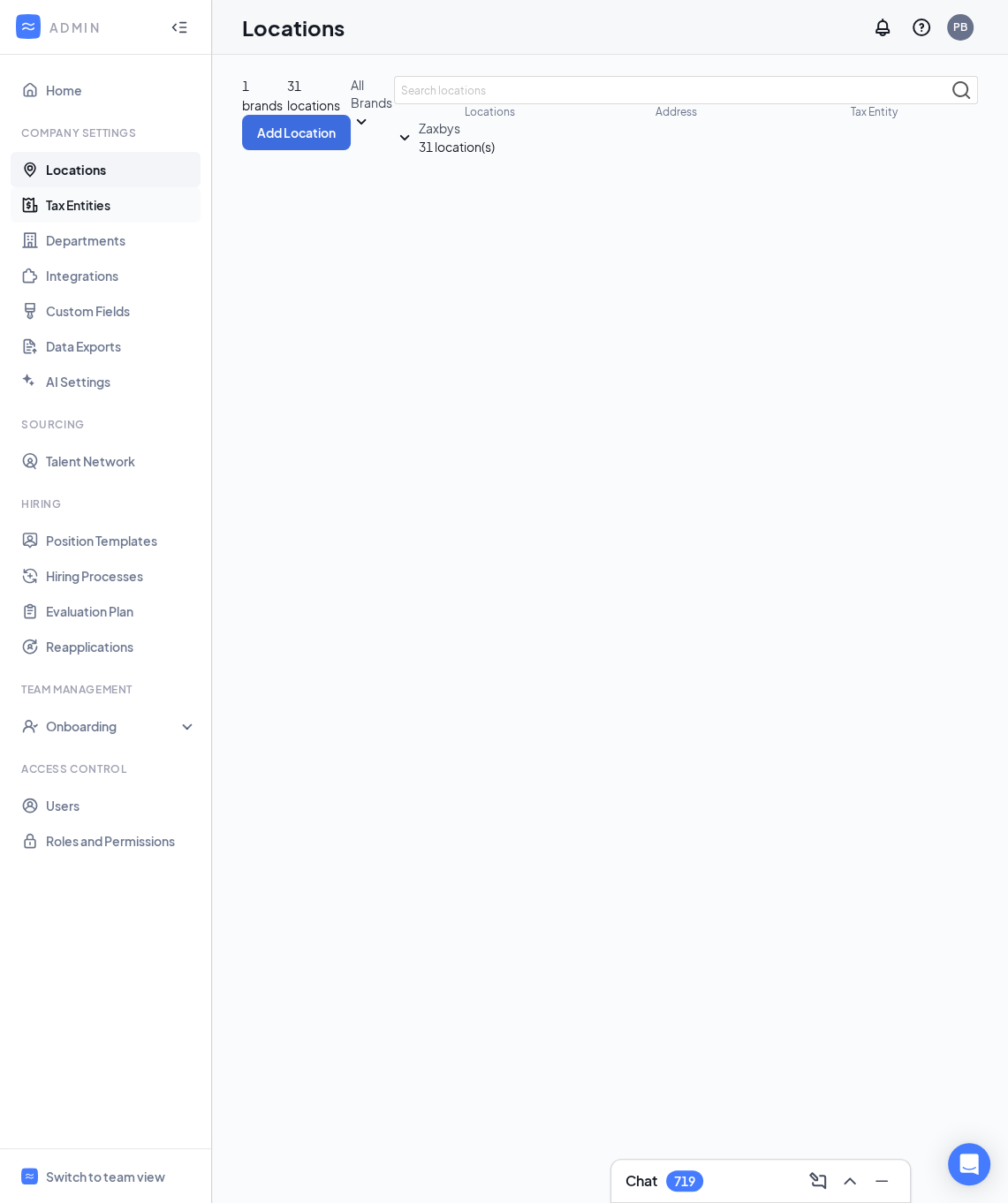
click at [87, 211] on link "Tax Entities" at bounding box center [121, 204] width 151 height 35
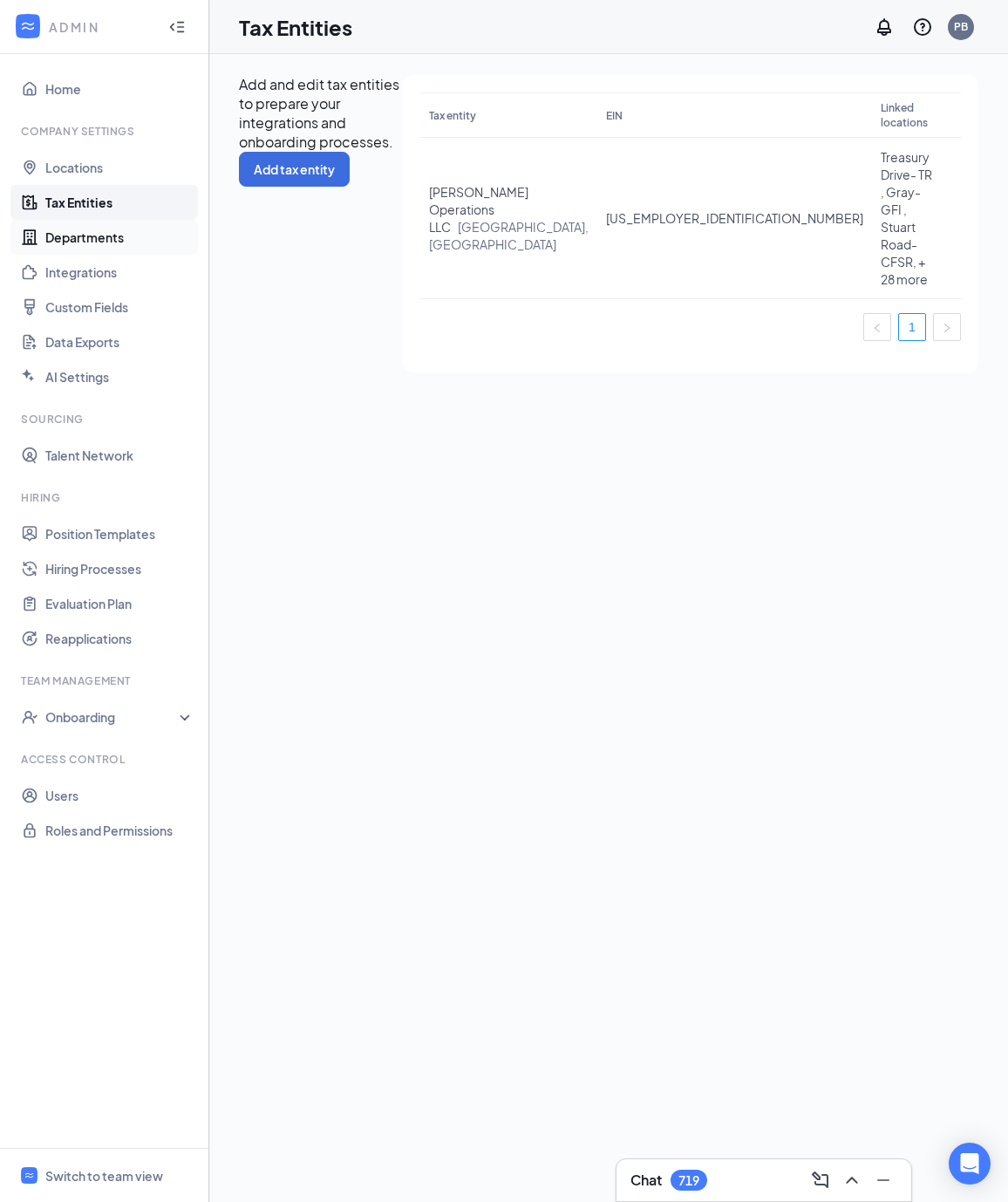
click at [89, 234] on link "Departments" at bounding box center [119, 237] width 149 height 34
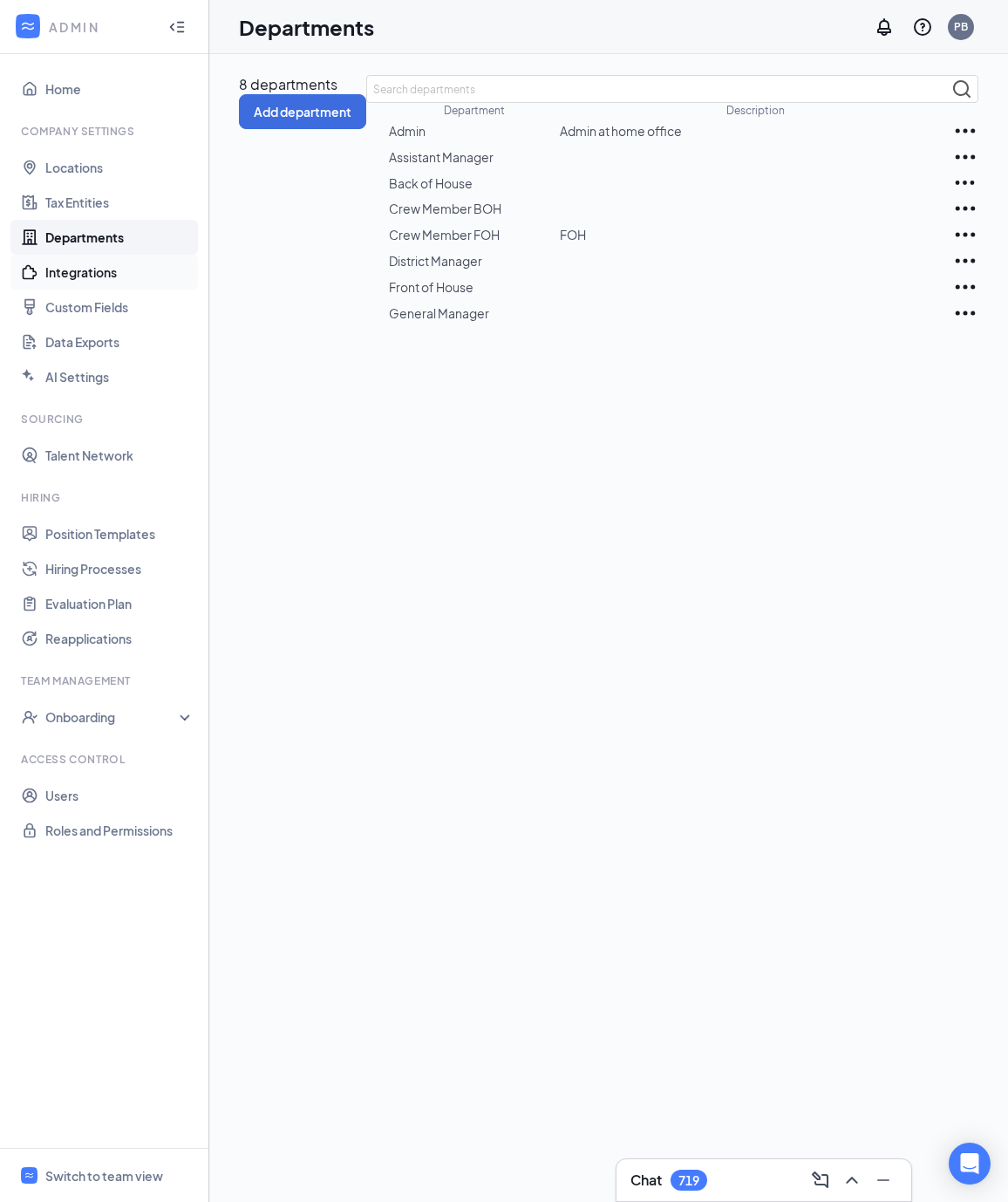
click at [89, 272] on link "Integrations" at bounding box center [119, 272] width 149 height 34
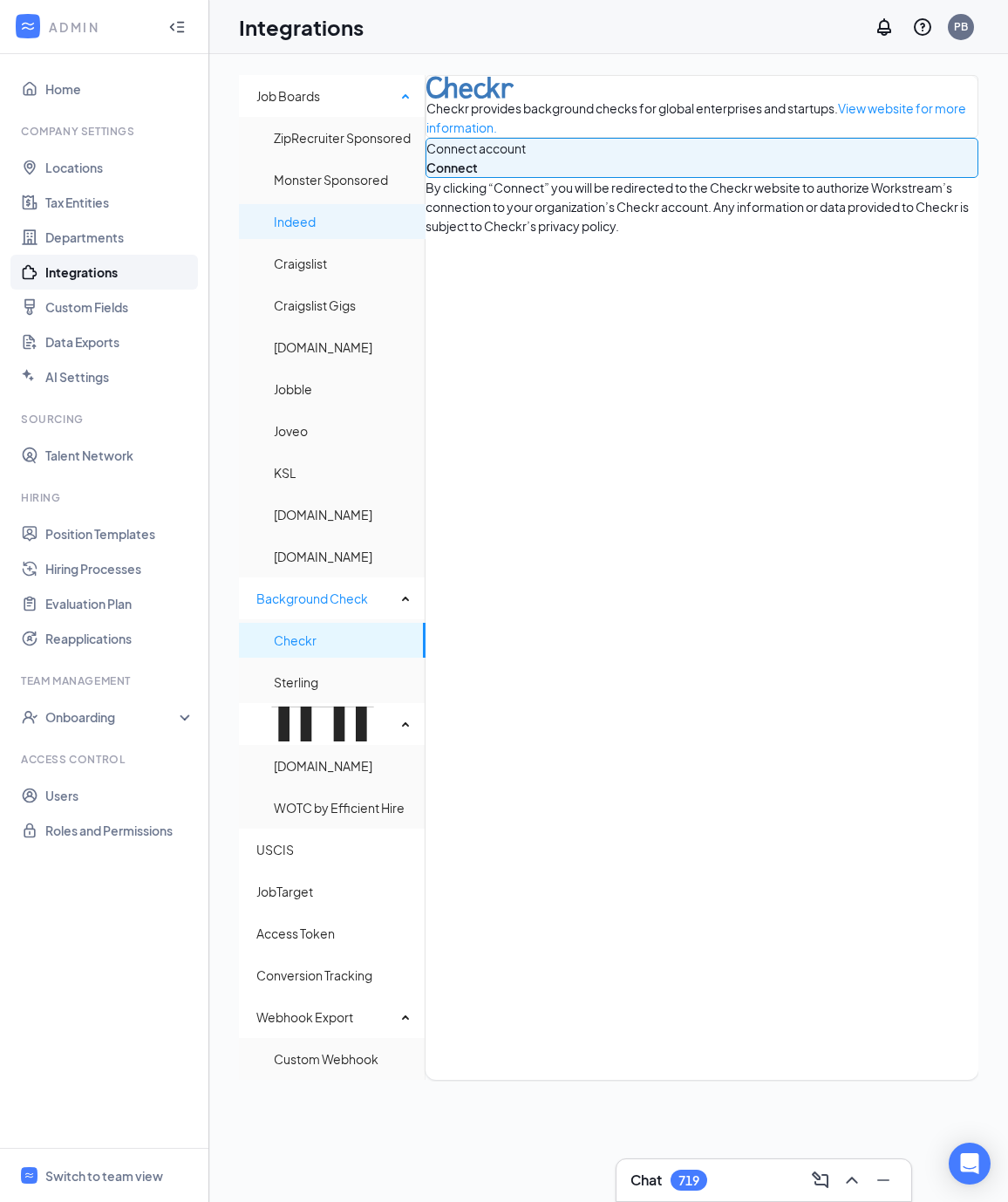
click at [320, 227] on span "Indeed" at bounding box center [343, 221] width 138 height 34
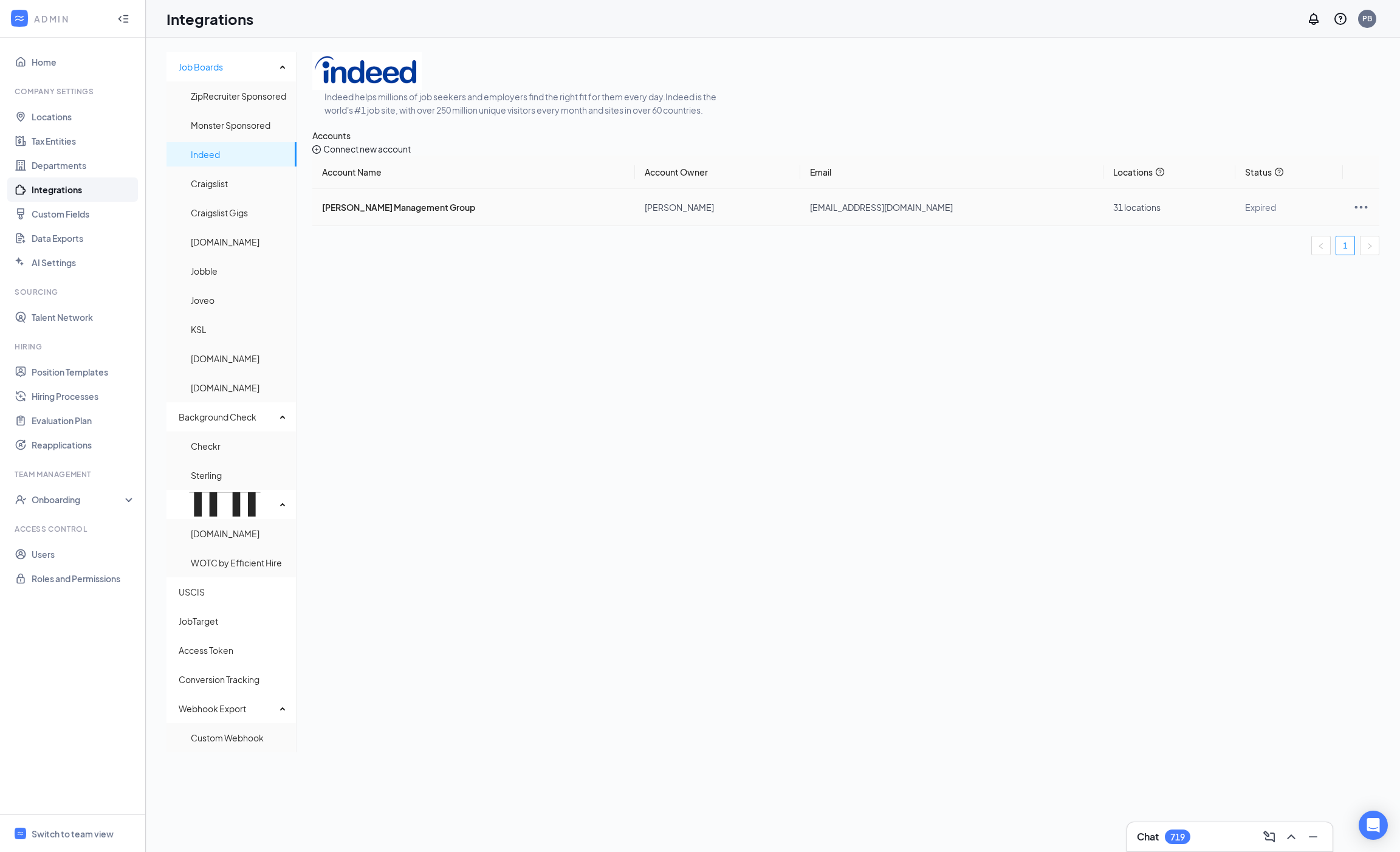
click at [702, 216] on icon "Ellipses" at bounding box center [1361, 208] width 17 height 17
click at [702, 324] on li "Reconnect" at bounding box center [1250, 310] width 142 height 28
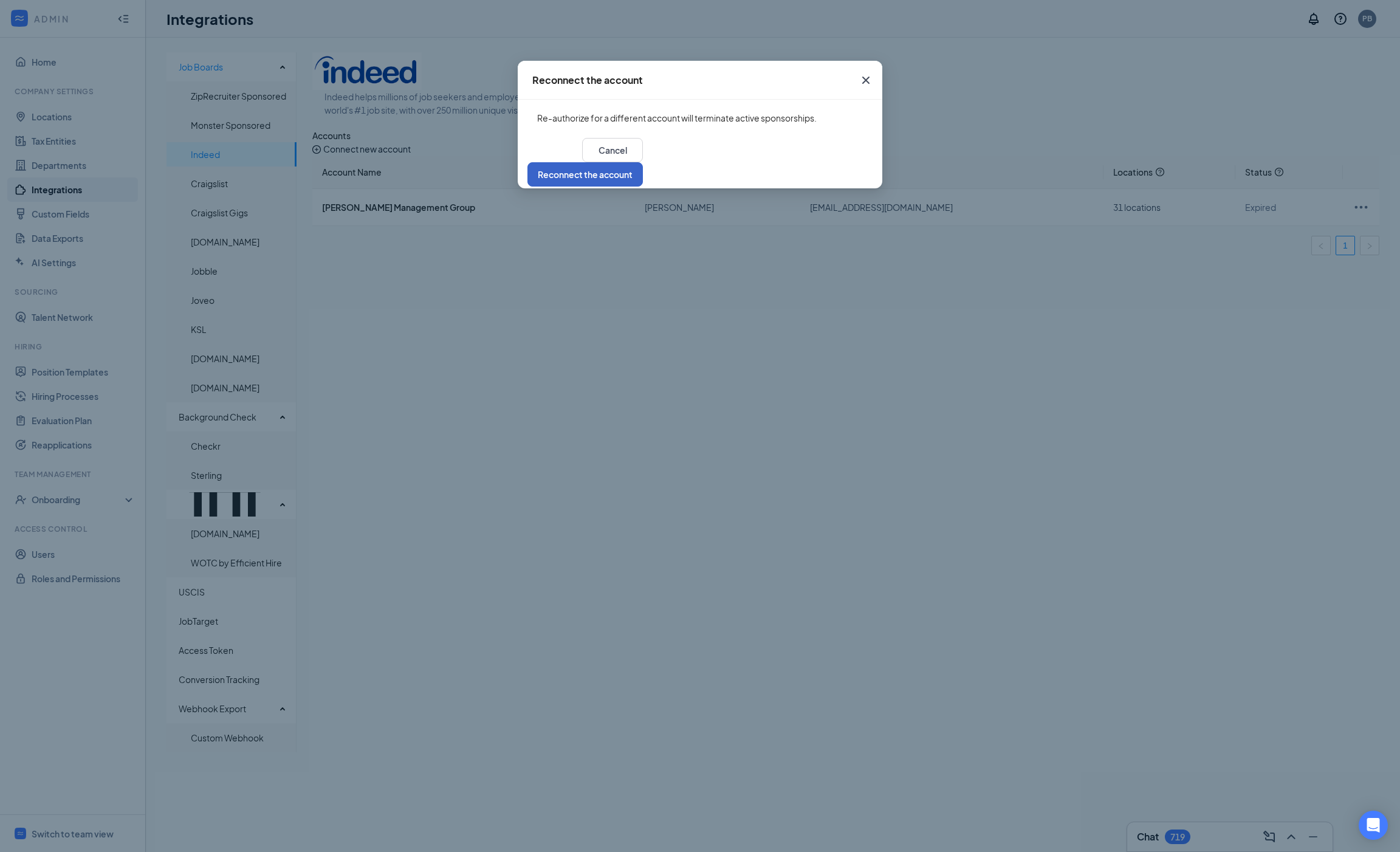
click at [643, 165] on button "Reconnect the account" at bounding box center [585, 174] width 115 height 24
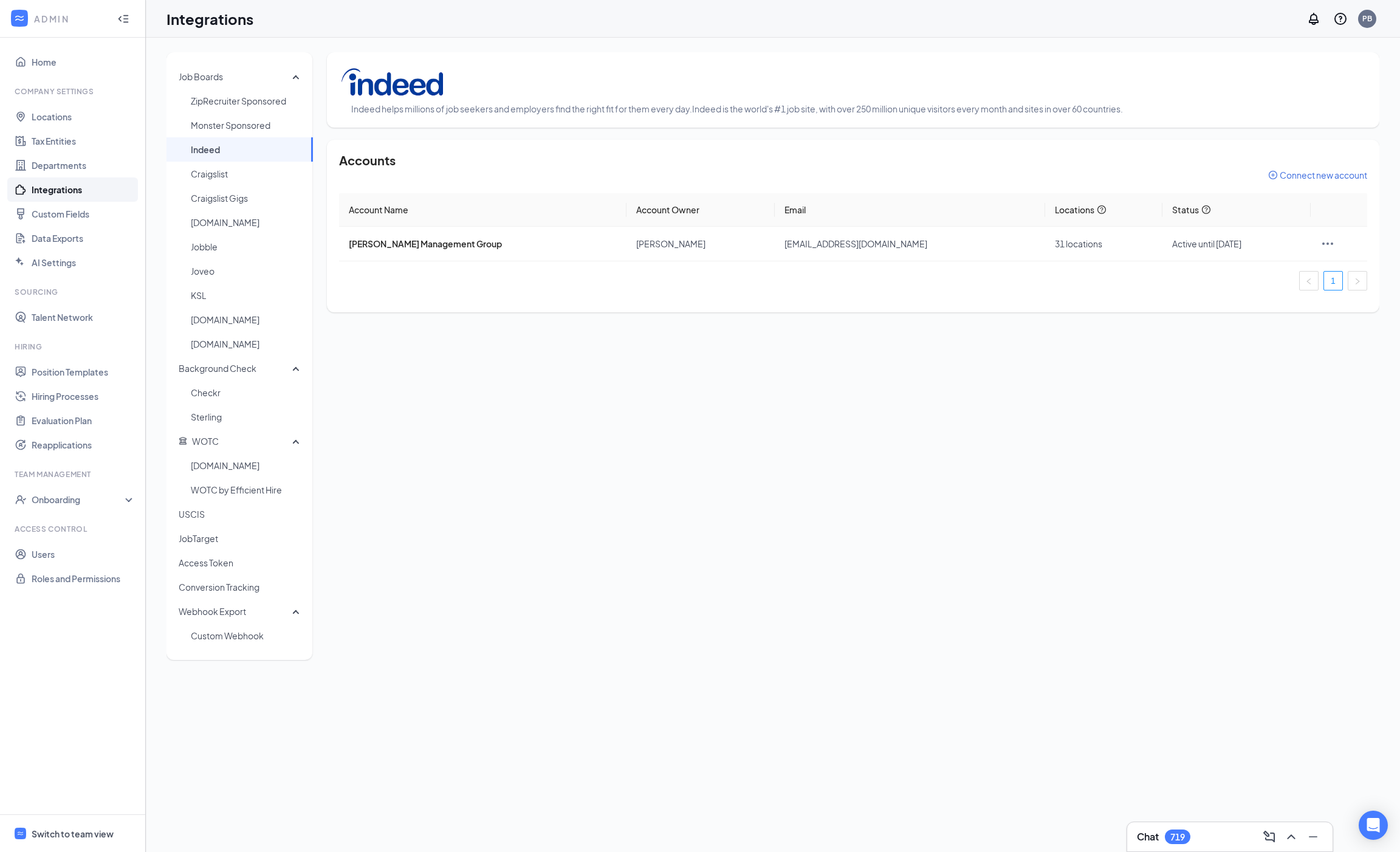
drag, startPoint x: 62, startPoint y: 829, endPoint x: 100, endPoint y: 772, distance: 68.5
click at [61, 829] on div "Switch to team view" at bounding box center [72, 834] width 82 height 12
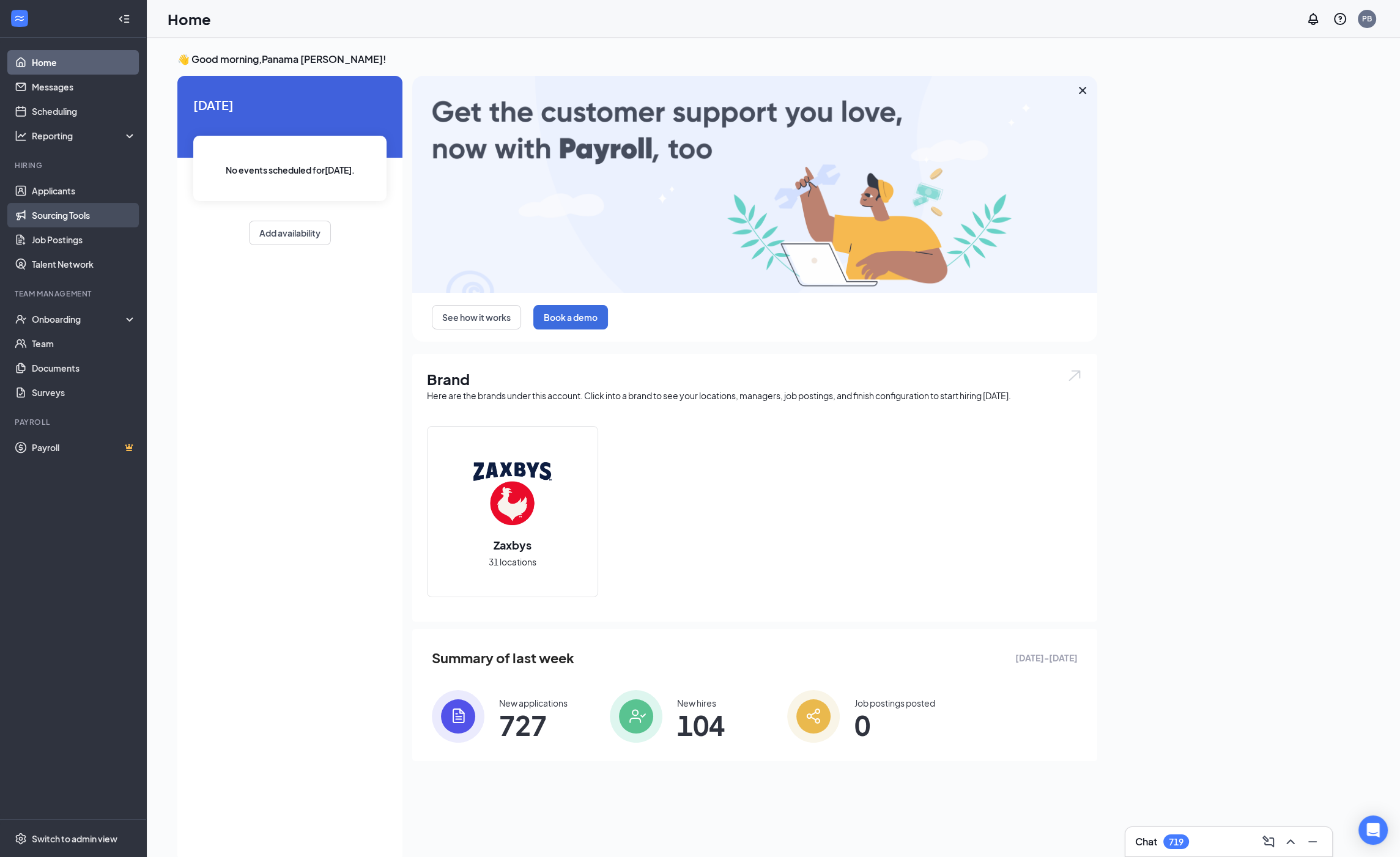
click at [69, 215] on link "Sourcing Tools" at bounding box center [84, 214] width 105 height 24
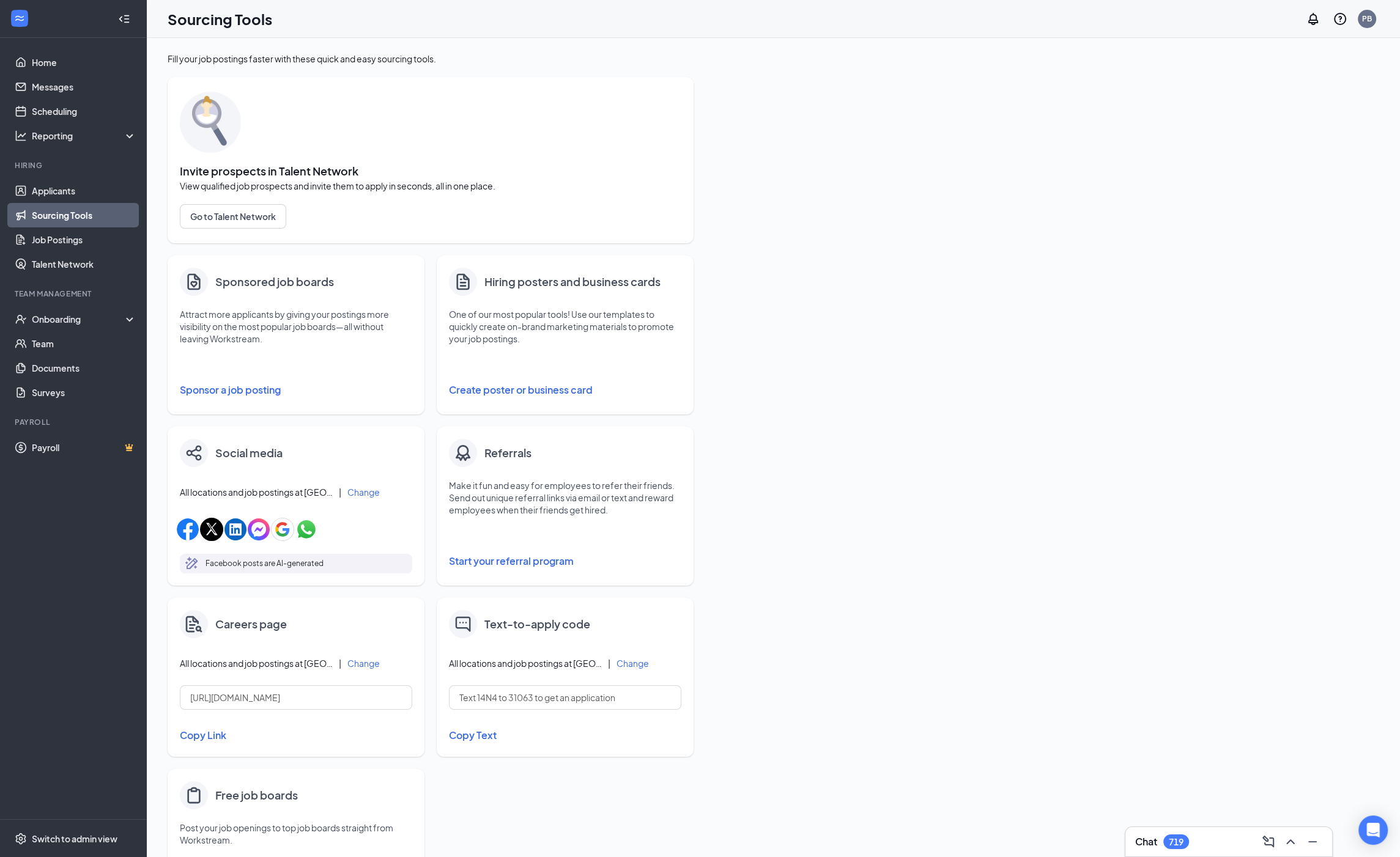
drag, startPoint x: 259, startPoint y: 390, endPoint x: 259, endPoint y: 397, distance: 7.0
click at [257, 391] on button "Sponsor a job posting" at bounding box center [296, 390] width 233 height 24
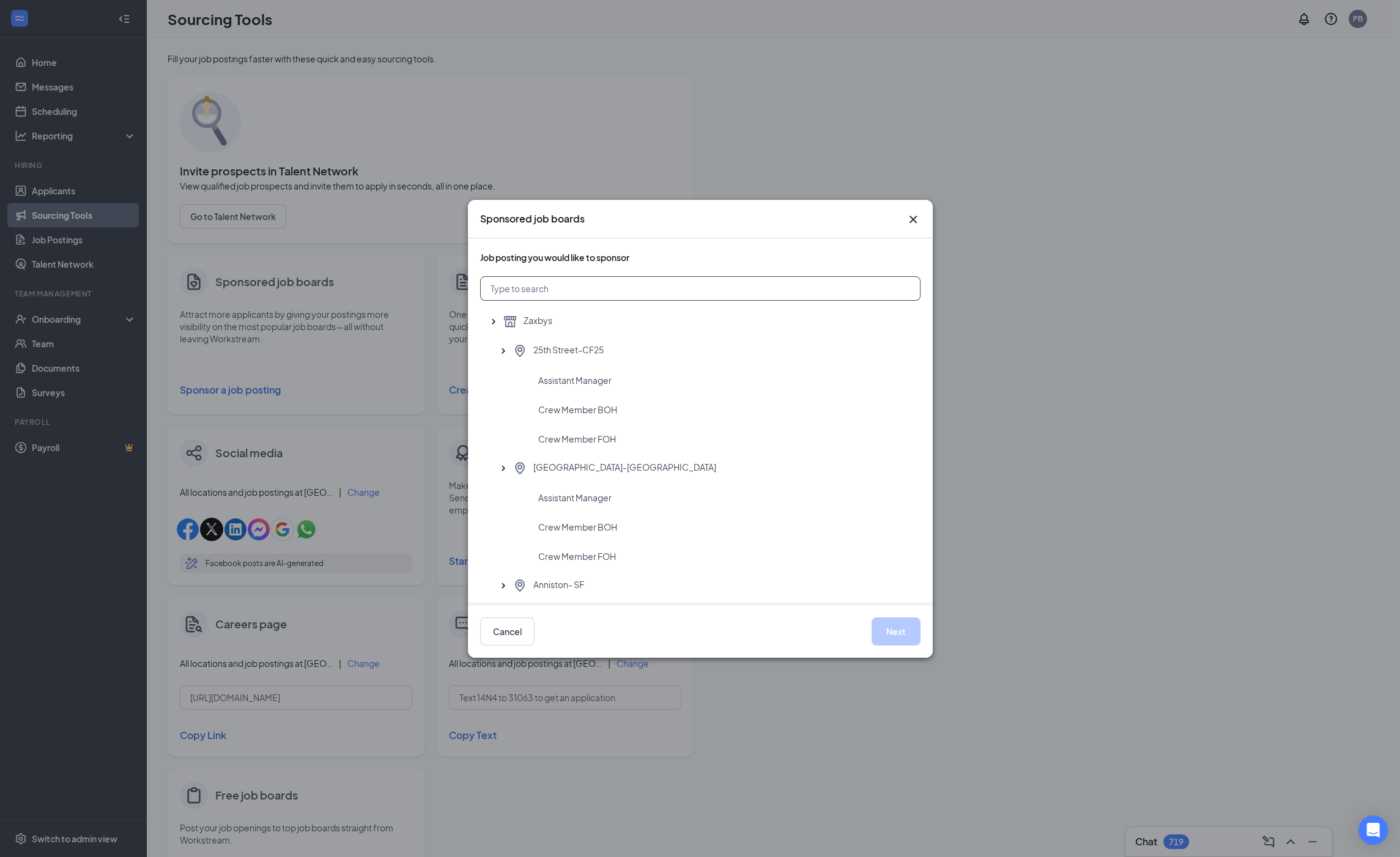
click at [583, 291] on input "text" at bounding box center [700, 288] width 440 height 24
type input "smokey"
click at [567, 385] on div "Assistant Manager" at bounding box center [700, 380] width 440 height 29
click at [893, 634] on button "Next" at bounding box center [895, 631] width 49 height 28
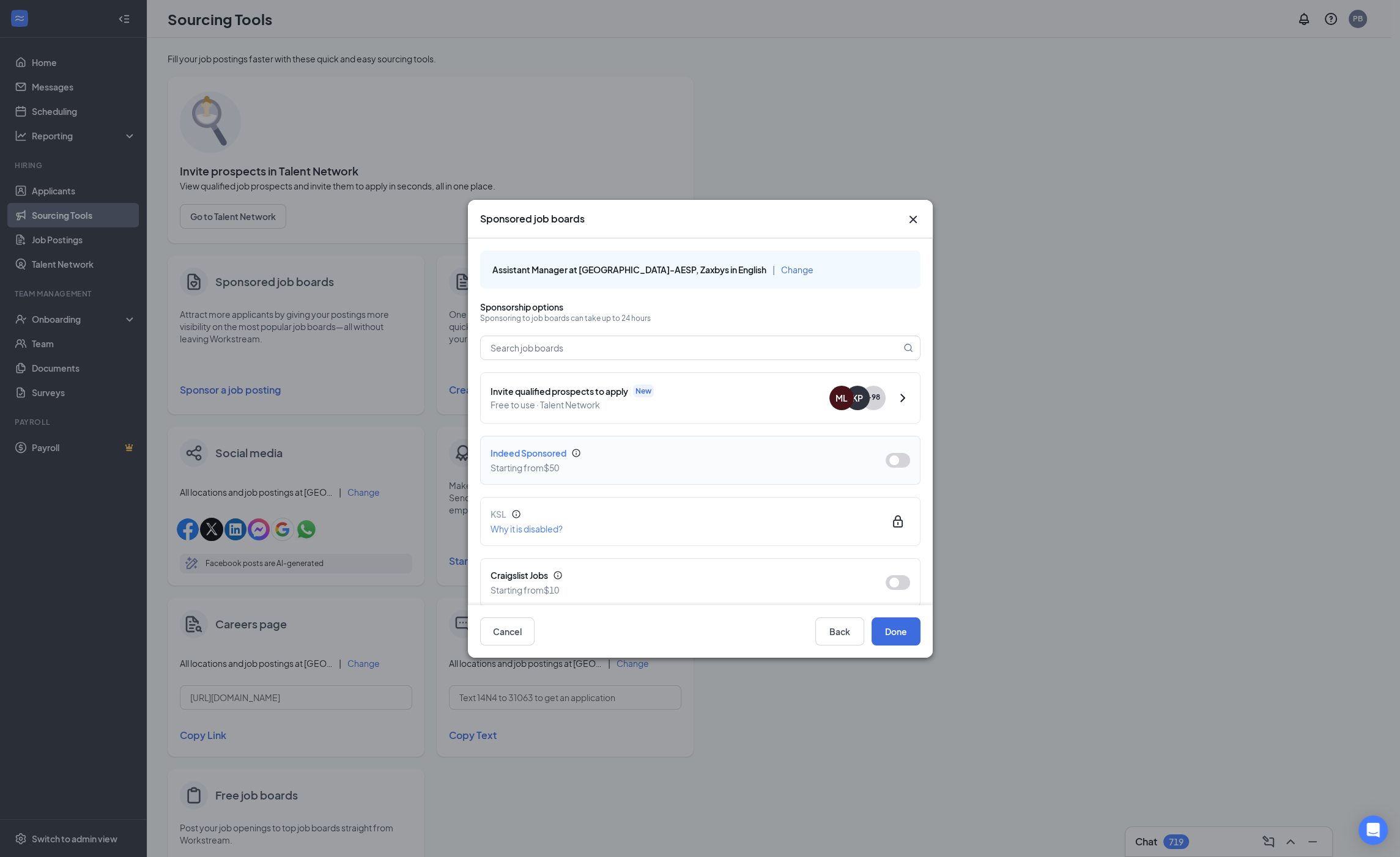
click at [885, 457] on button "button" at bounding box center [897, 460] width 24 height 15
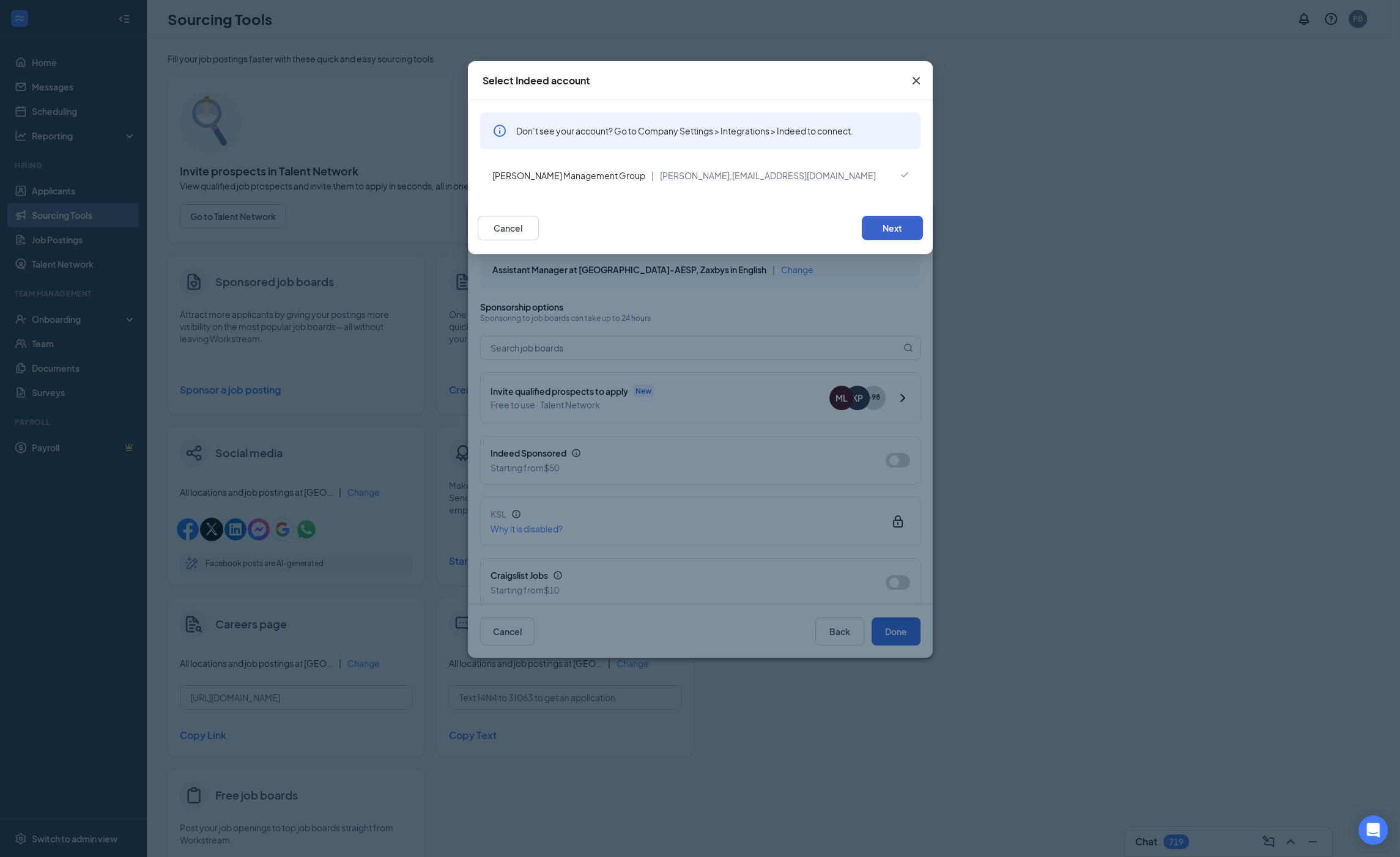
click at [895, 237] on button "Next" at bounding box center [892, 227] width 61 height 24
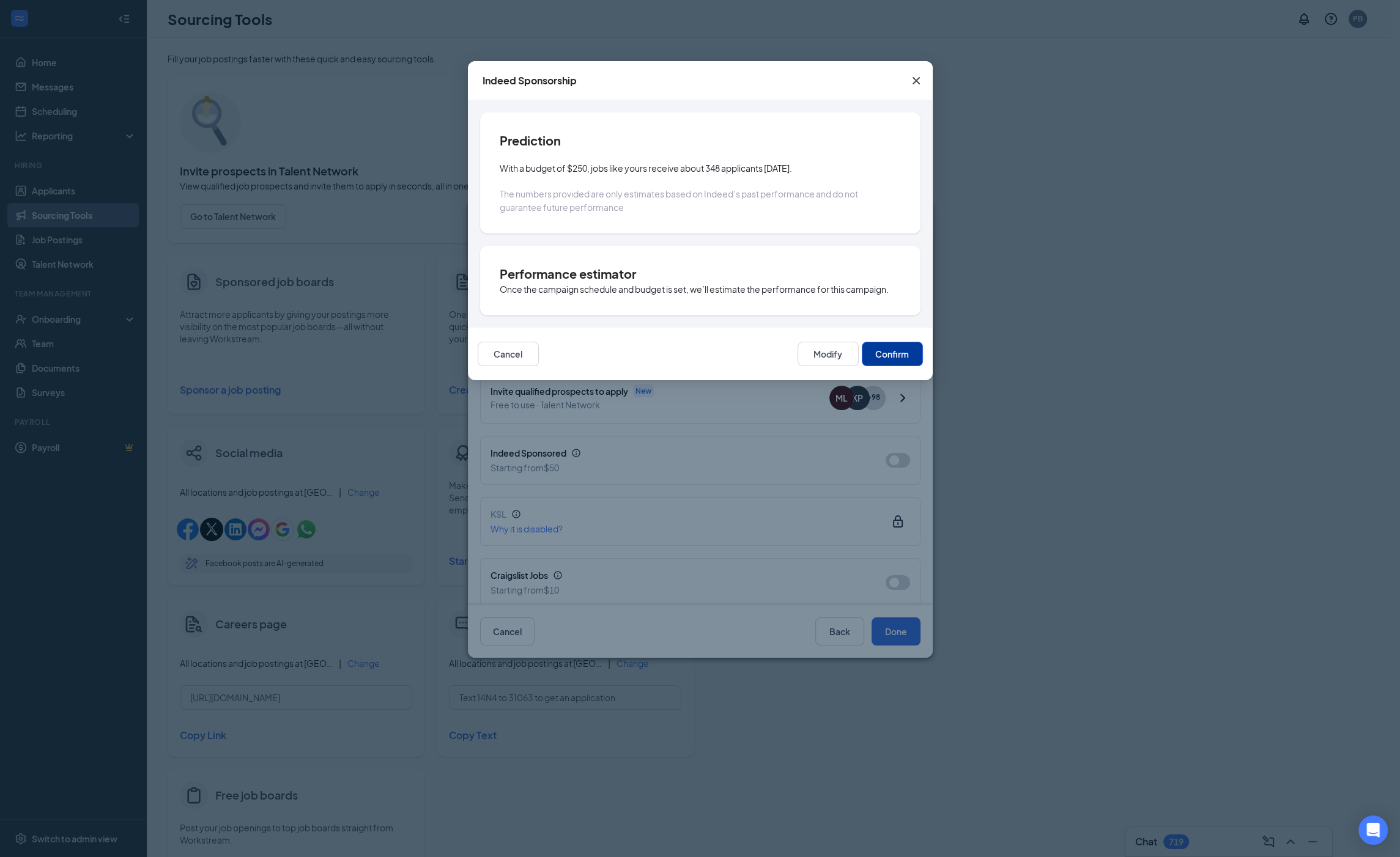
click at [823, 316] on div "Prediction With a budget of $250, jobs like yours receive about 348 applicants …" at bounding box center [700, 214] width 465 height 227
click at [909, 351] on button "Confirm" at bounding box center [892, 353] width 61 height 24
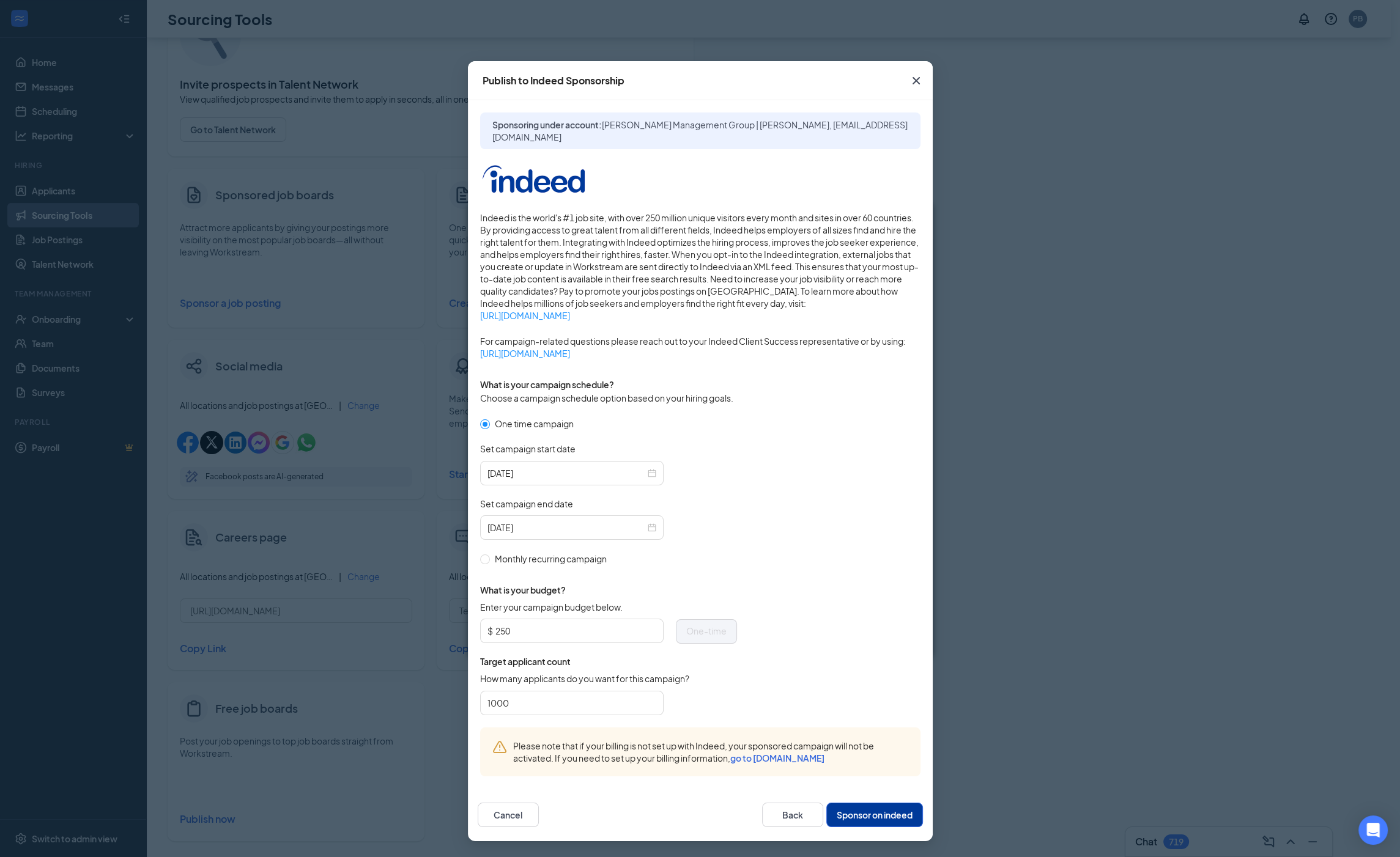
scroll to position [98, 0]
click at [871, 811] on button "Sponsor on indeed" at bounding box center [874, 814] width 97 height 24
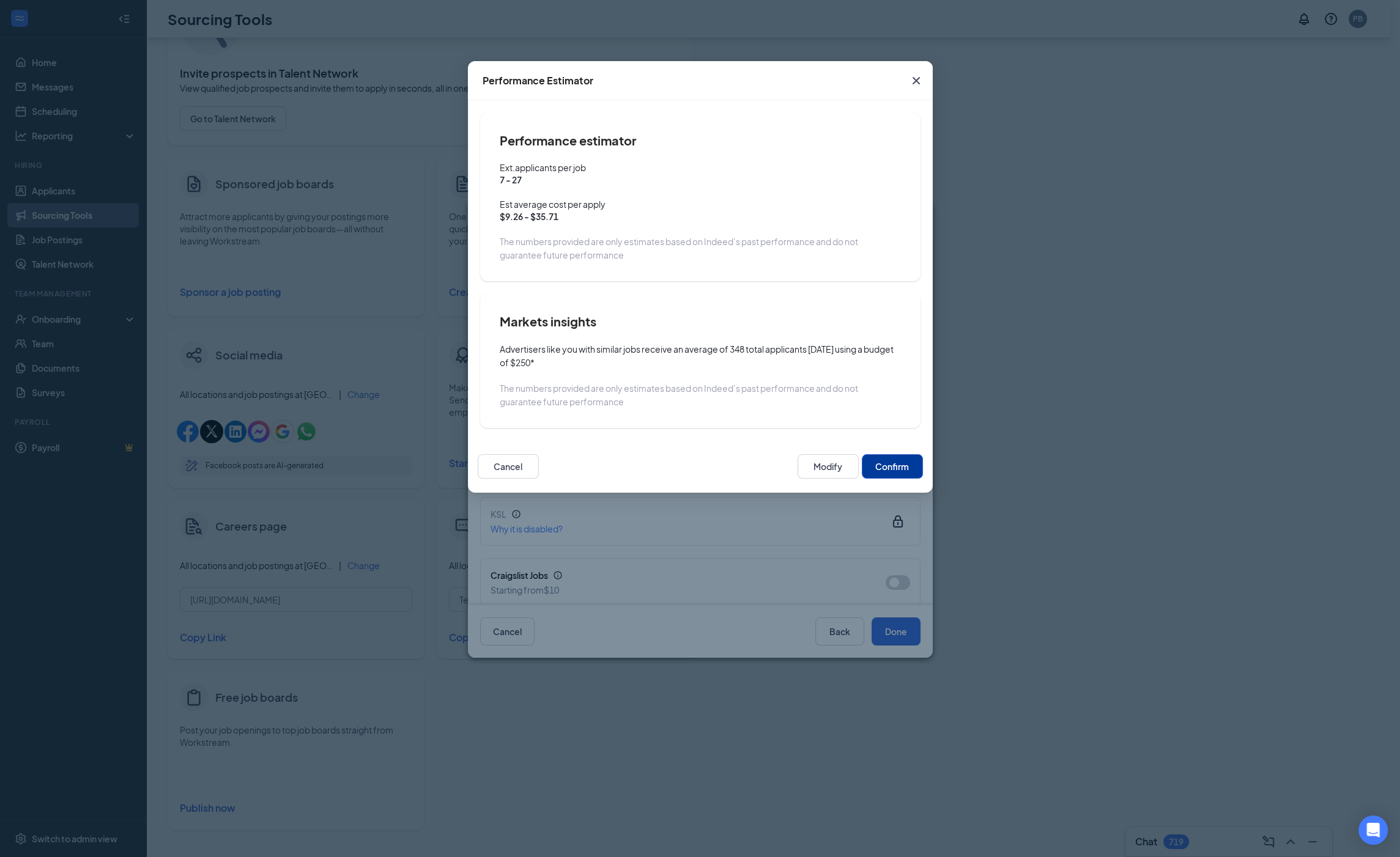
click at [905, 475] on button "Confirm" at bounding box center [892, 466] width 61 height 24
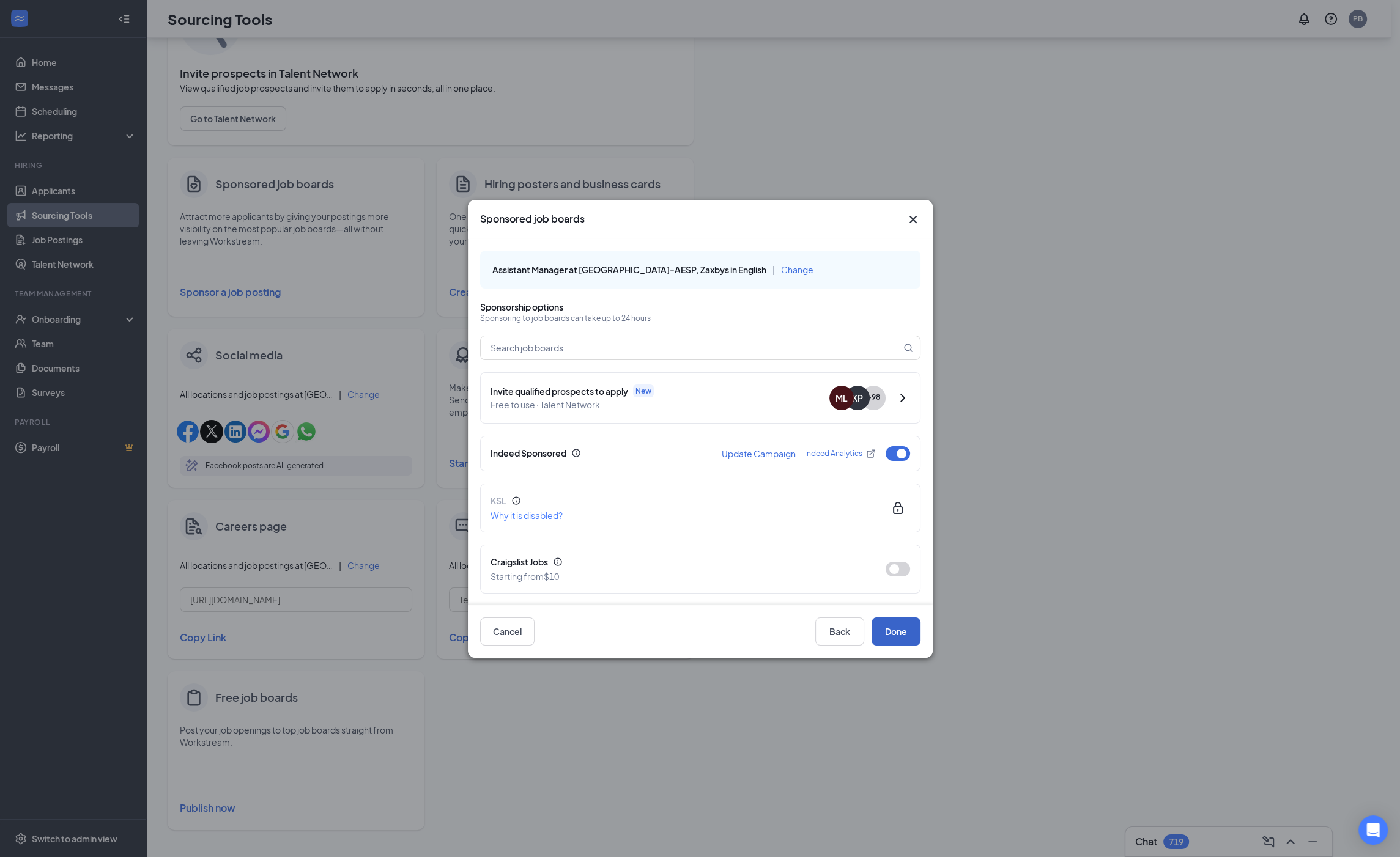
click at [903, 641] on button "Done" at bounding box center [895, 631] width 49 height 28
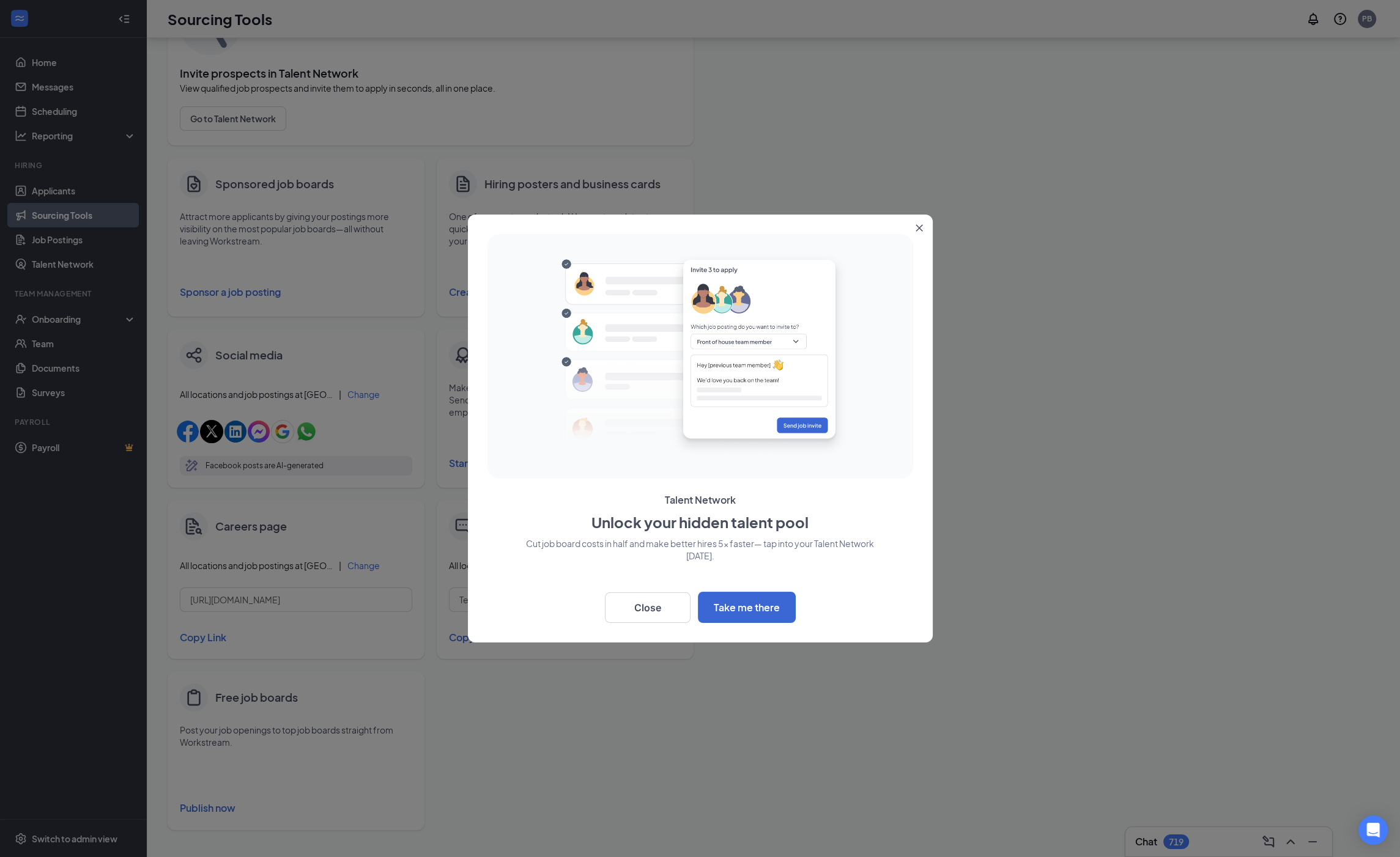
click at [657, 623] on div "Talent Network Unlock your hidden talent pool Cut job board costs in half and m…" at bounding box center [700, 428] width 465 height 428
click at [660, 612] on button "Close" at bounding box center [647, 607] width 86 height 30
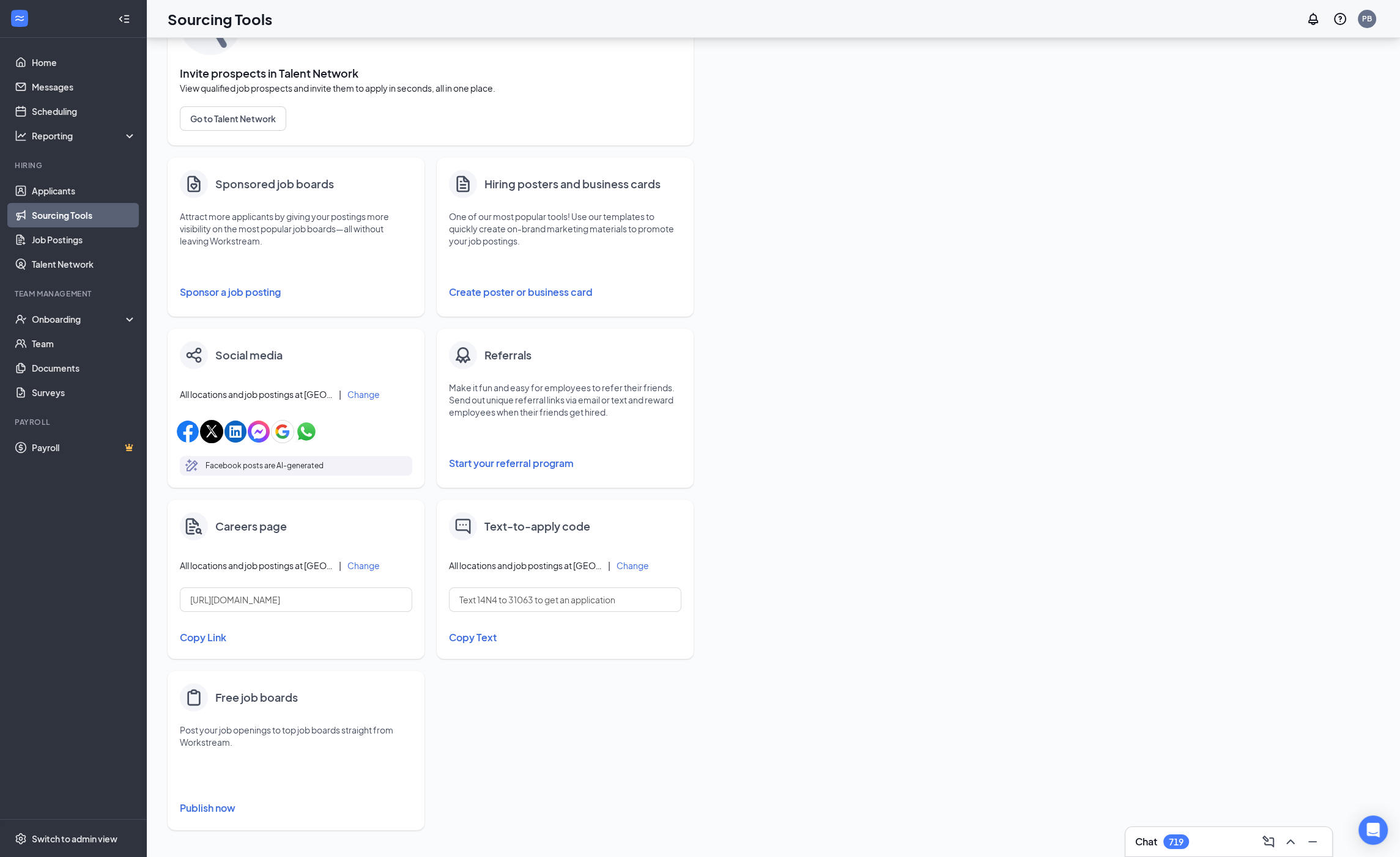
click at [254, 296] on button "Sponsor a job posting" at bounding box center [296, 292] width 233 height 24
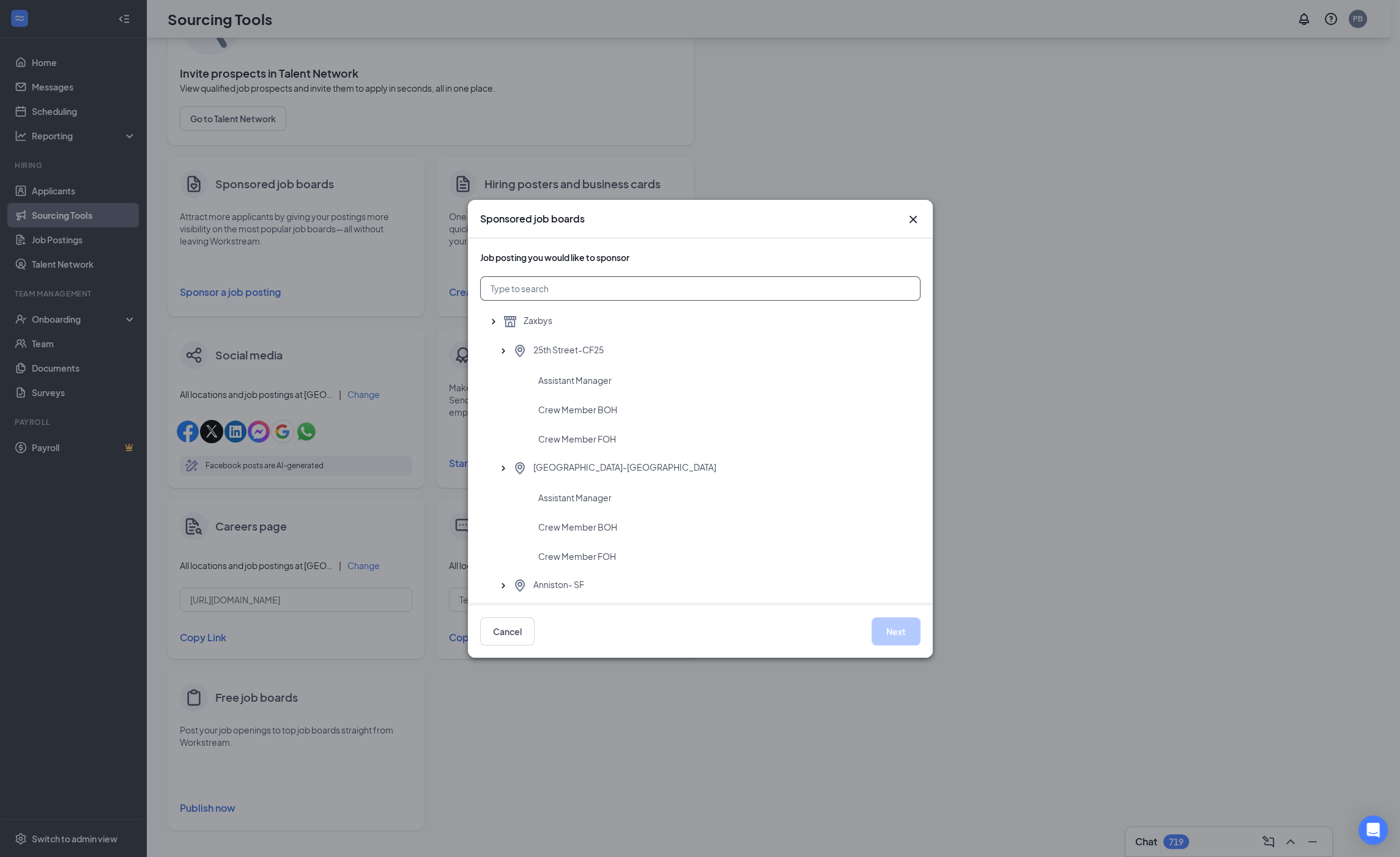
click at [612, 293] on input "text" at bounding box center [700, 288] width 440 height 24
type input "weaverville"
click at [601, 372] on div "Assistant Manager" at bounding box center [700, 380] width 440 height 29
click at [890, 635] on button "Next" at bounding box center [895, 631] width 49 height 28
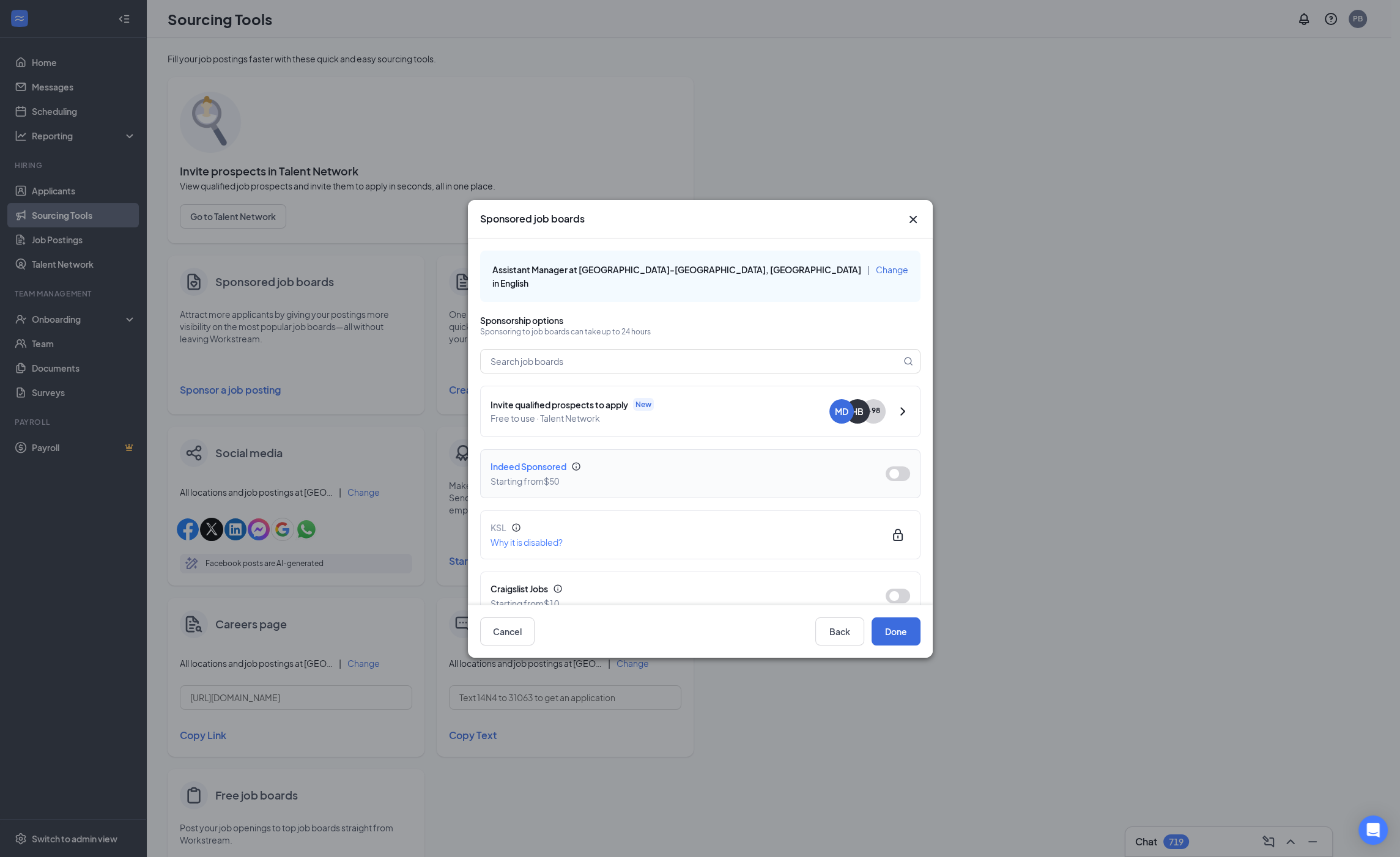
click at [892, 467] on button "button" at bounding box center [897, 474] width 24 height 15
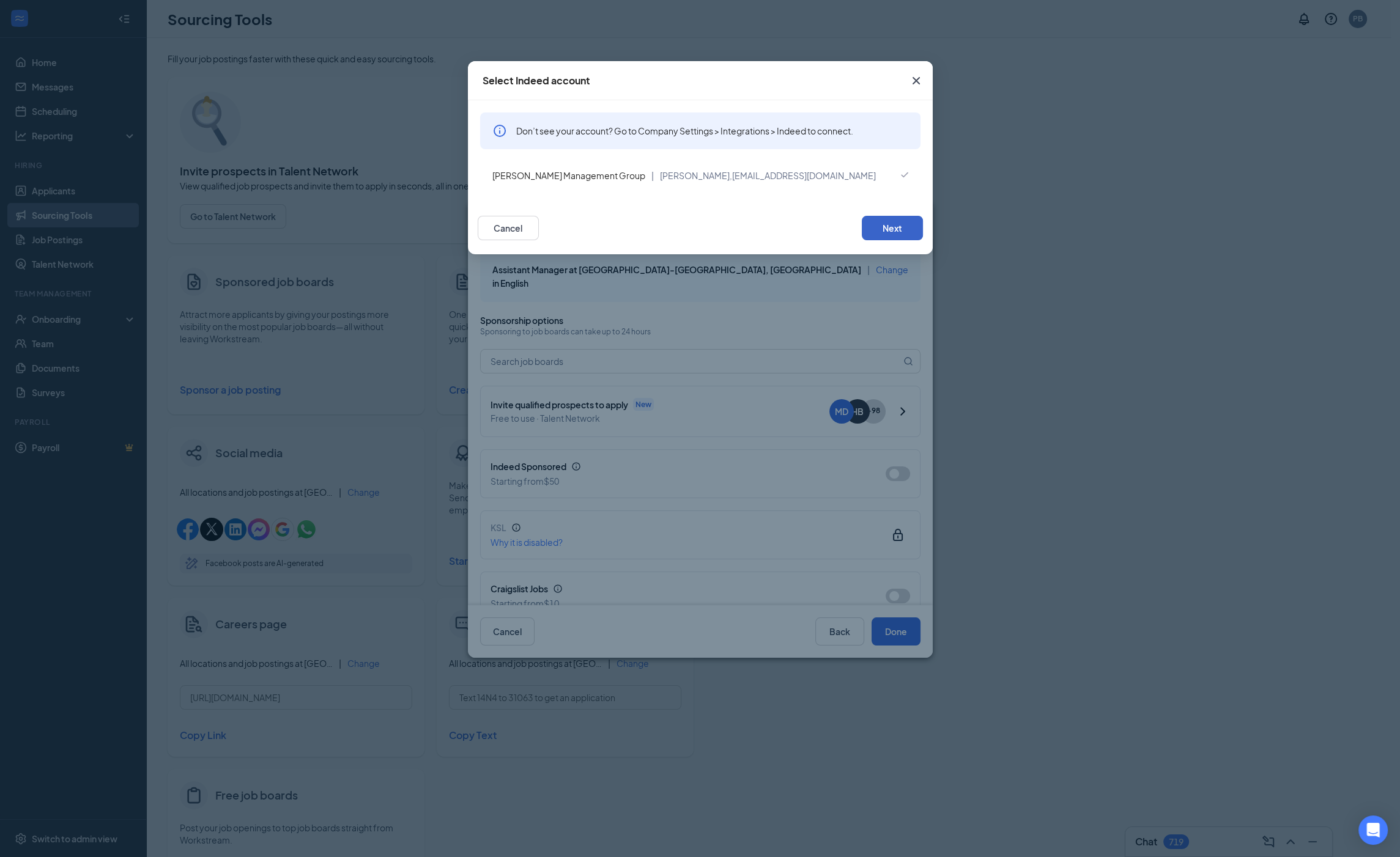
click at [898, 230] on button "Next" at bounding box center [892, 227] width 61 height 24
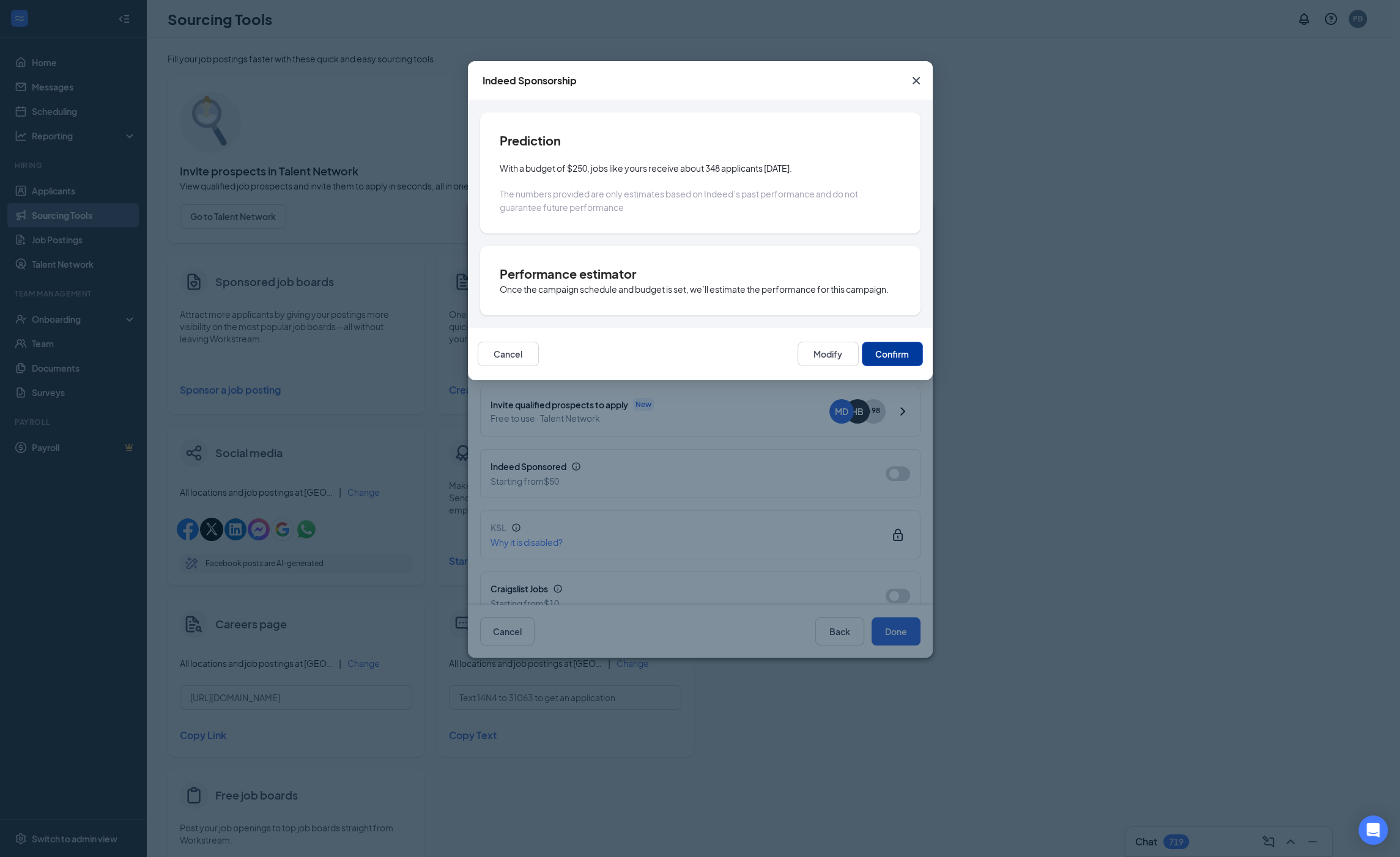
click at [895, 347] on button "Confirm" at bounding box center [892, 353] width 61 height 24
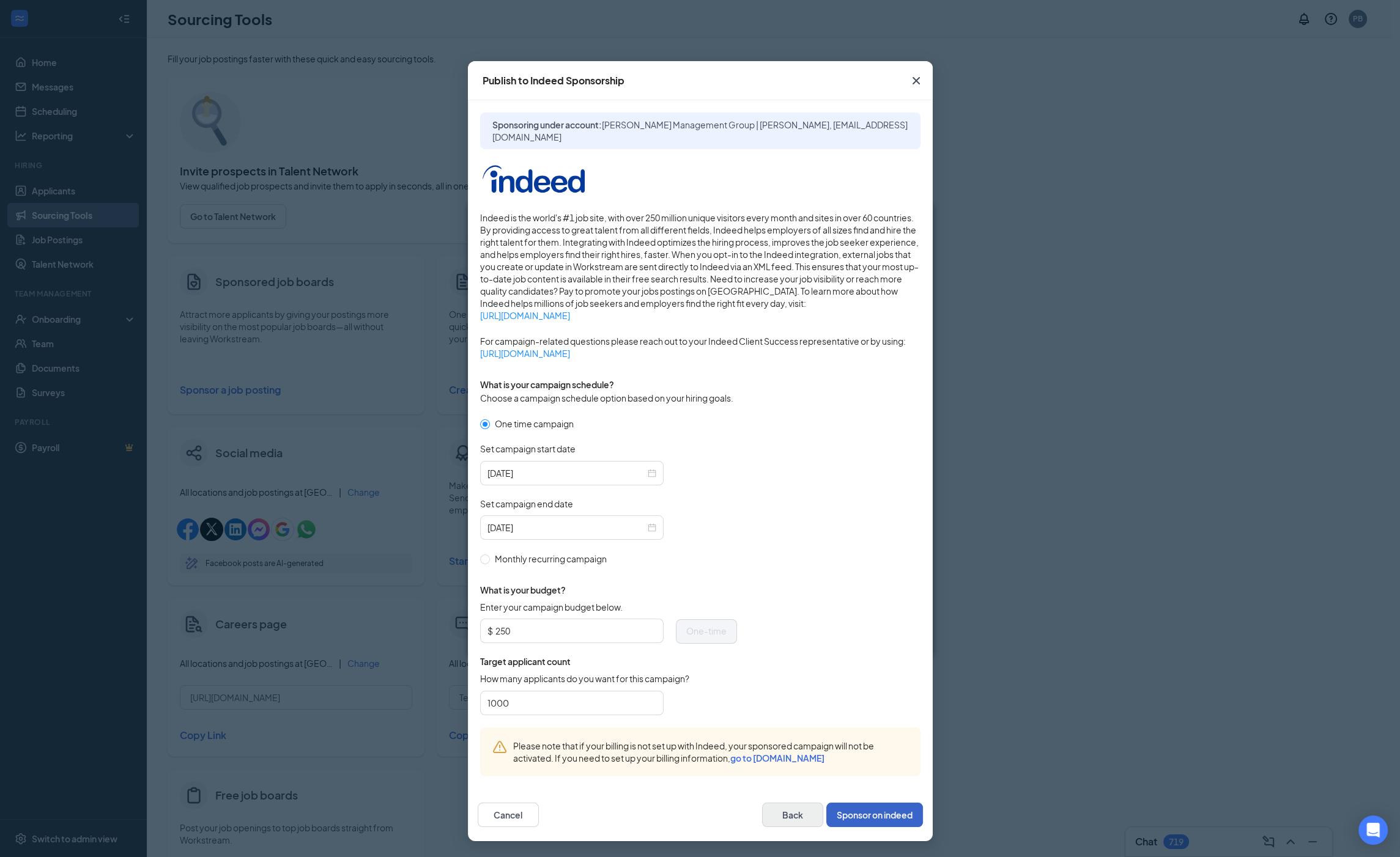
click at [858, 817] on button "Sponsor on indeed" at bounding box center [874, 814] width 97 height 24
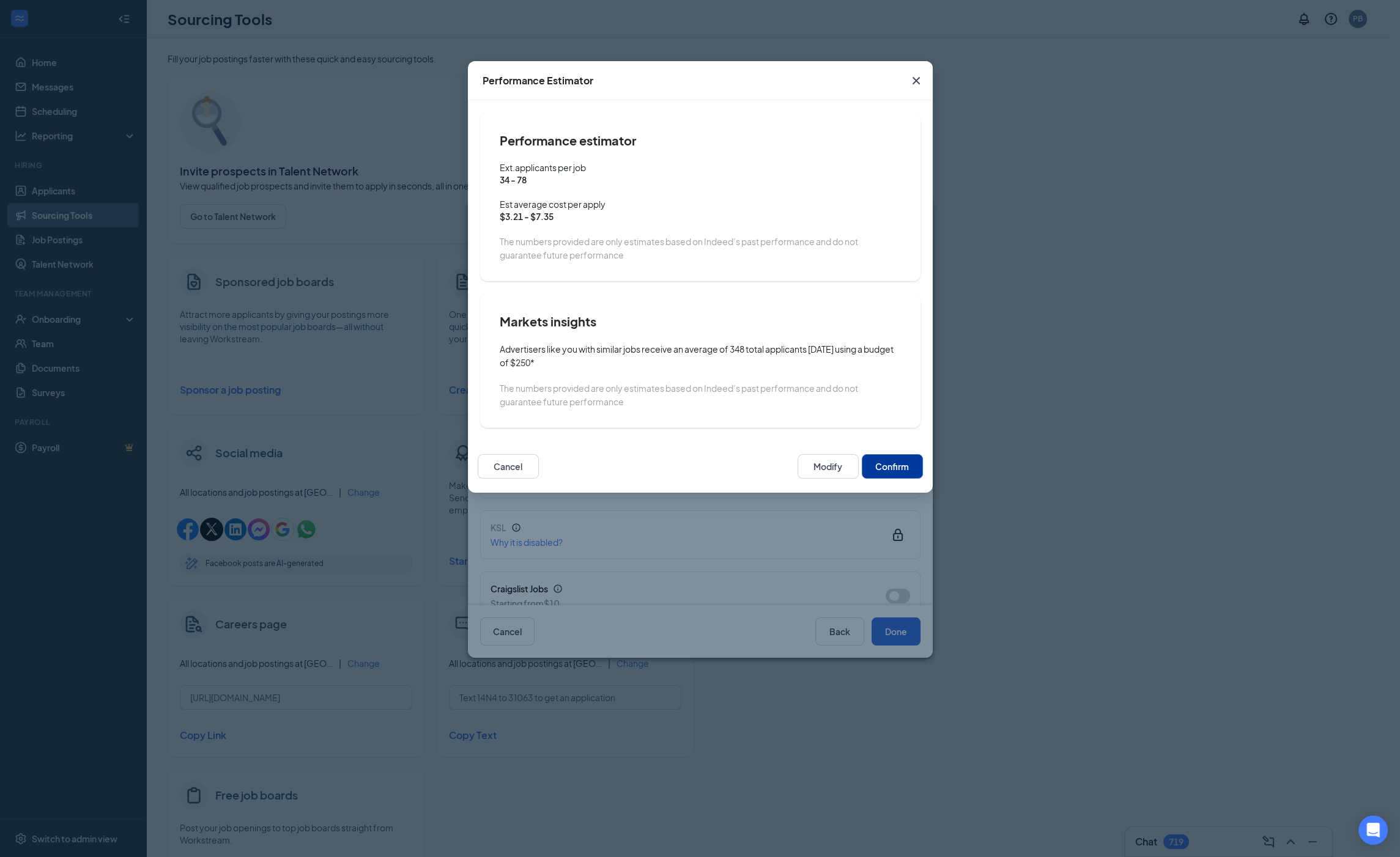
click at [903, 470] on button "Confirm" at bounding box center [892, 466] width 61 height 24
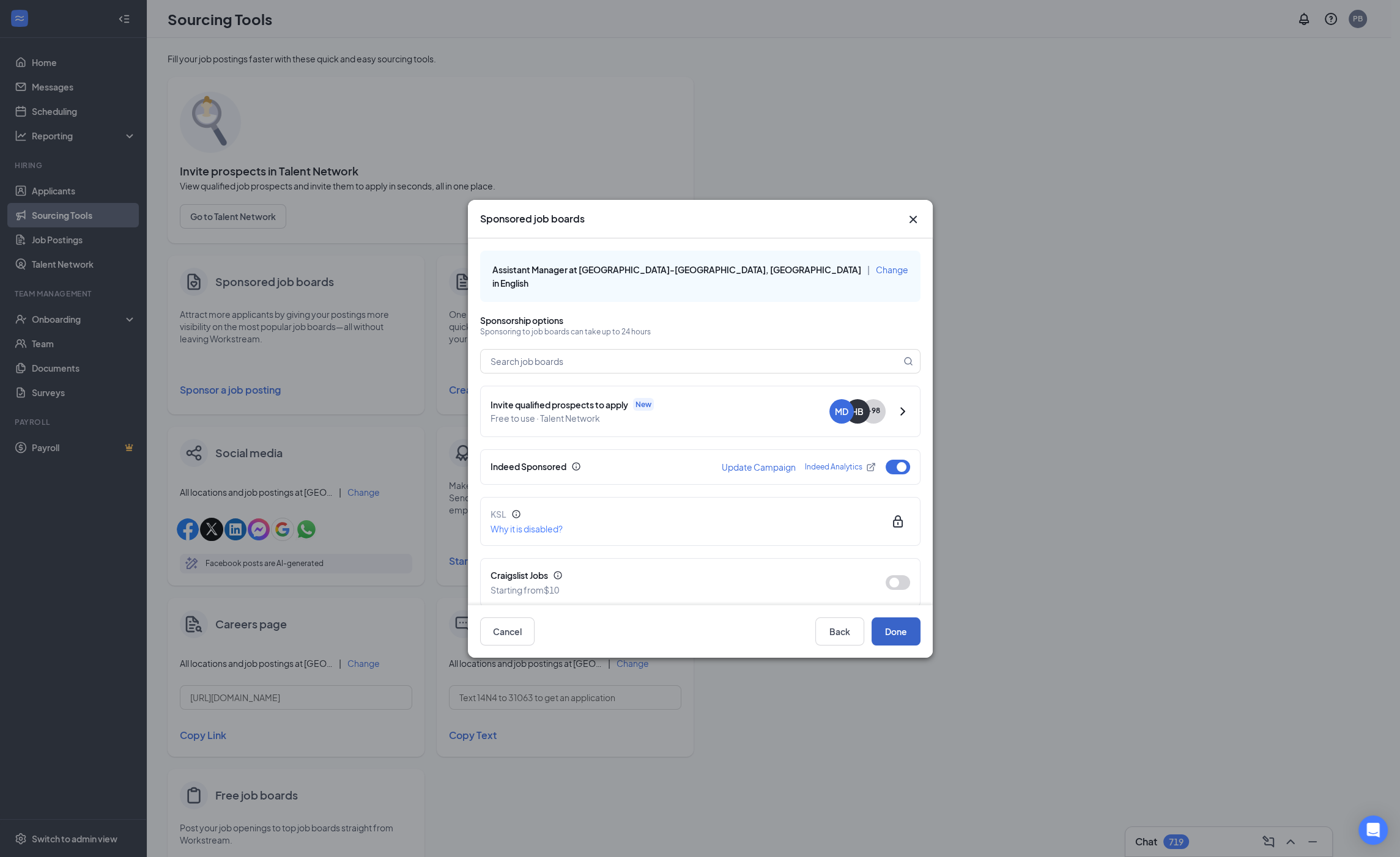
click at [900, 628] on button "Done" at bounding box center [895, 631] width 49 height 28
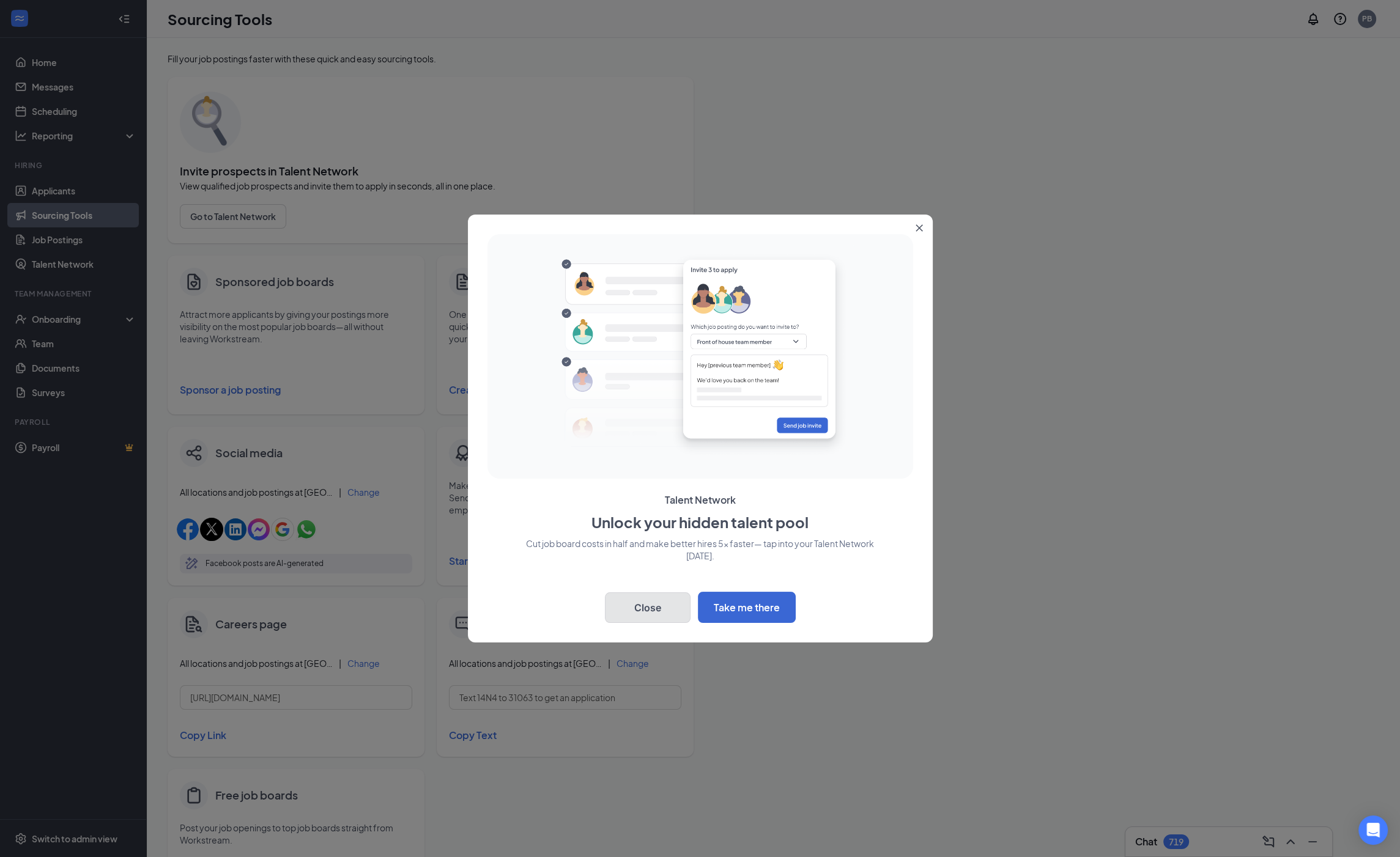
click at [665, 605] on button "Close" at bounding box center [647, 607] width 86 height 30
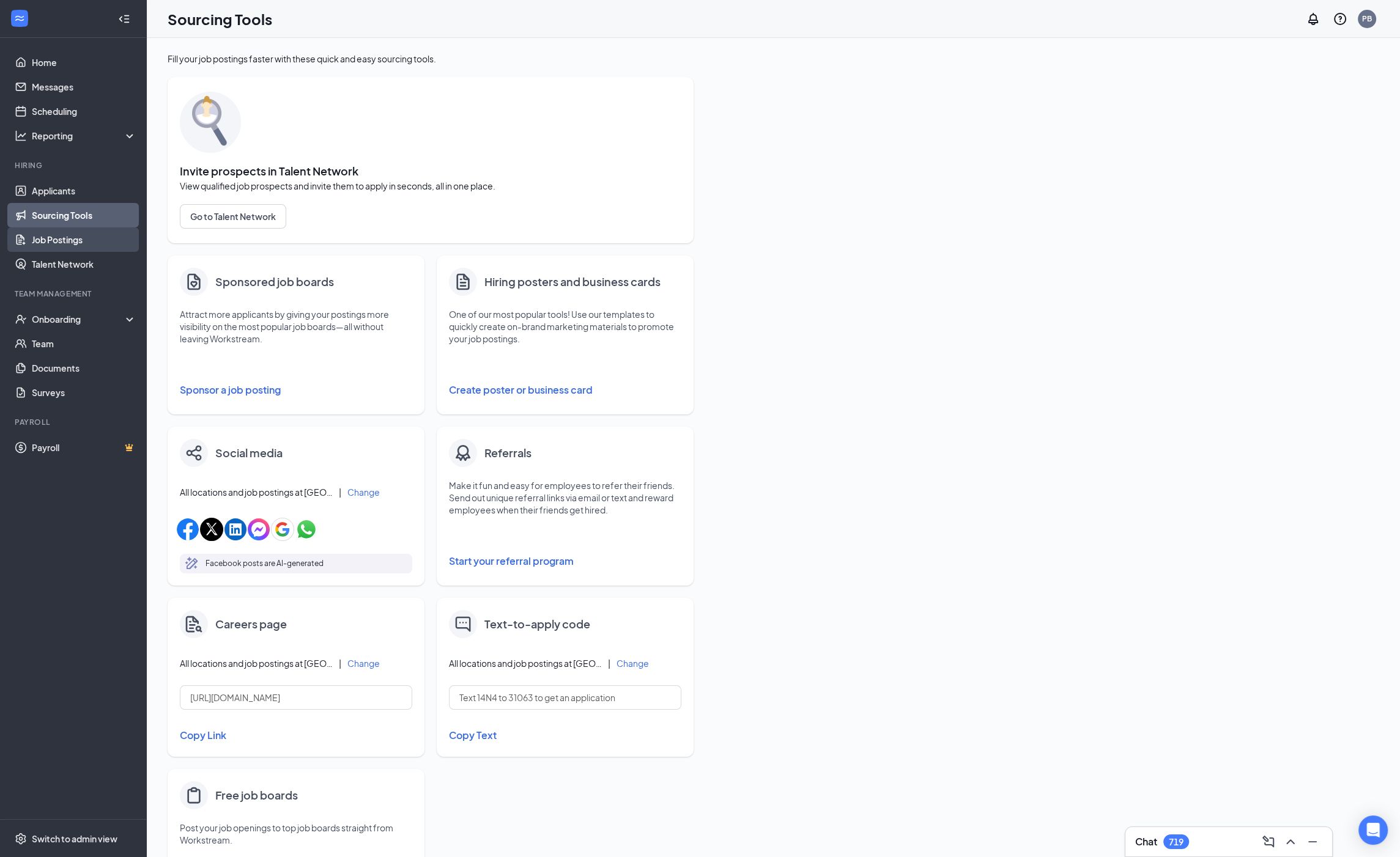
click at [63, 236] on link "Job Postings" at bounding box center [84, 239] width 105 height 24
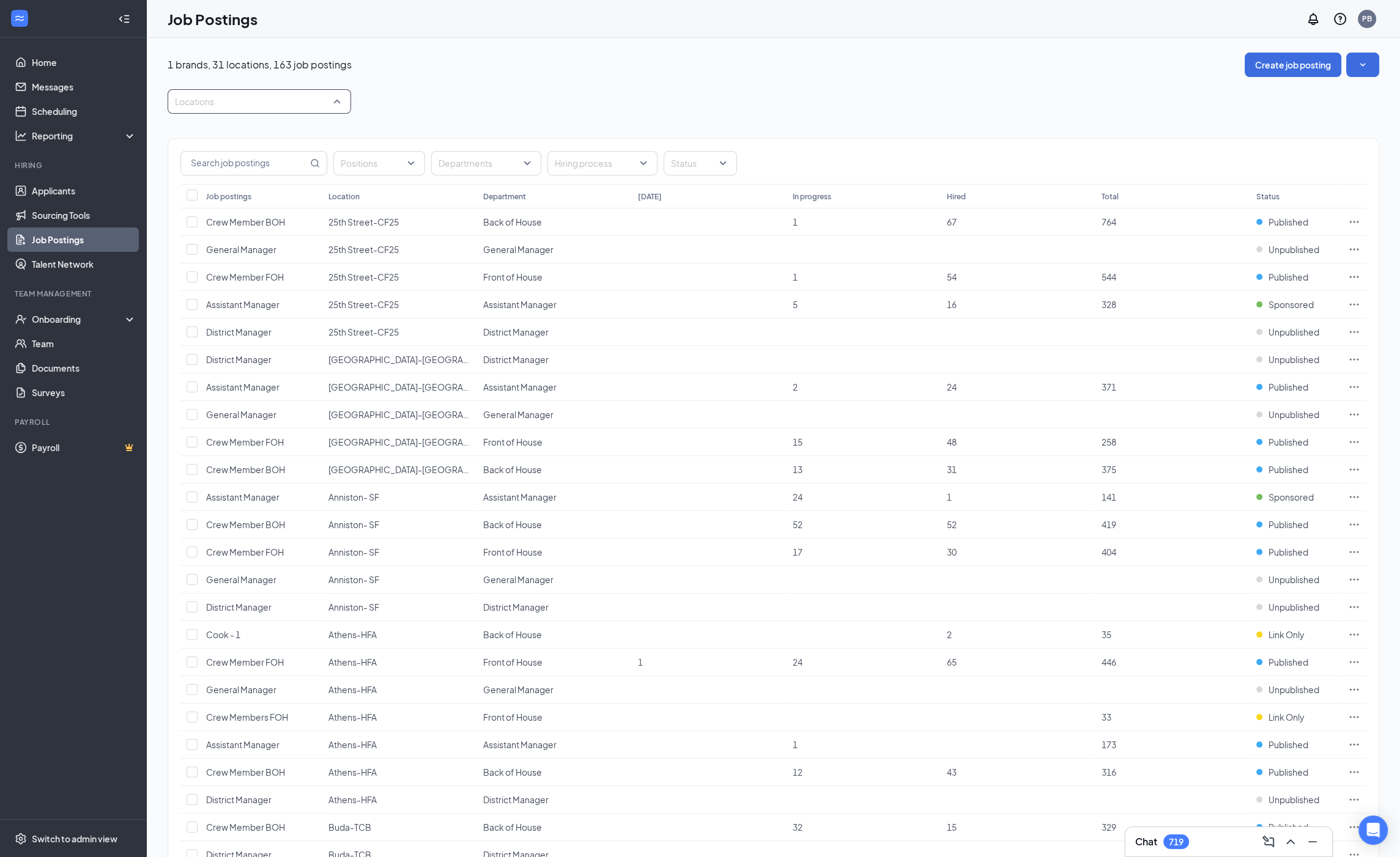
click at [298, 108] on div at bounding box center [253, 102] width 165 height 20
type input "new"
click at [215, 140] on div "New Leicester-AEL" at bounding box center [233, 134] width 77 height 14
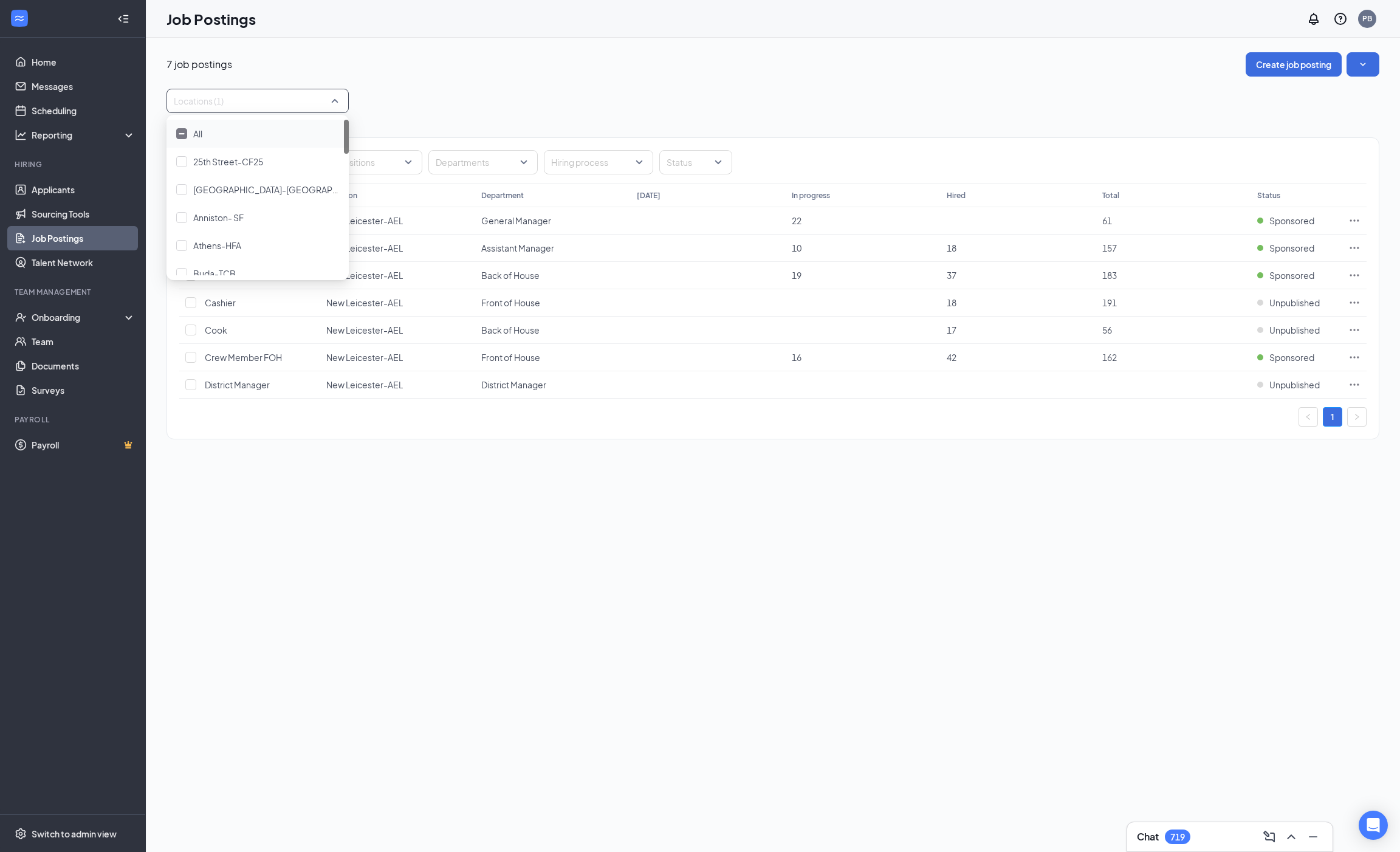
click at [719, 508] on div "7 job postings Create job posting Locations (1) Positions Departments Hiring pr…" at bounding box center [773, 445] width 1255 height 814
click at [335, 99] on div "Locations (1)" at bounding box center [258, 100] width 182 height 24
type input "hend"
click at [242, 134] on span "Hendersonville RD- AF" at bounding box center [238, 134] width 89 height 11
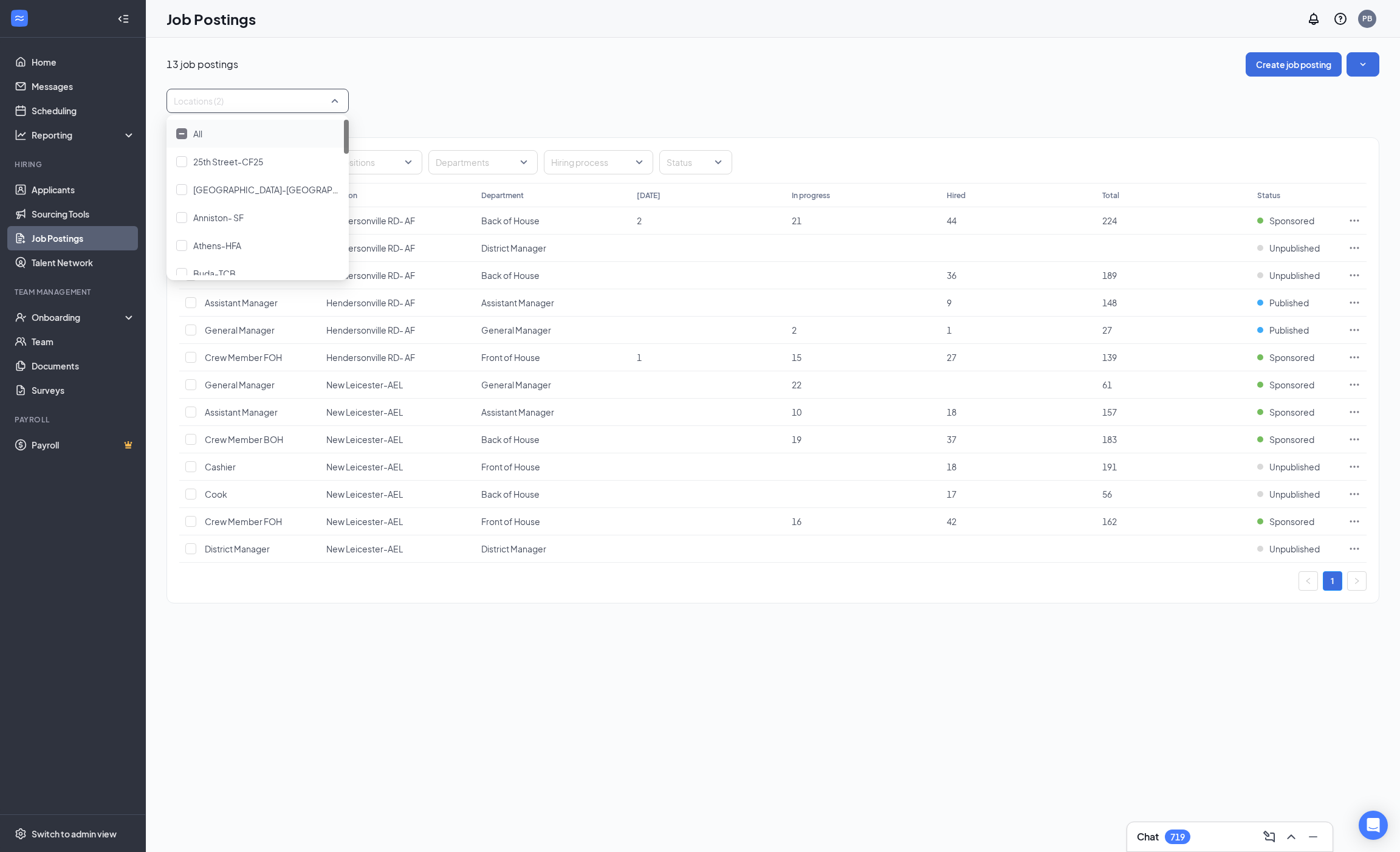
click at [572, 47] on div "13 job postings Create job posting Locations (2) Positions Departments Hiring p…" at bounding box center [773, 334] width 1255 height 593
click at [1293, 300] on span "Published" at bounding box center [1289, 302] width 39 height 12
click at [1354, 301] on icon "Ellipses" at bounding box center [1354, 302] width 9 height 2
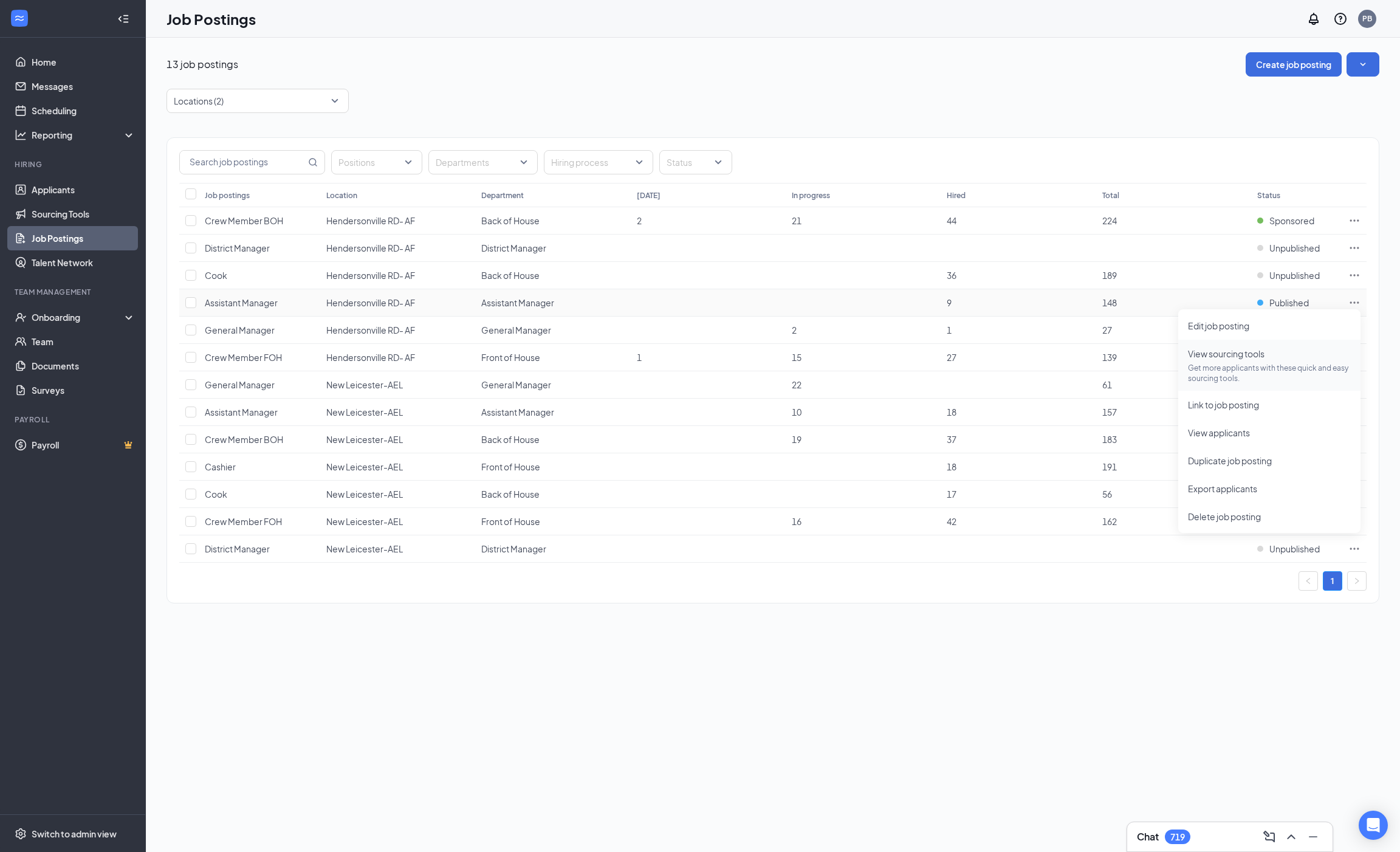
click at [1223, 367] on p "Get more applicants with these quick and easy sourcing tools." at bounding box center [1269, 373] width 163 height 21
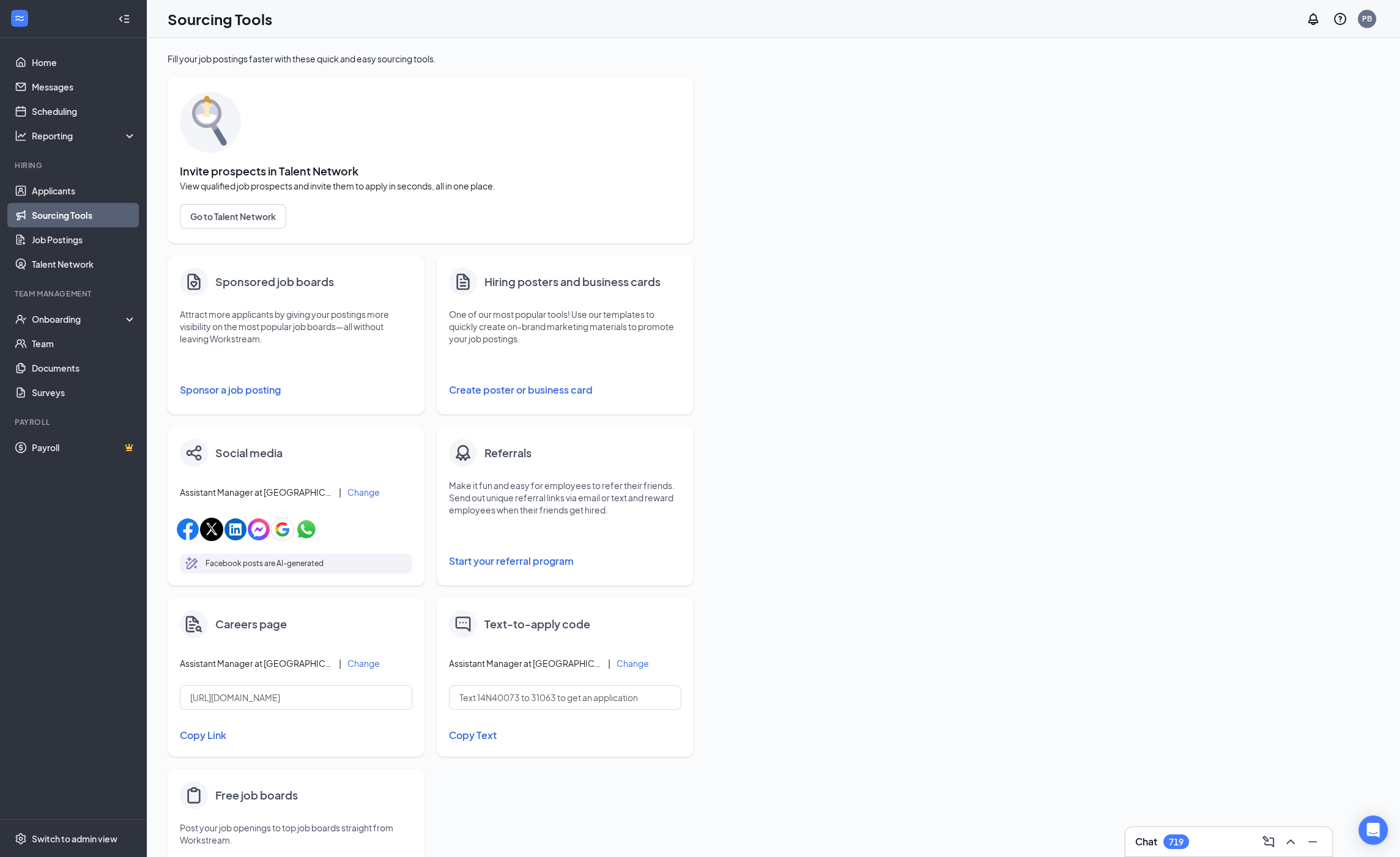
click at [233, 397] on button "Sponsor a job posting" at bounding box center [296, 390] width 233 height 24
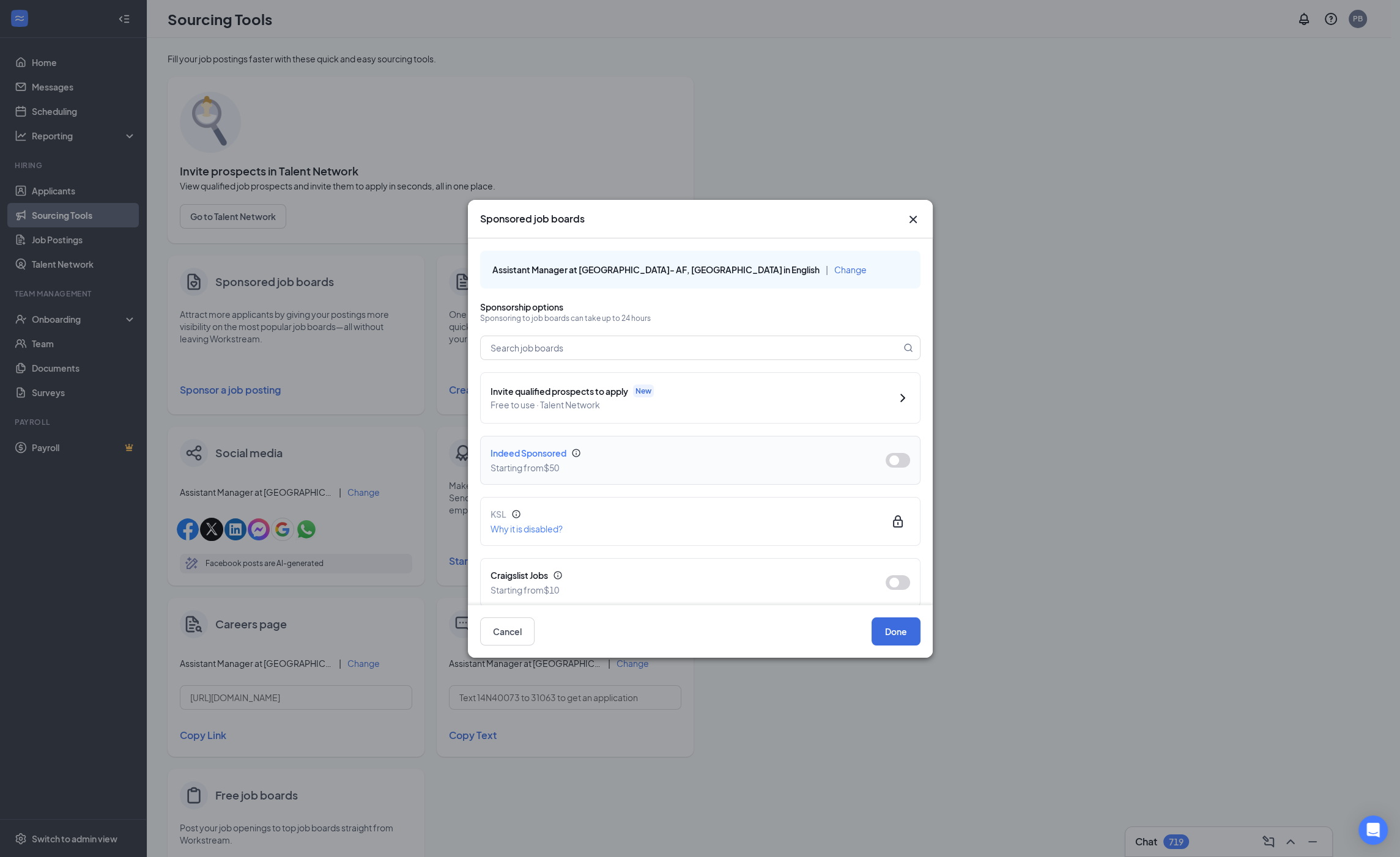
click at [885, 462] on button "button" at bounding box center [897, 460] width 24 height 15
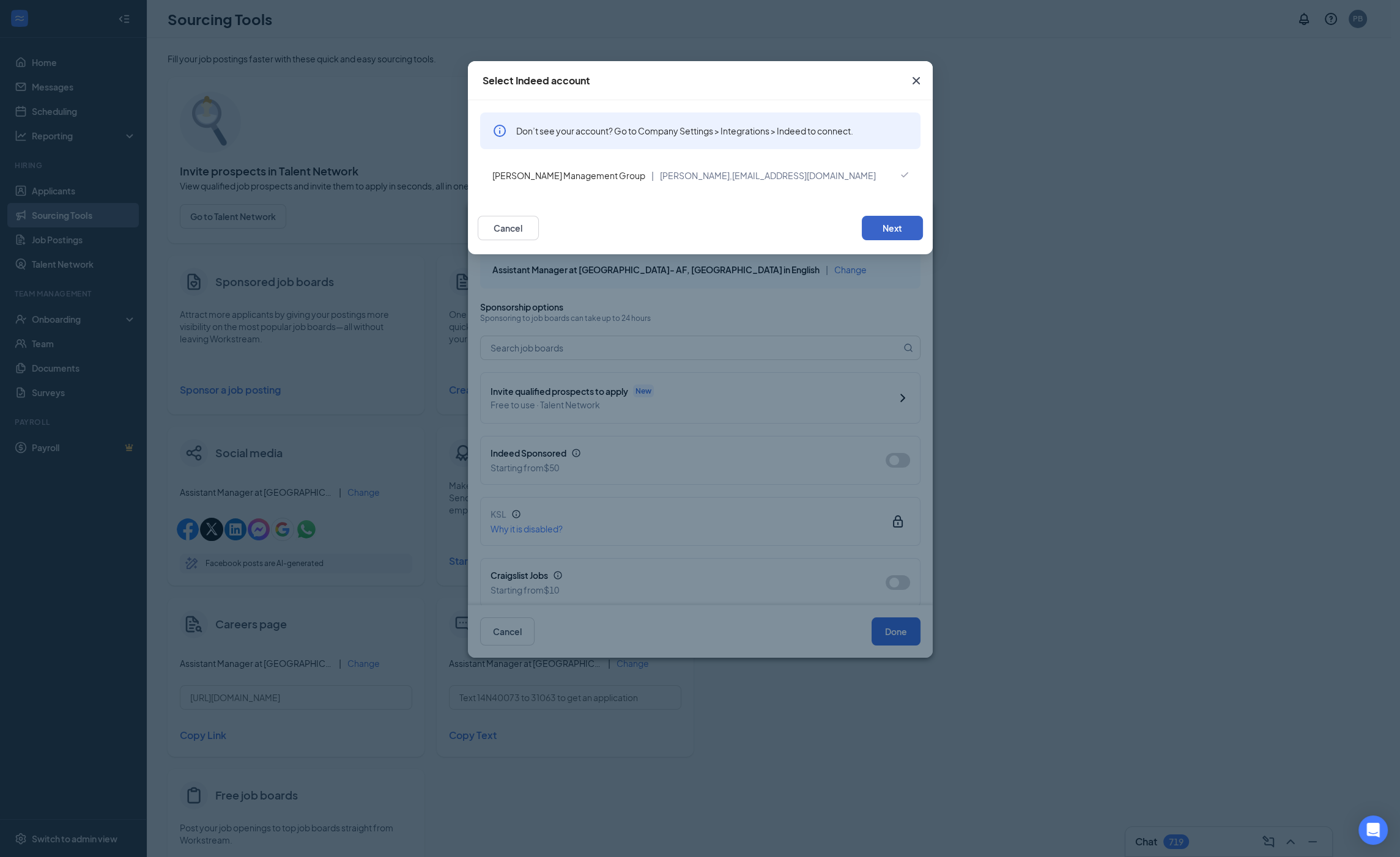
click at [891, 221] on button "Next" at bounding box center [892, 227] width 61 height 24
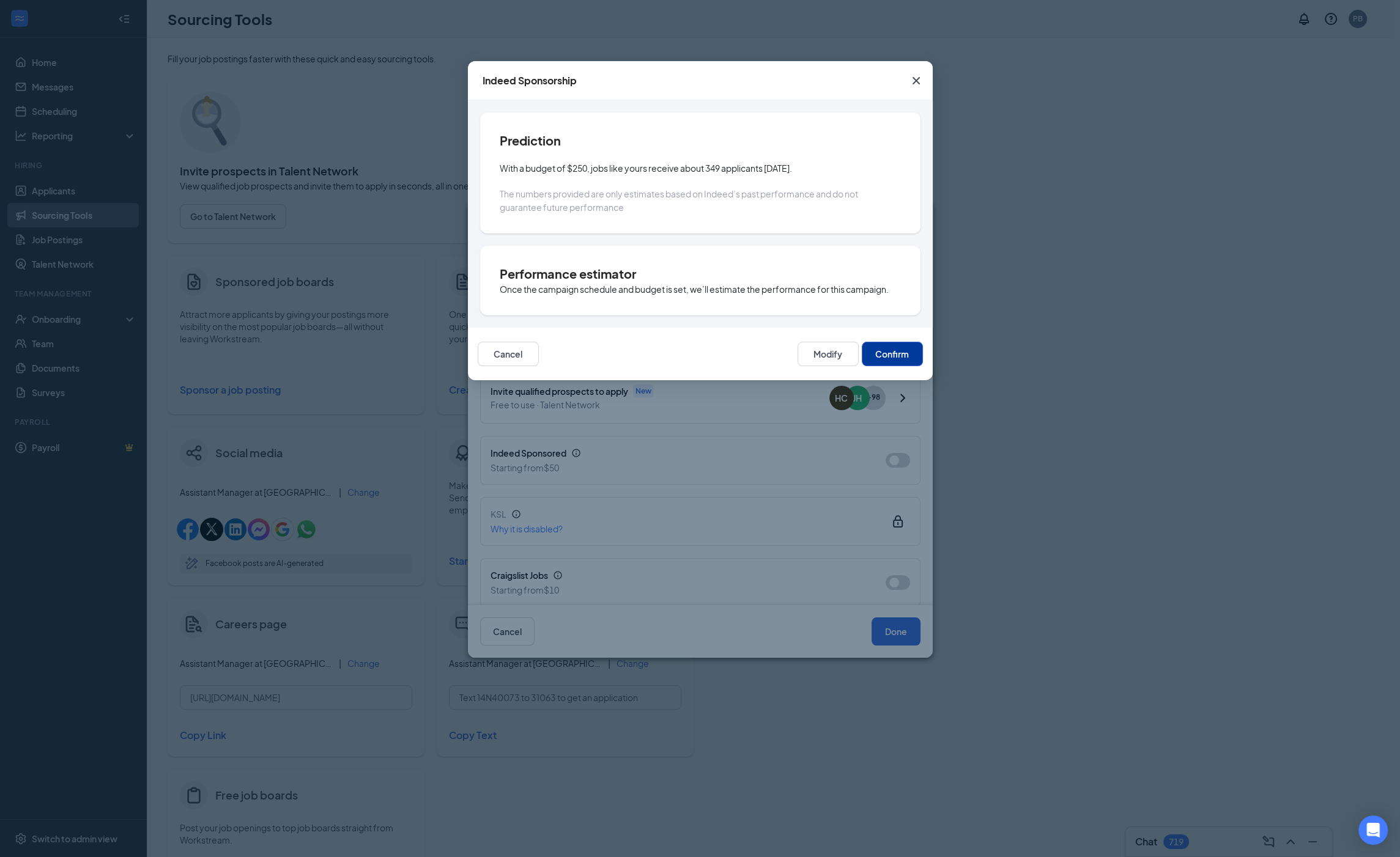
click at [917, 363] on button "Confirm" at bounding box center [892, 353] width 61 height 24
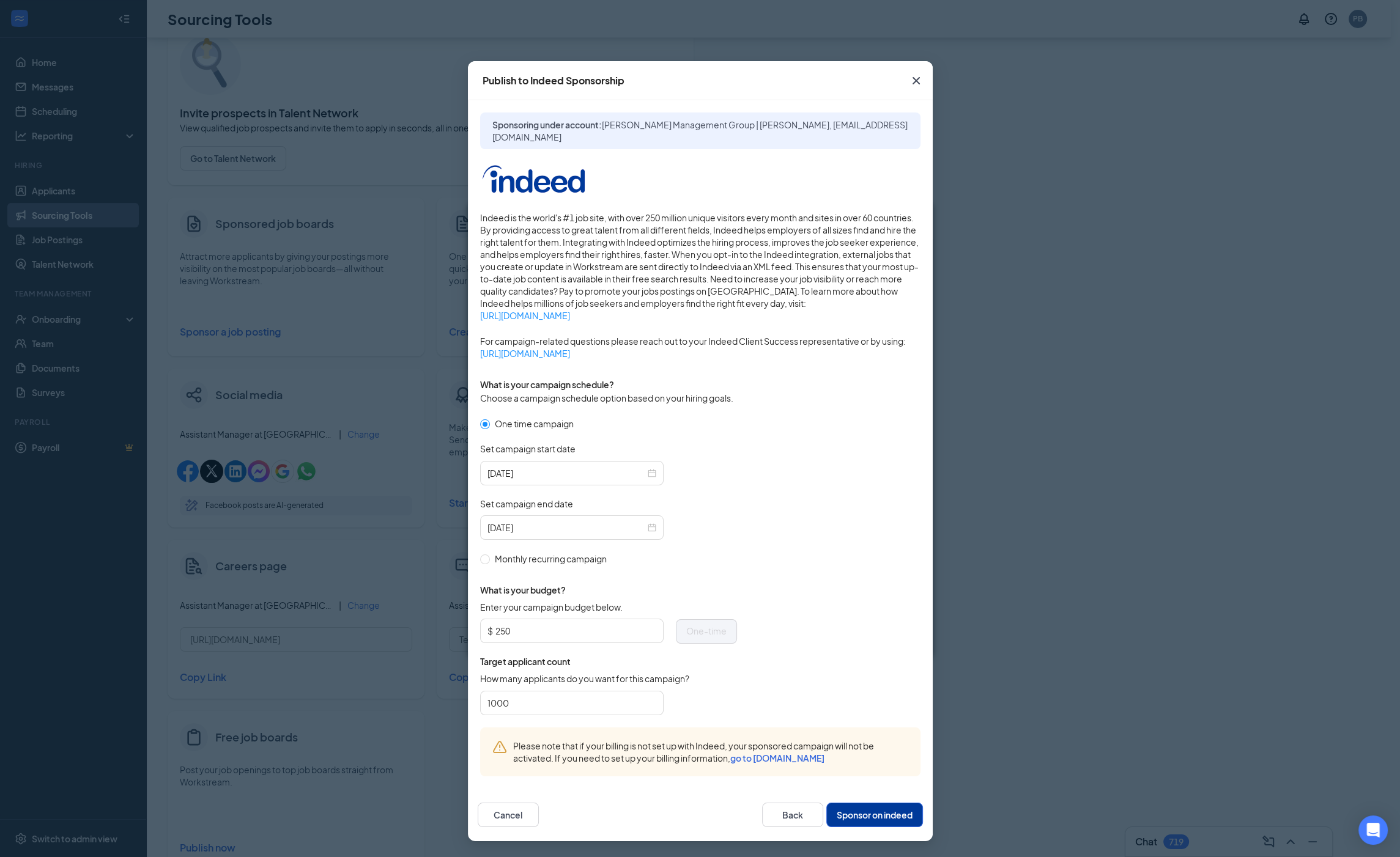
scroll to position [61, 0]
click at [864, 807] on button "Sponsor on indeed" at bounding box center [874, 814] width 97 height 24
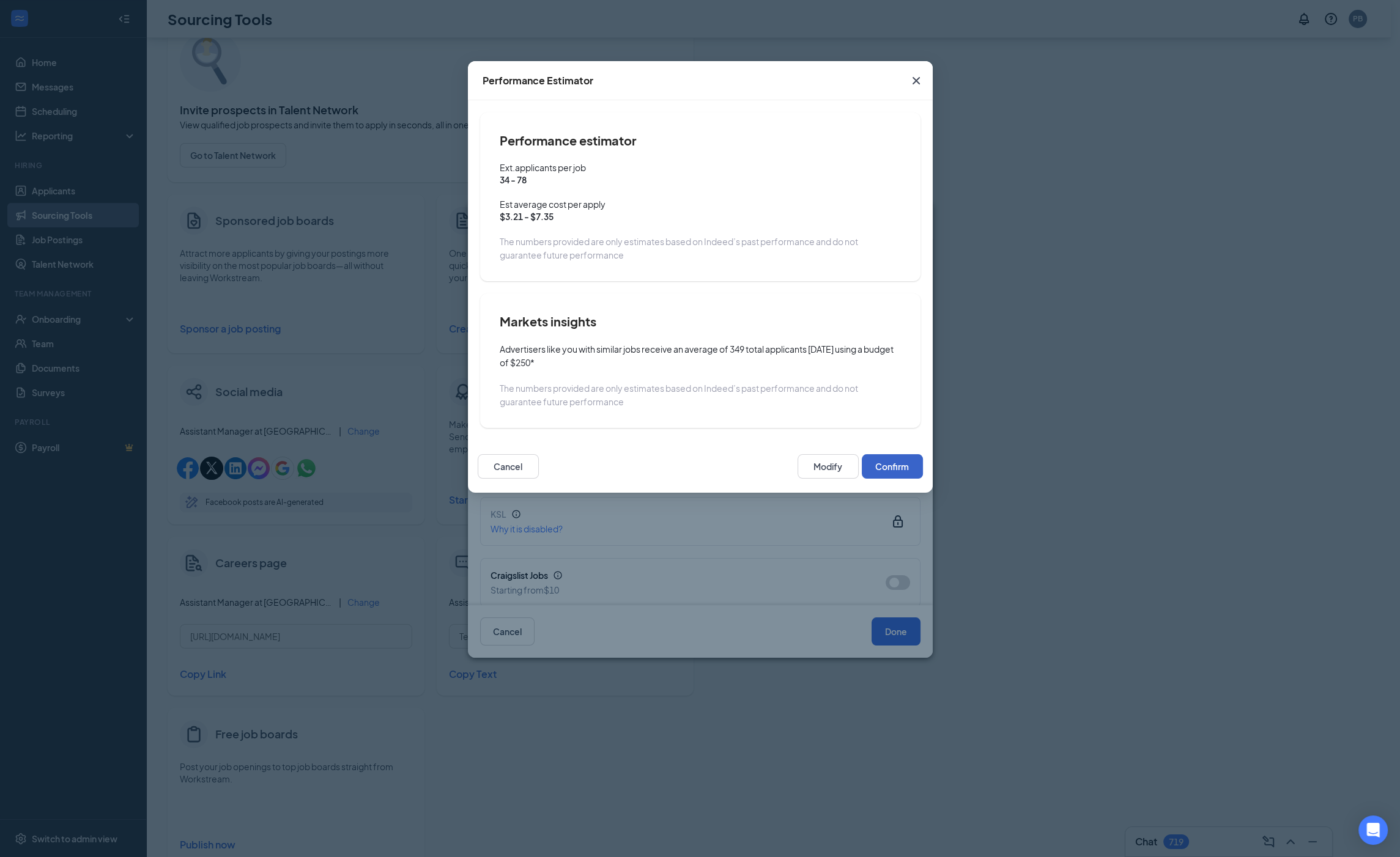
drag, startPoint x: 870, startPoint y: 467, endPoint x: 875, endPoint y: 450, distance: 17.7
click at [871, 464] on button "Confirm" at bounding box center [892, 466] width 61 height 24
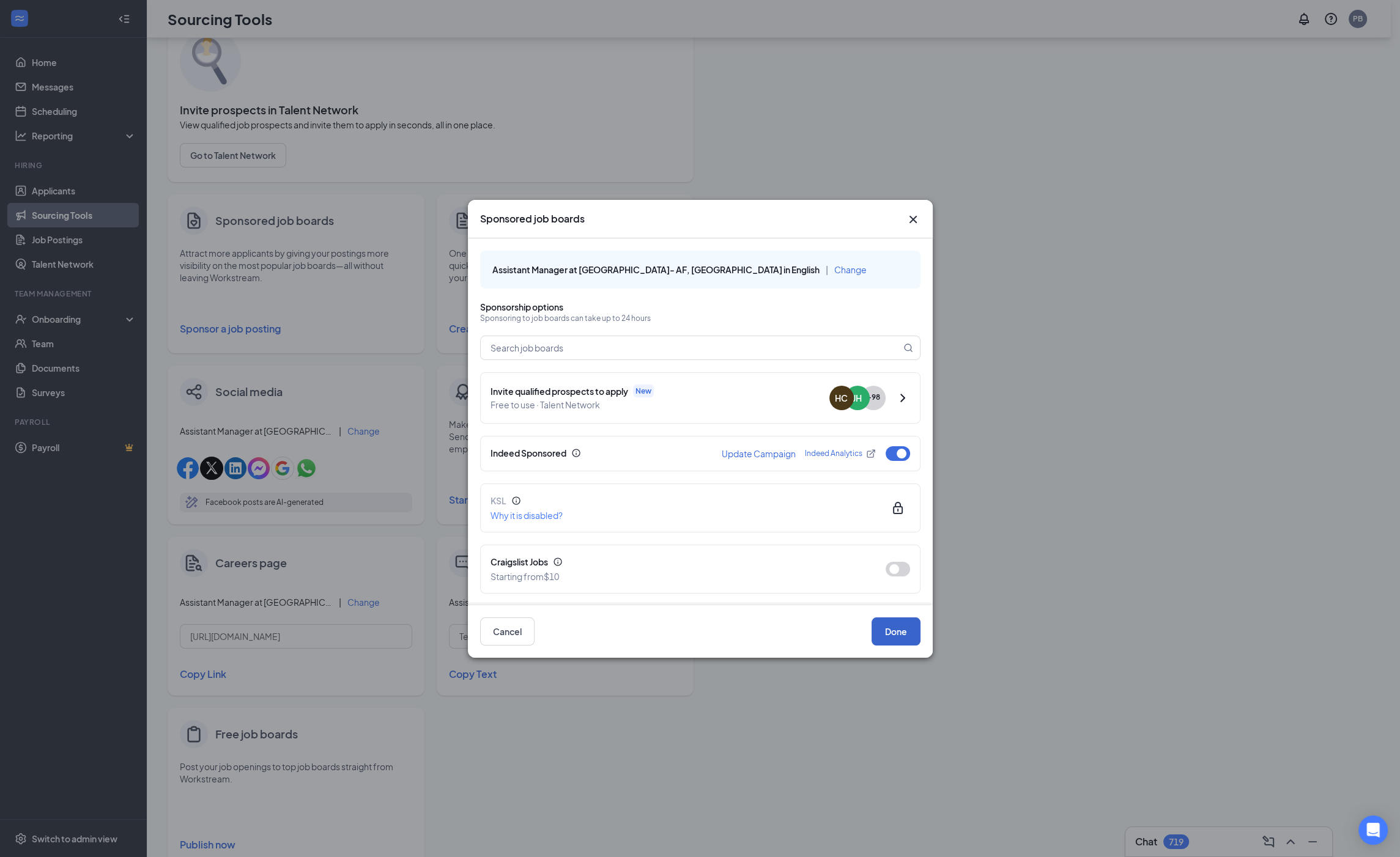
click at [900, 624] on button "Done" at bounding box center [895, 631] width 49 height 28
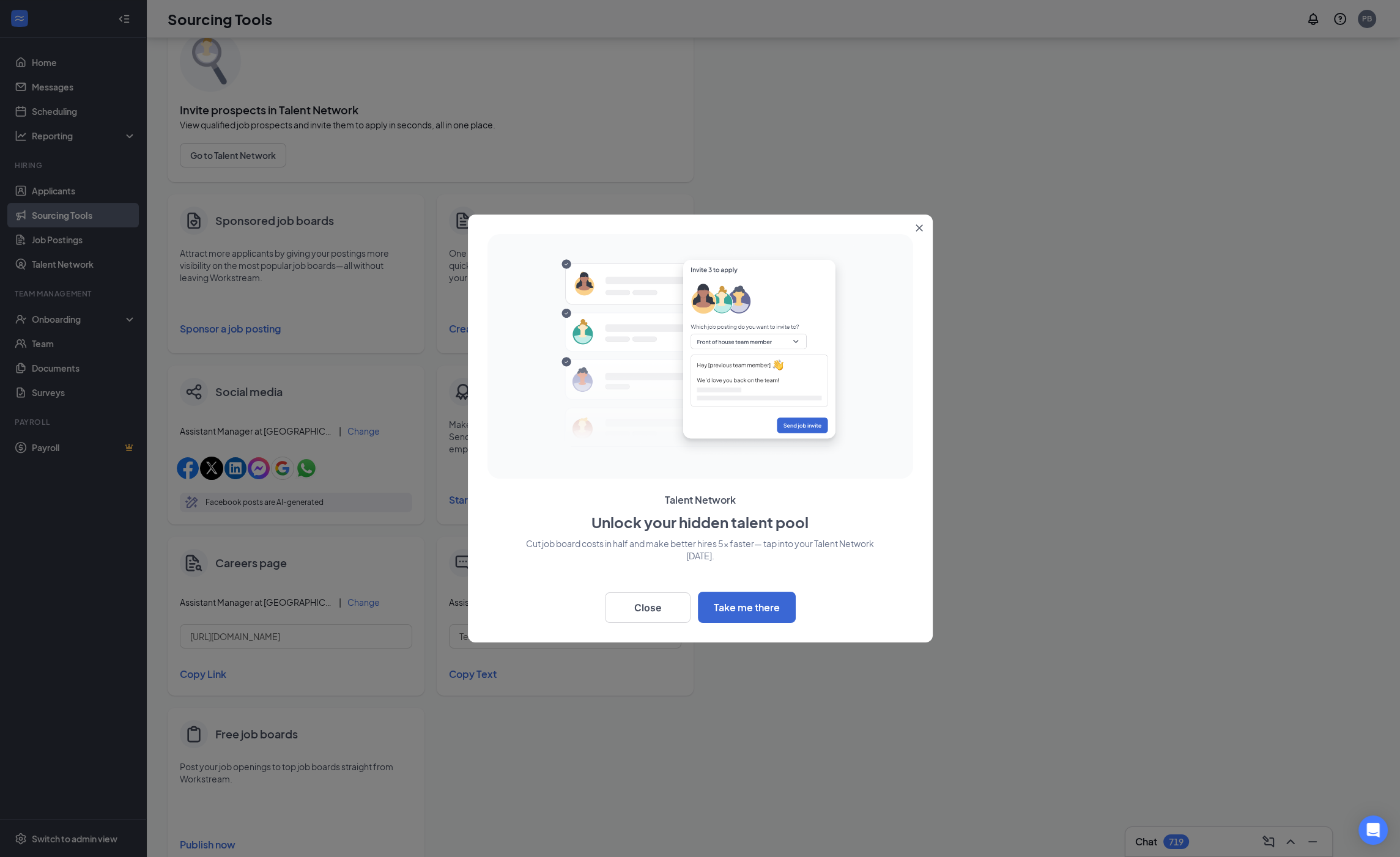
click at [670, 626] on div "Talent Network Unlock your hidden talent pool Cut job board costs in half and m…" at bounding box center [700, 428] width 465 height 428
click at [680, 610] on button "Close" at bounding box center [647, 607] width 86 height 30
